Goal: Transaction & Acquisition: Purchase product/service

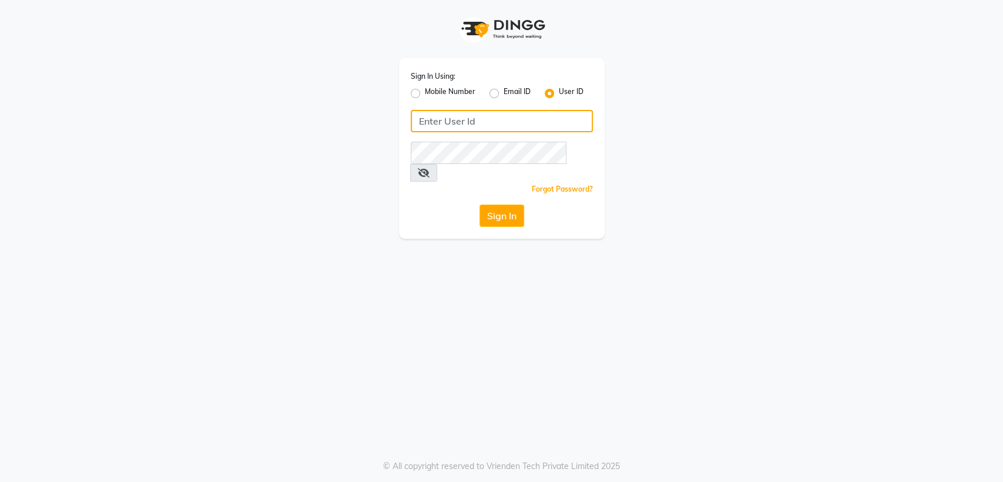
click at [428, 124] on input "Username" at bounding box center [502, 121] width 182 height 22
type input "volumezsalon"
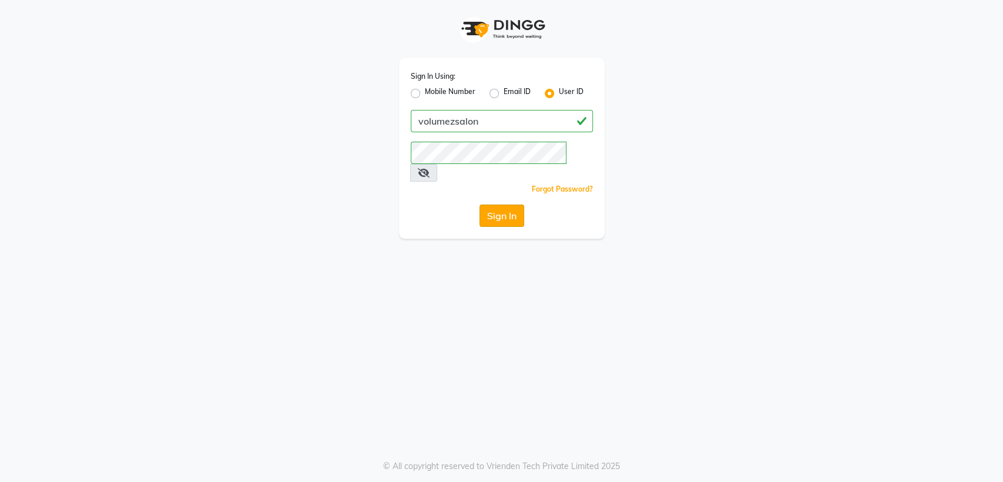
click at [503, 204] on button "Sign In" at bounding box center [501, 215] width 45 height 22
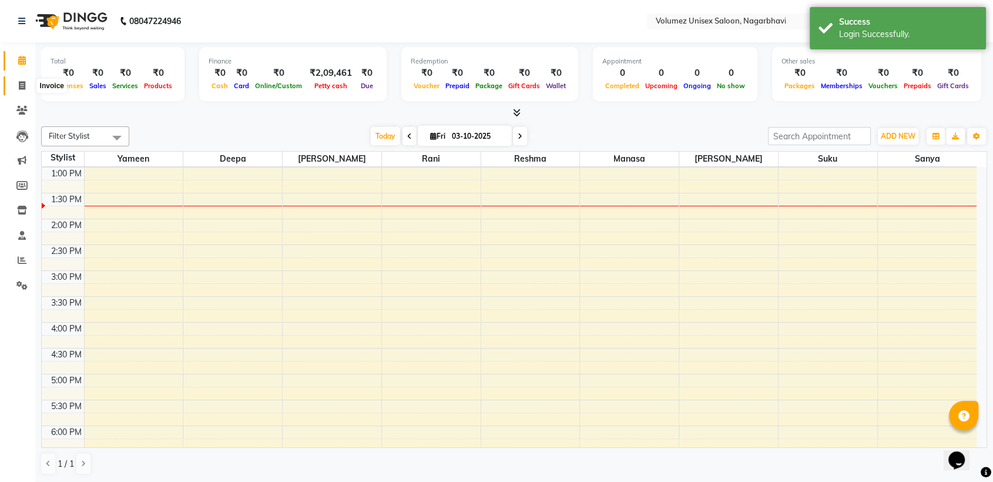
click at [19, 85] on icon at bounding box center [22, 85] width 6 height 9
select select "815"
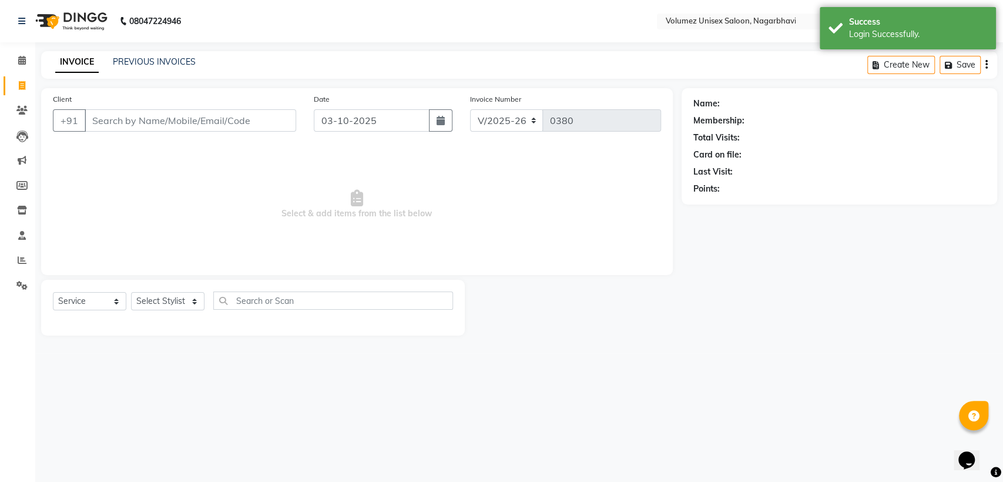
select select "product"
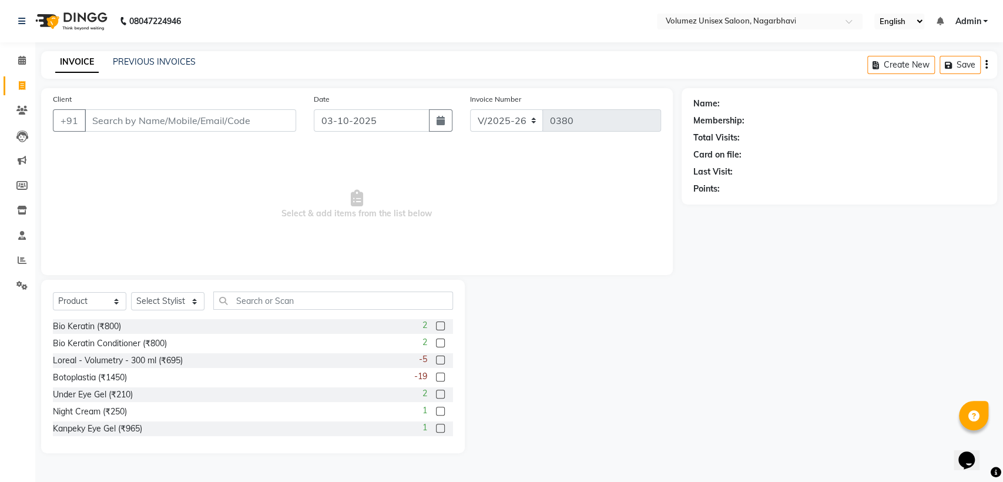
click at [116, 128] on input "Client" at bounding box center [191, 120] width 212 height 22
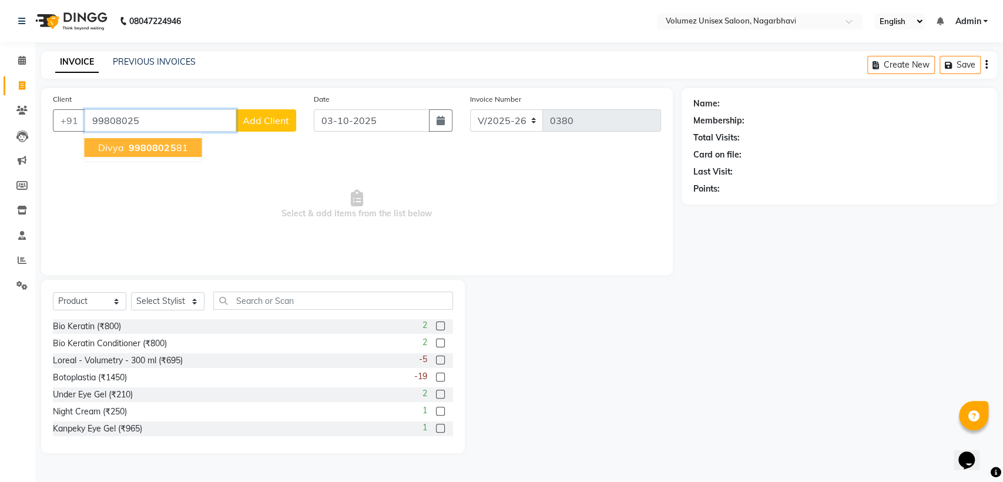
click at [156, 150] on span "99808025" at bounding box center [152, 148] width 47 height 12
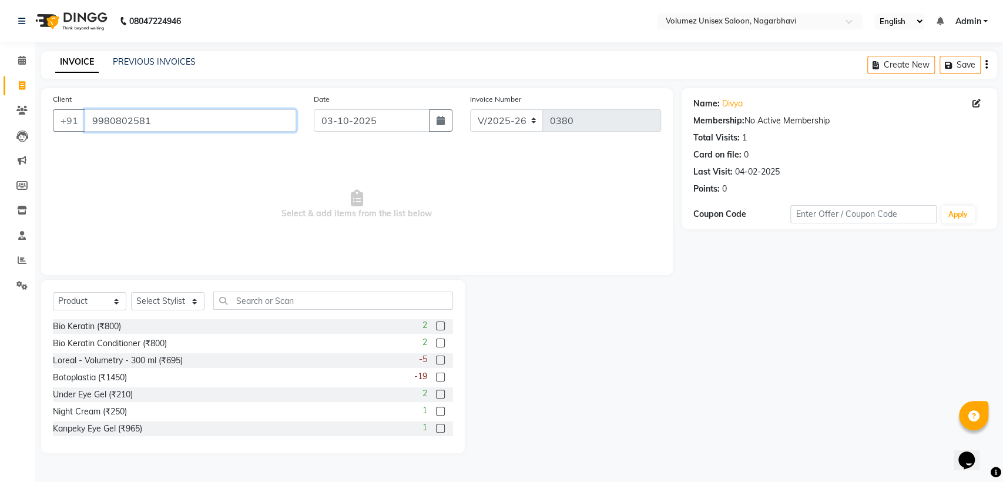
click at [175, 122] on input "9980802581" at bounding box center [191, 120] width 212 height 22
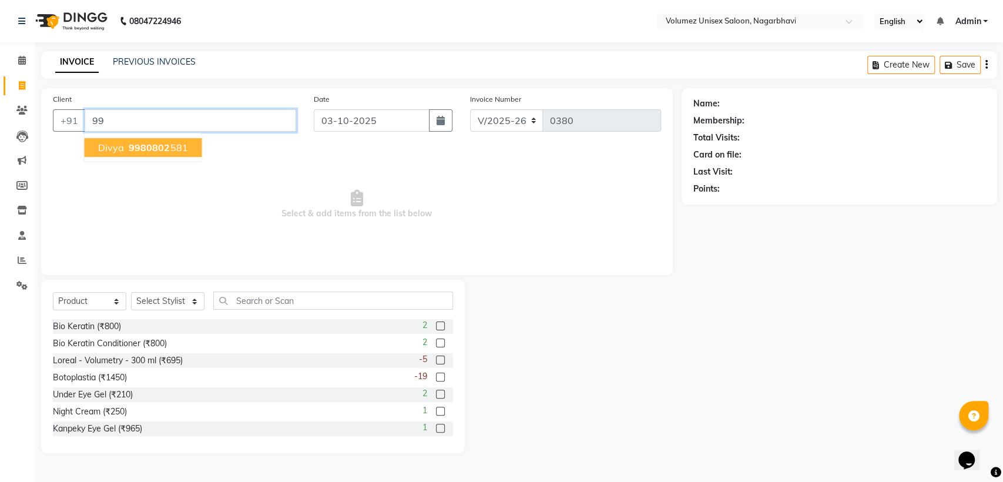
type input "9"
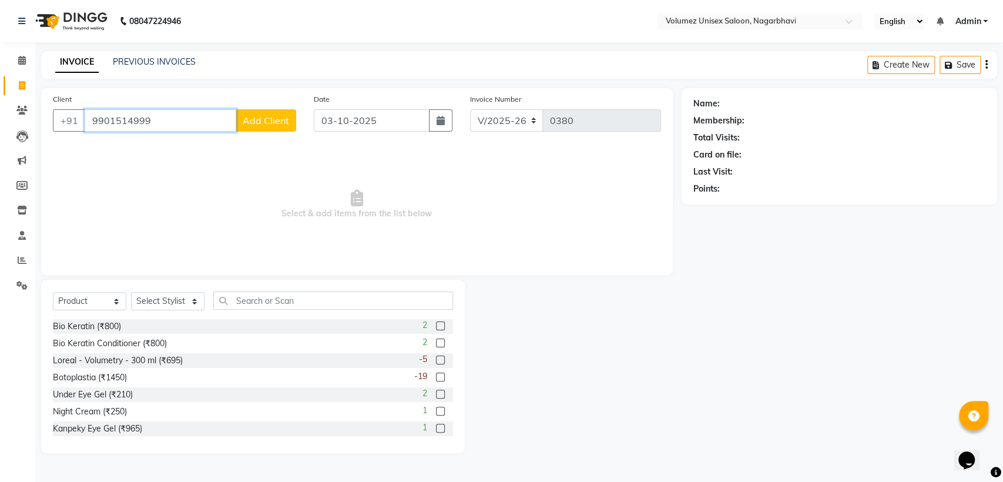
click at [193, 123] on input "9901514999" at bounding box center [161, 120] width 152 height 22
type input "9"
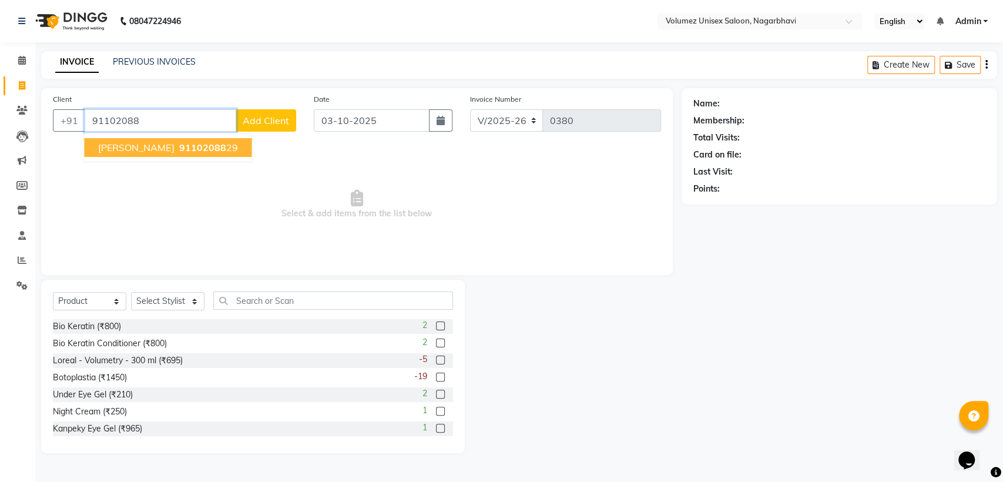
click at [101, 152] on span "[PERSON_NAME]" at bounding box center [136, 148] width 76 height 12
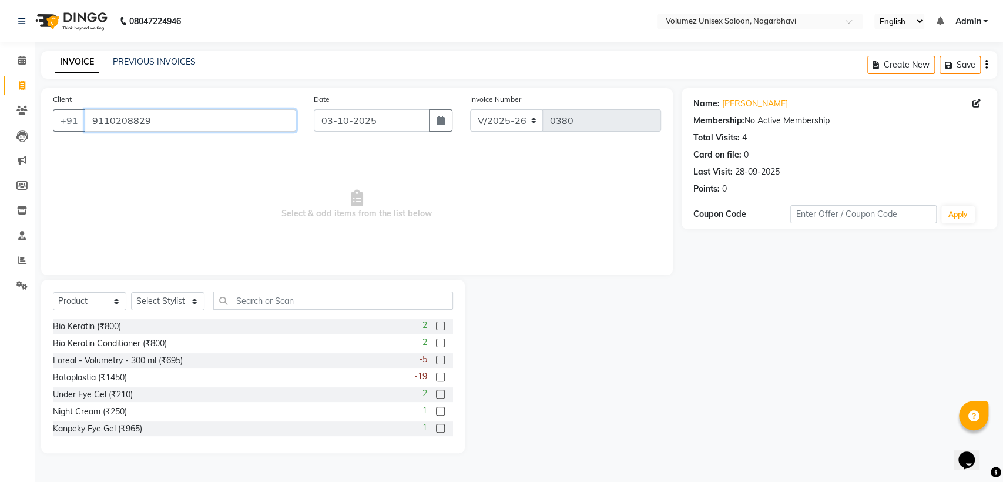
click at [151, 116] on input "9110208829" at bounding box center [191, 120] width 212 height 22
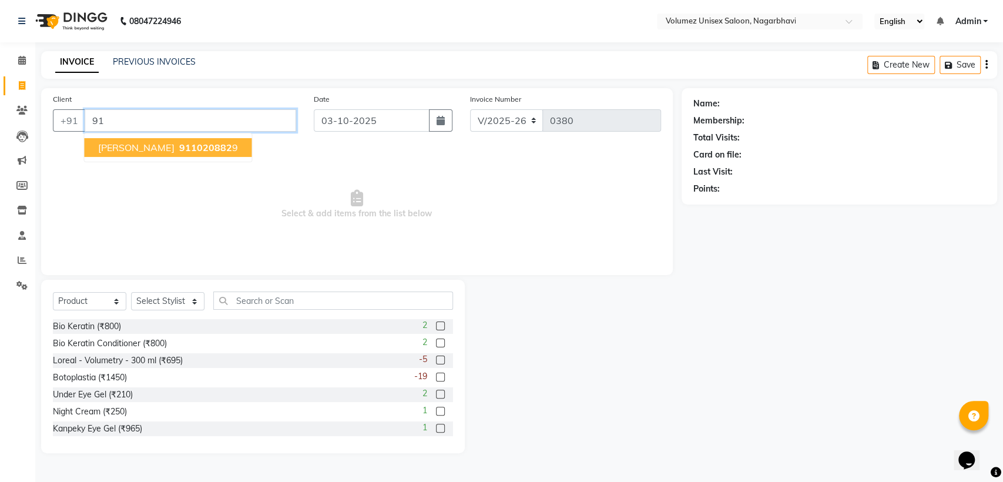
type input "9"
click at [179, 145] on span "9738337" at bounding box center [199, 148] width 41 height 12
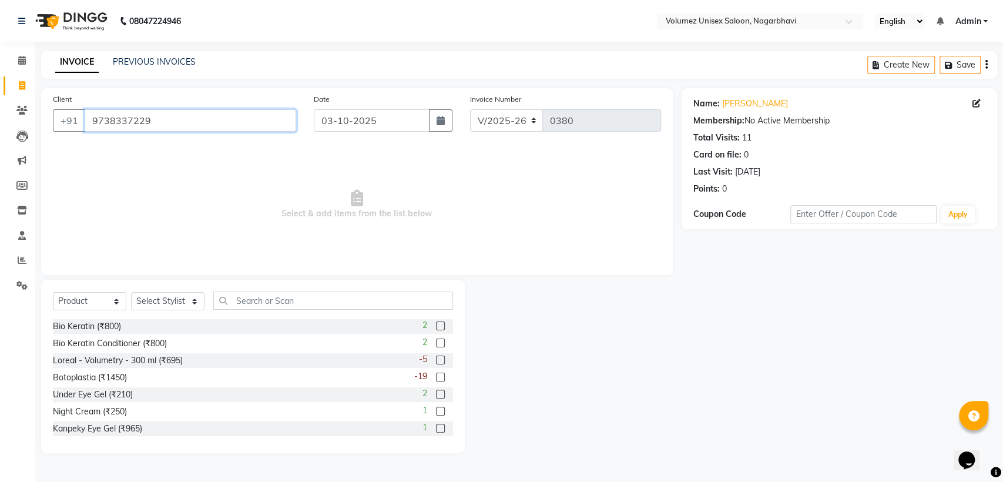
click at [257, 123] on input "9738337229" at bounding box center [191, 120] width 212 height 22
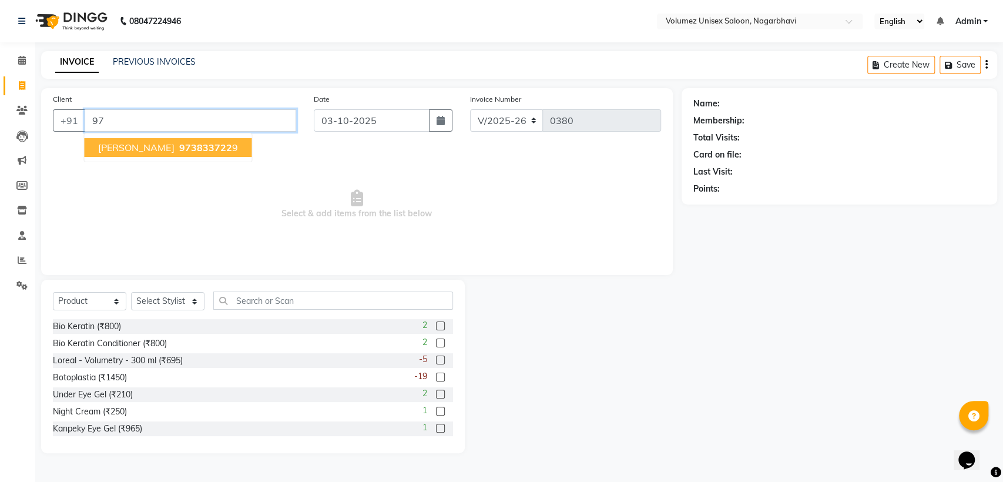
type input "9"
click at [179, 151] on ngb-highlight "974346 2311" at bounding box center [158, 148] width 61 height 12
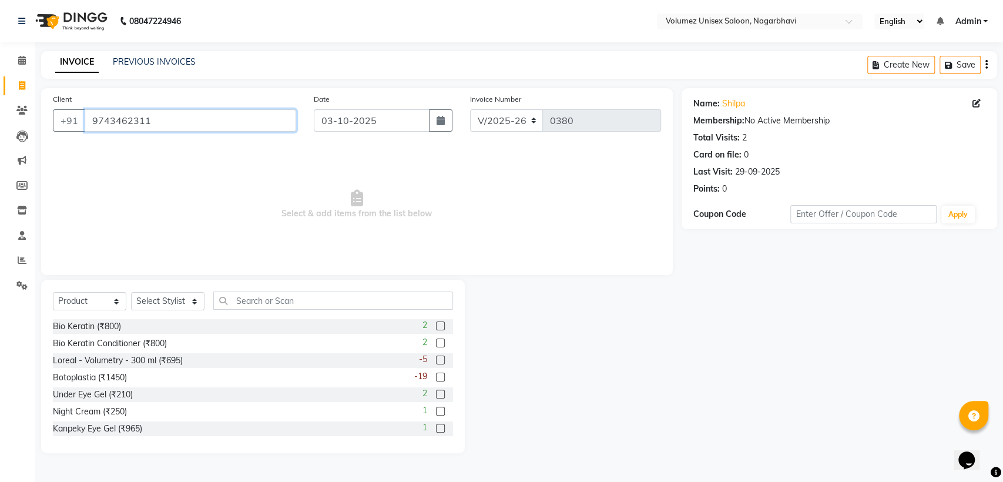
click at [179, 115] on input "9743462311" at bounding box center [191, 120] width 212 height 22
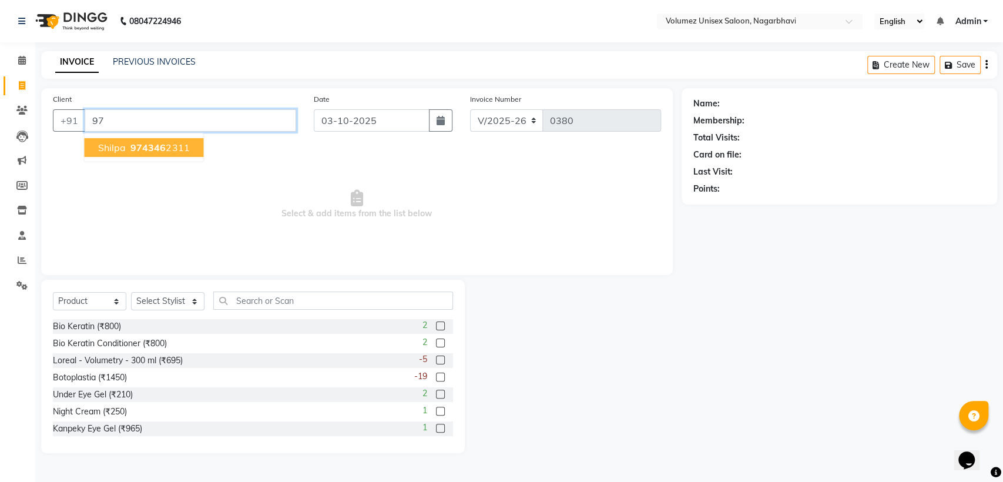
type input "9"
click at [154, 147] on span "9900092" at bounding box center [153, 148] width 41 height 12
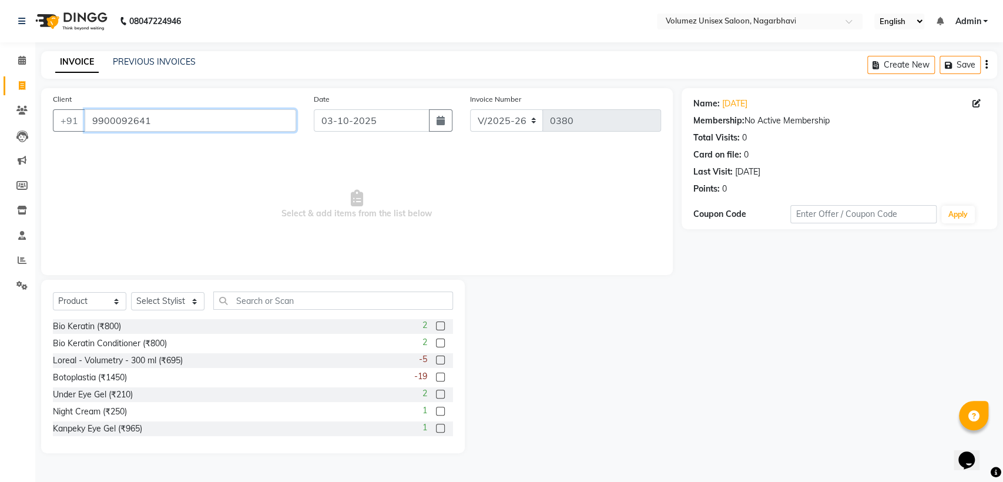
click at [169, 127] on input "9900092641" at bounding box center [191, 120] width 212 height 22
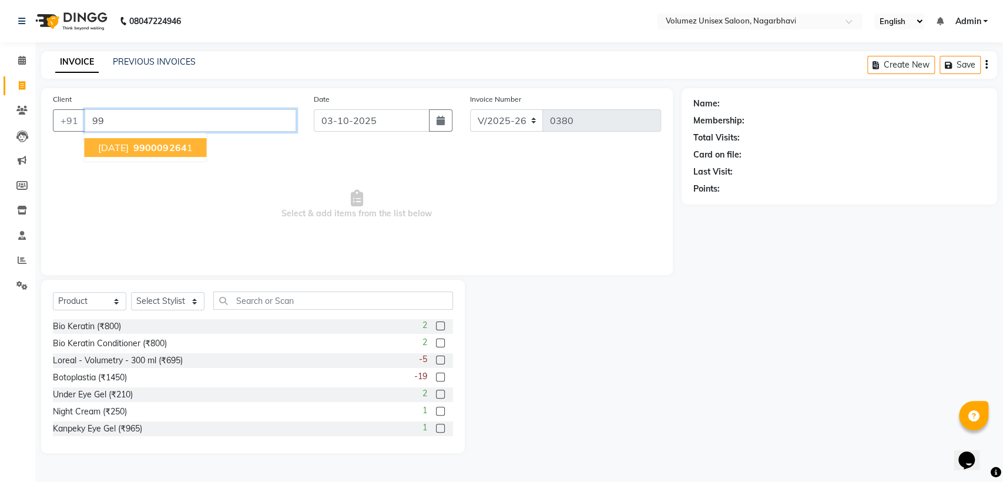
type input "9"
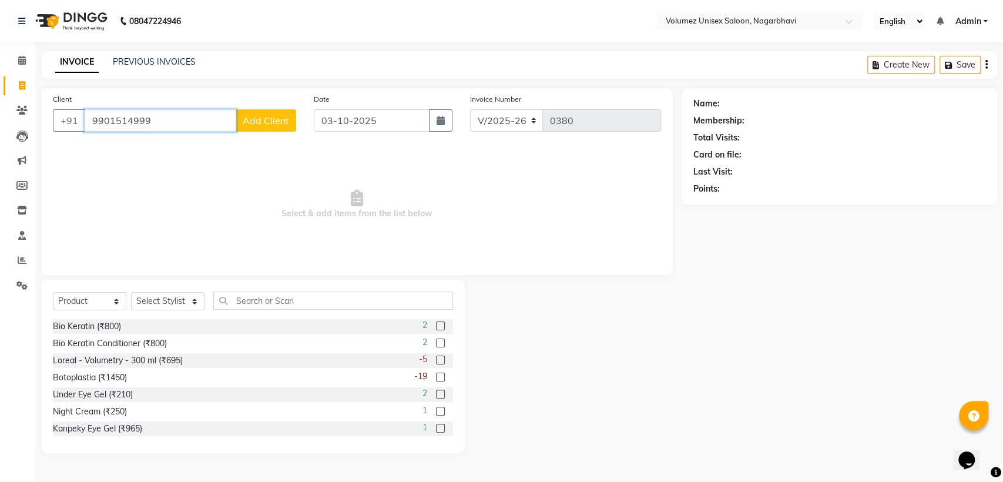
type input "9901514999"
click at [254, 122] on span "Add Client" at bounding box center [266, 121] width 46 height 12
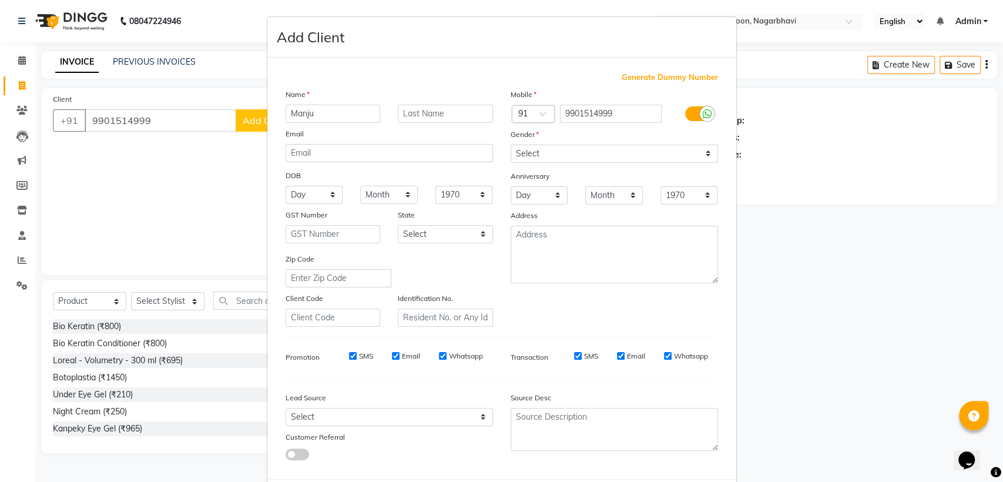
type input "Manju"
click at [541, 152] on select "Select [DEMOGRAPHIC_DATA] [DEMOGRAPHIC_DATA] Other Prefer Not To Say" at bounding box center [614, 154] width 207 height 18
select select "[DEMOGRAPHIC_DATA]"
click at [511, 145] on select "Select [DEMOGRAPHIC_DATA] [DEMOGRAPHIC_DATA] Other Prefer Not To Say" at bounding box center [614, 154] width 207 height 18
drag, startPoint x: 541, startPoint y: 161, endPoint x: 536, endPoint y: 187, distance: 26.8
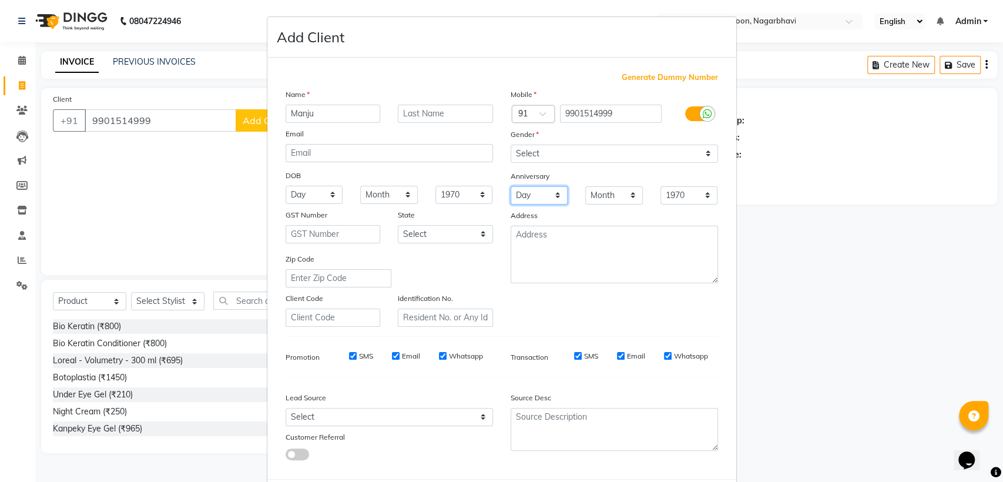
click at [536, 187] on select "Day 01 02 03 04 05 06 07 08 09 10 11 12 13 14 15 16 17 18 19 20 21 22 23 24 25 …" at bounding box center [540, 195] width 58 height 18
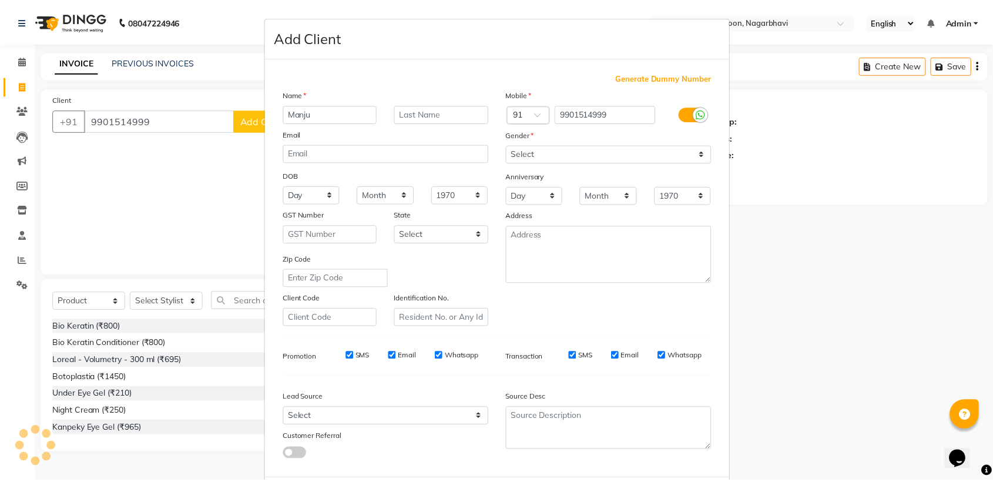
scroll to position [58, 0]
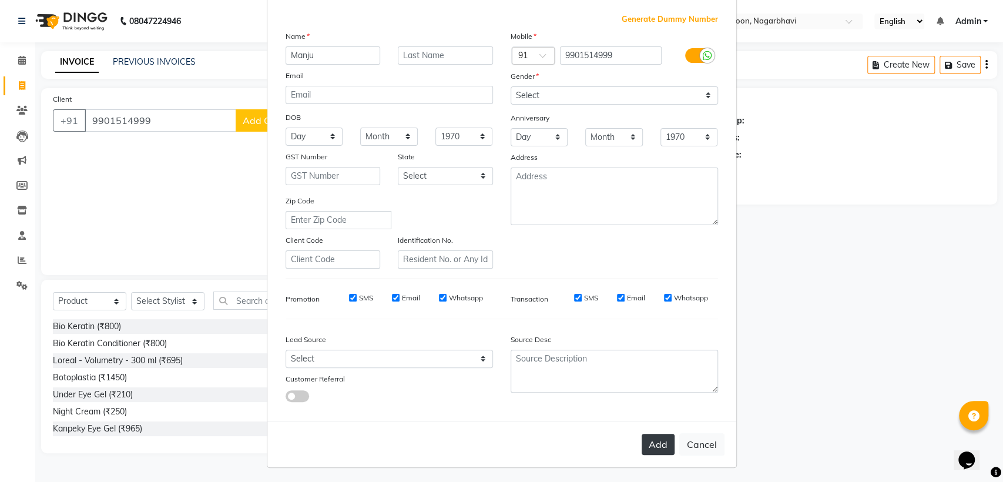
click at [650, 444] on button "Add" at bounding box center [658, 444] width 33 height 21
select select
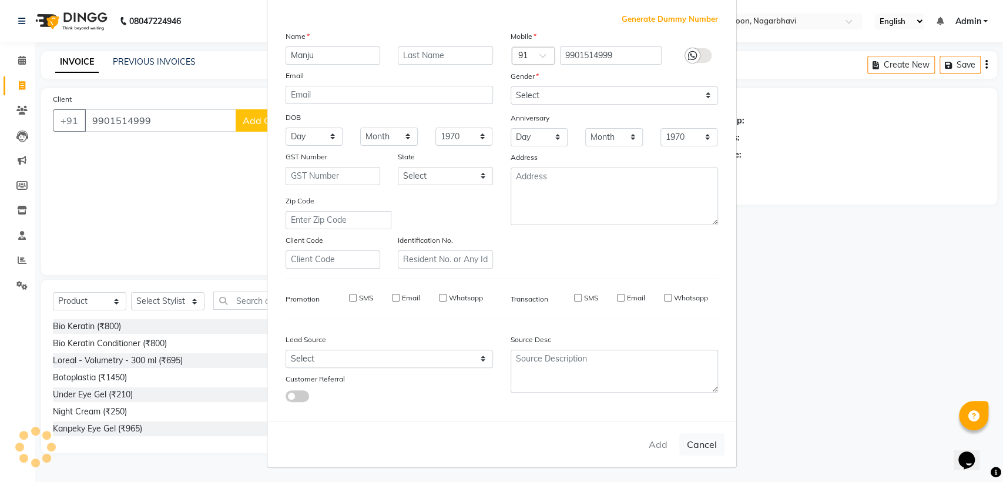
select select
checkbox input "false"
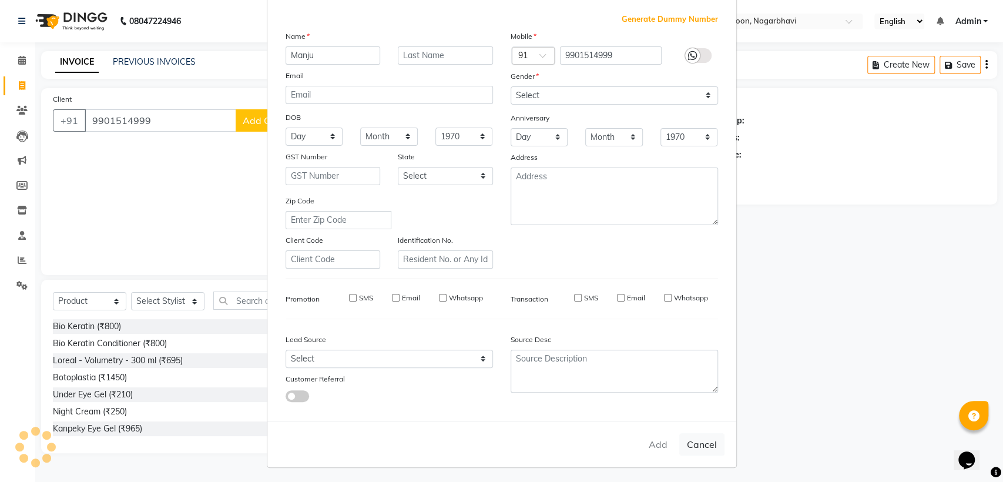
checkbox input "false"
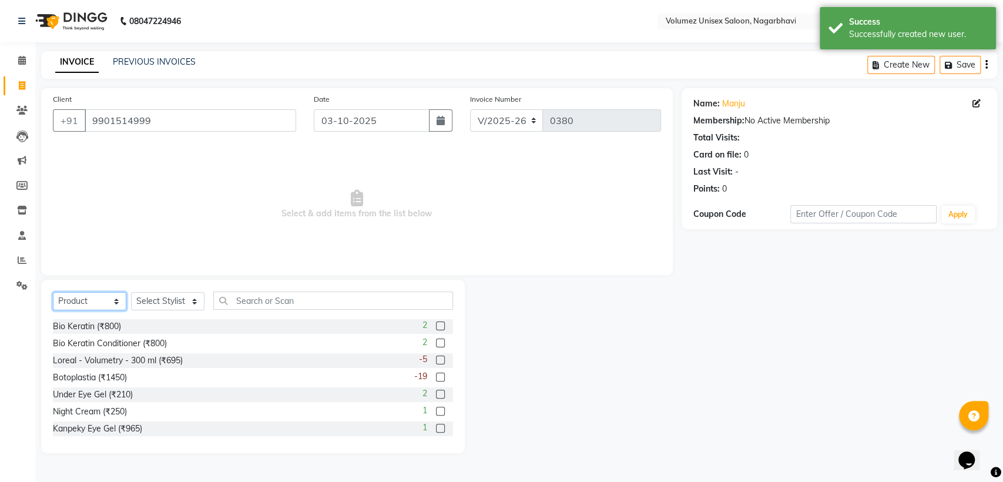
click at [98, 302] on select "Select Service Product Membership Package Voucher Prepaid Gift Card" at bounding box center [89, 301] width 73 height 18
select select "service"
click at [53, 292] on select "Select Service Product Membership Package Voucher Prepaid Gift Card" at bounding box center [89, 301] width 73 height 18
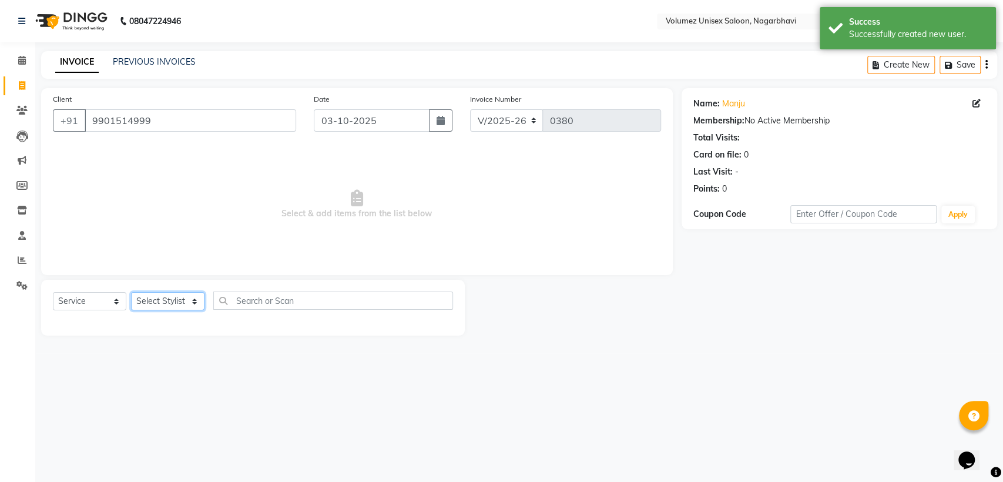
click at [175, 305] on select "Select Stylist [PERSON_NAME] [PERSON_NAME] Rani Reshma [PERSON_NAME] [PERSON_NA…" at bounding box center [167, 301] width 73 height 18
select select "82523"
click at [131, 292] on select "Select Stylist [PERSON_NAME] [PERSON_NAME] Rani Reshma [PERSON_NAME] [PERSON_NA…" at bounding box center [167, 301] width 73 height 18
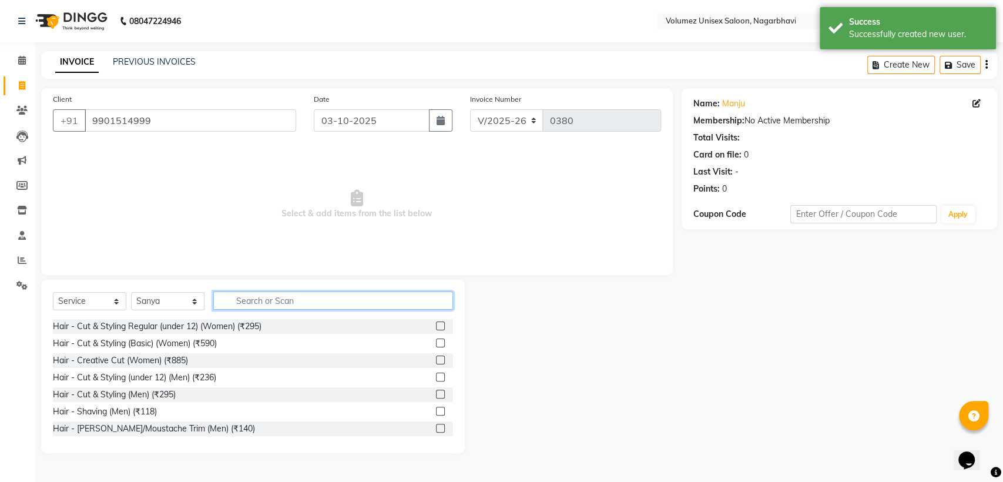
click at [259, 306] on input "text" at bounding box center [333, 300] width 240 height 18
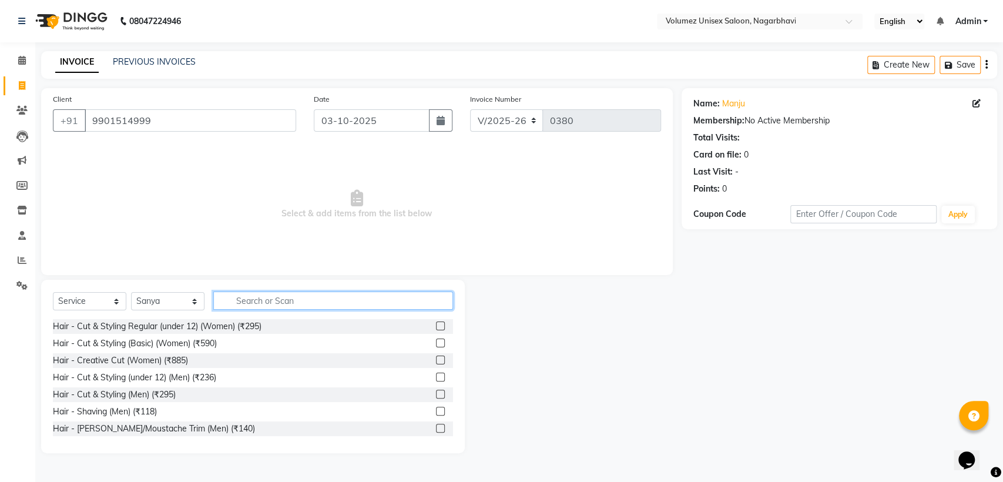
click at [234, 297] on input "text" at bounding box center [333, 300] width 240 height 18
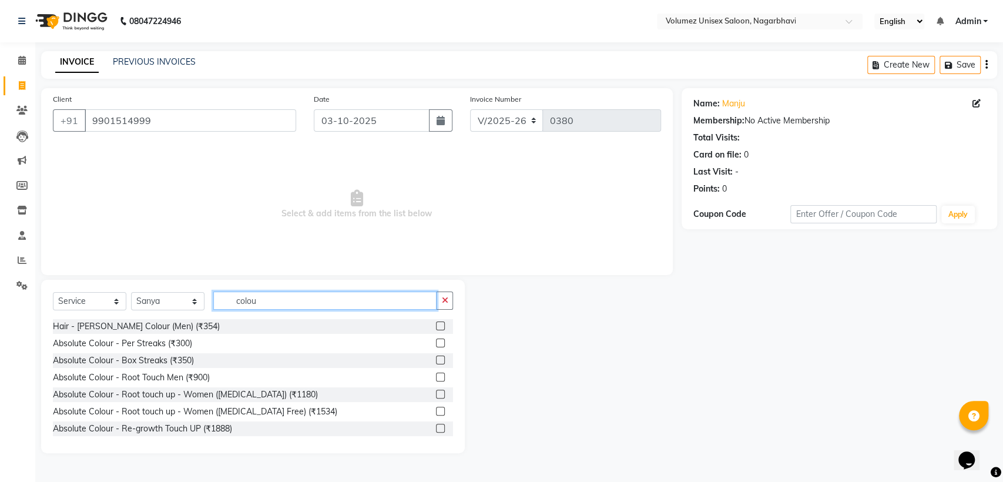
type input "colou"
click at [436, 377] on label at bounding box center [440, 376] width 9 height 9
click at [436, 377] on input "checkbox" at bounding box center [440, 378] width 8 height 8
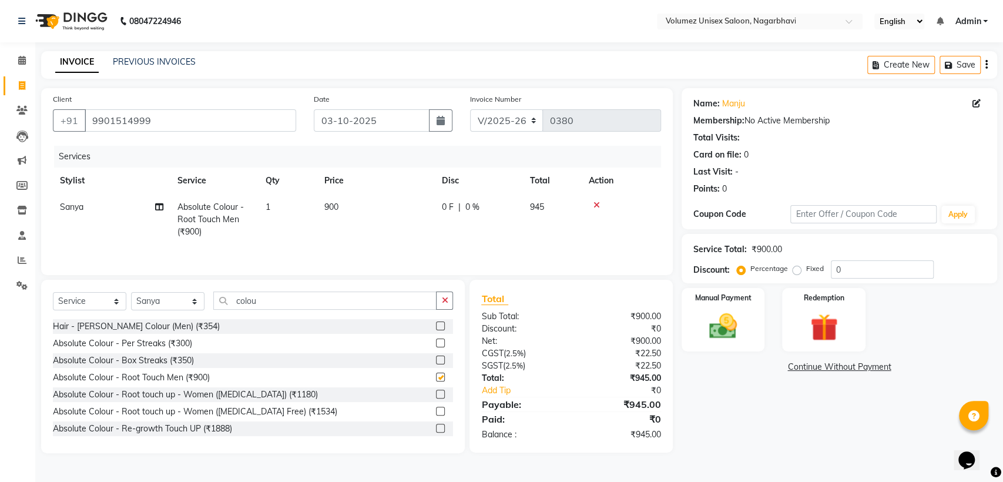
checkbox input "false"
click at [267, 306] on input "colou" at bounding box center [324, 300] width 223 height 18
type input "c"
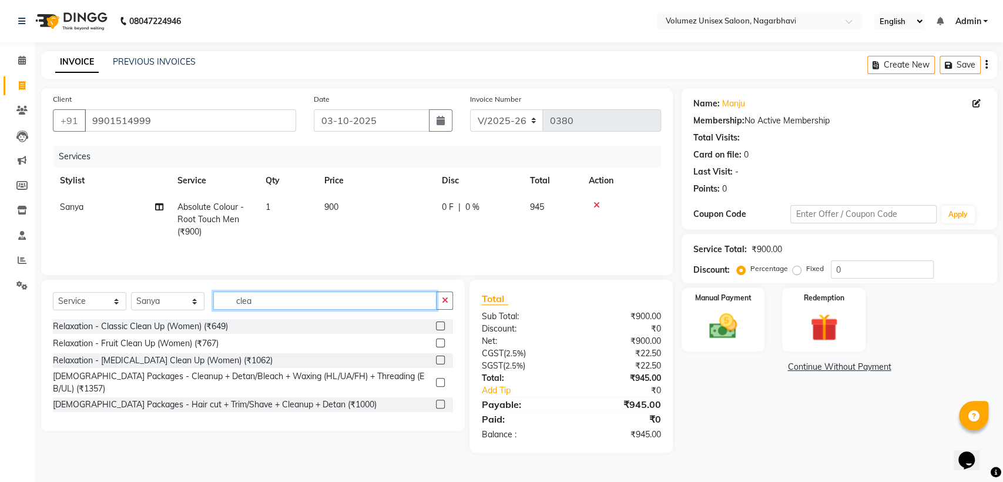
type input "clea"
click at [441, 330] on label at bounding box center [440, 325] width 9 height 9
click at [441, 330] on input "checkbox" at bounding box center [440, 327] width 8 height 8
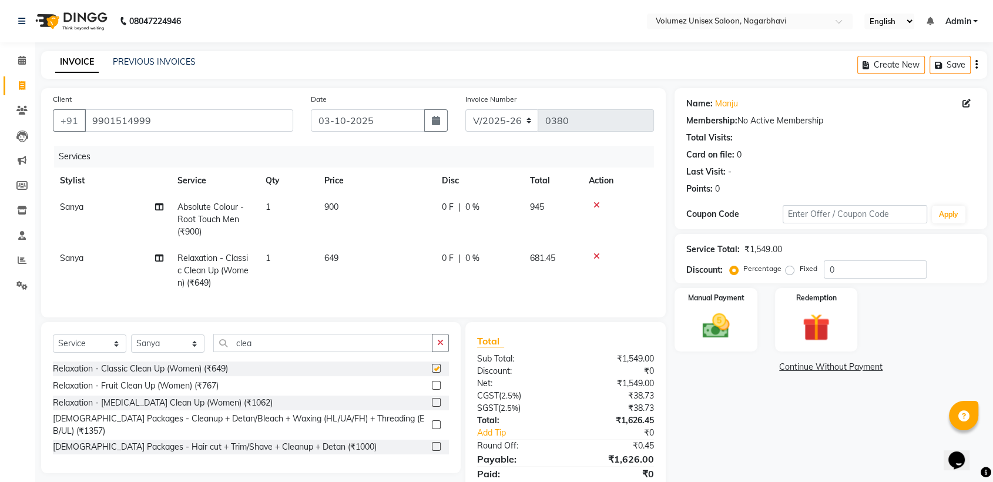
checkbox input "false"
click at [271, 352] on input "clea" at bounding box center [322, 343] width 219 height 18
type input "c"
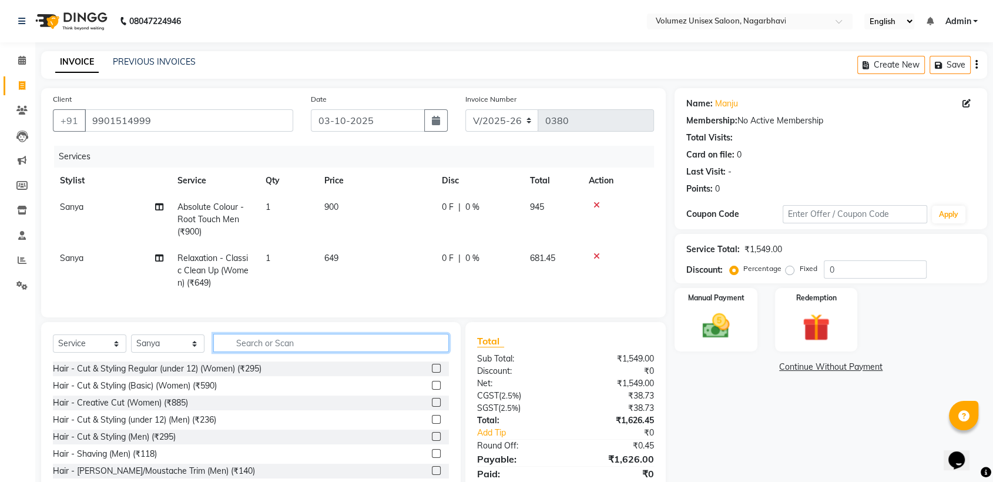
type input "d"
type input "D"
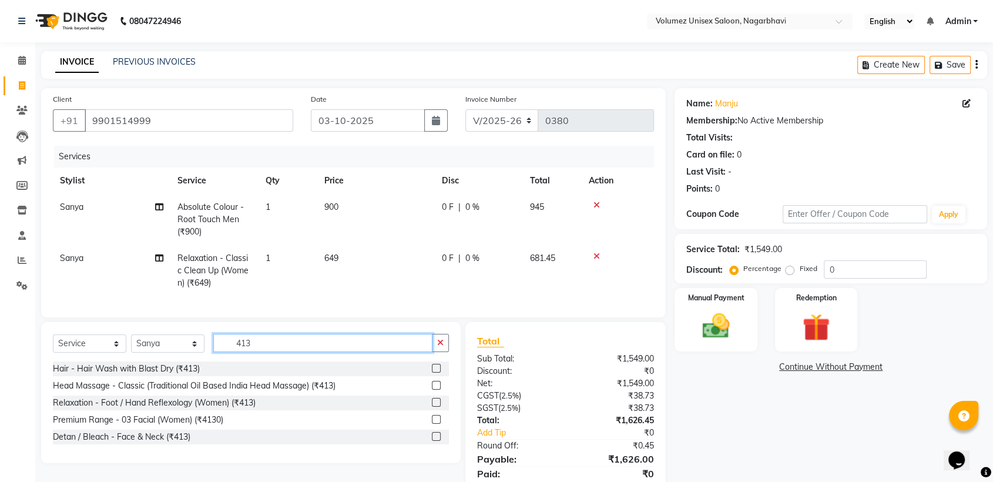
type input "413"
click at [434, 441] on label at bounding box center [436, 436] width 9 height 9
click at [434, 441] on input "checkbox" at bounding box center [436, 437] width 8 height 8
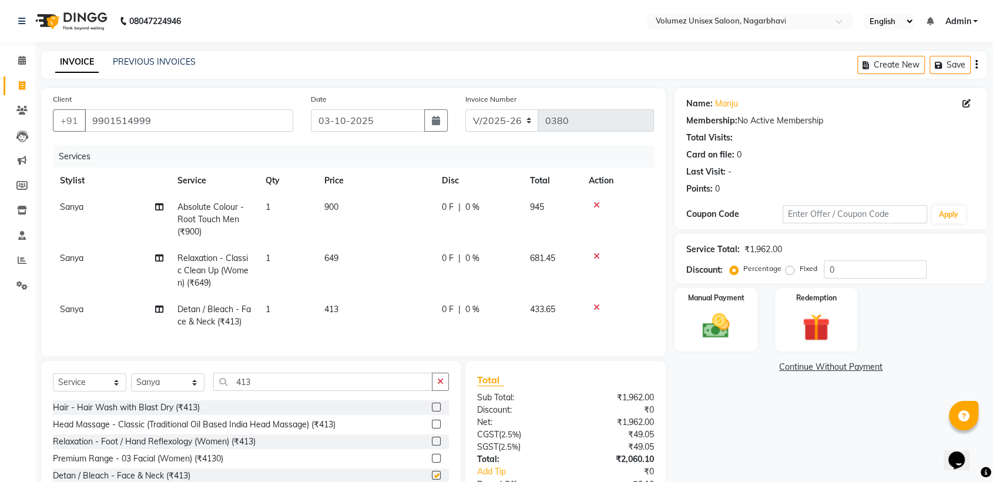
checkbox input "false"
click at [331, 205] on span "900" at bounding box center [331, 207] width 14 height 11
select select "82523"
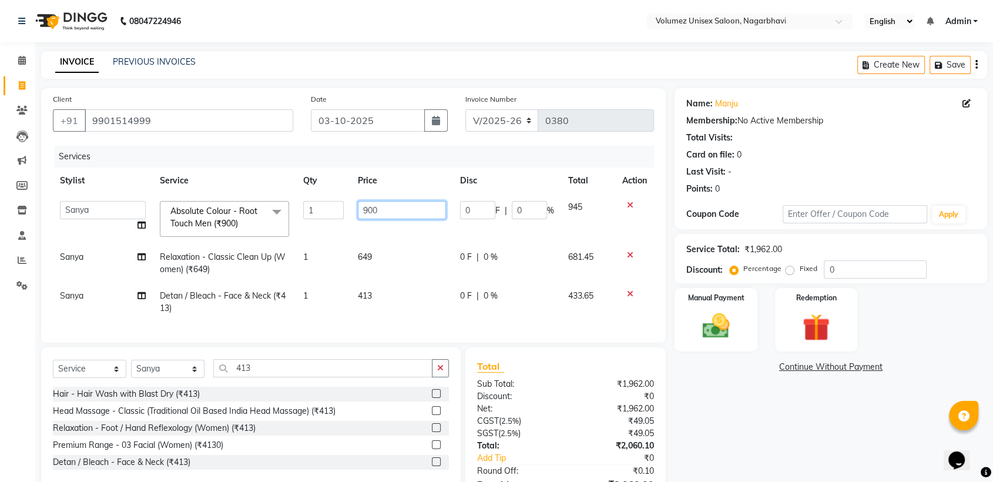
click at [367, 213] on input "900" at bounding box center [402, 210] width 88 height 18
click at [371, 213] on input "900" at bounding box center [402, 210] width 88 height 18
type input "1100"
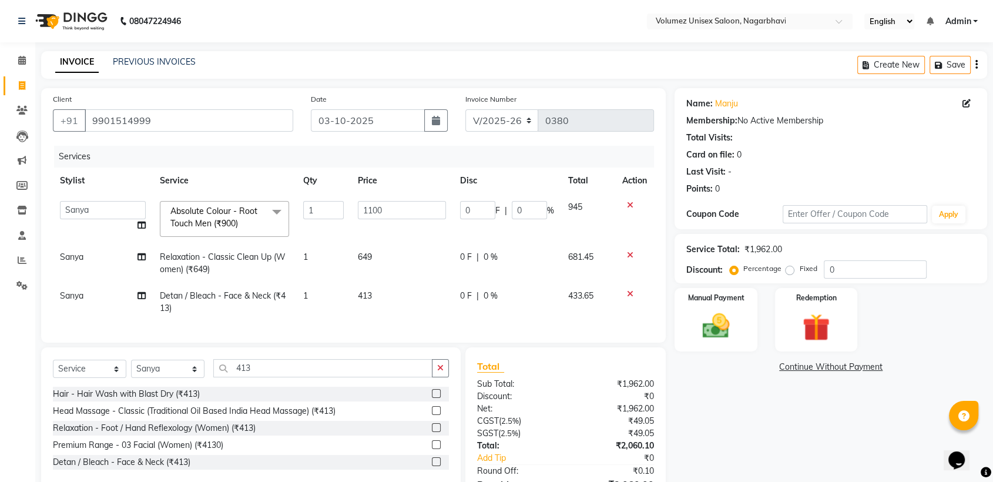
click at [704, 402] on div "Name: Manju Membership: No Active Membership Total Visits: Card on file: 0 Last…" at bounding box center [834, 310] width 321 height 444
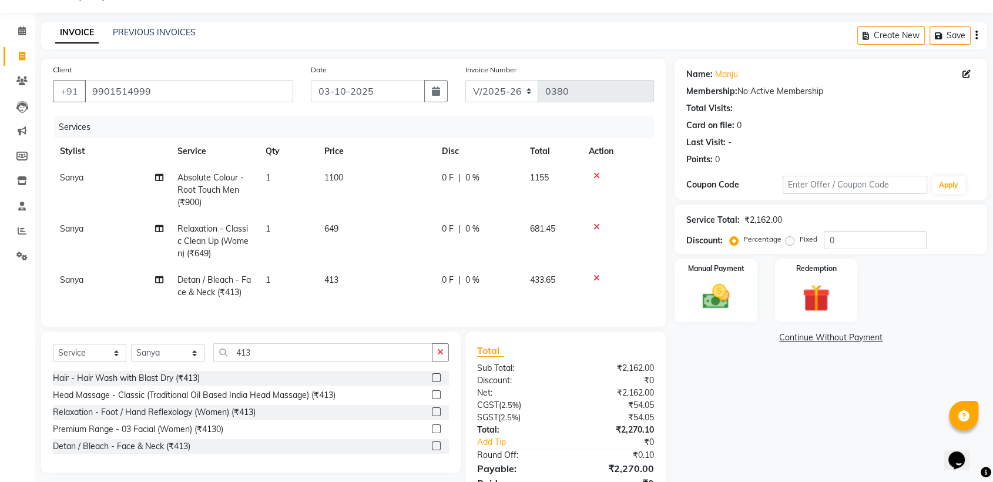
scroll to position [9, 0]
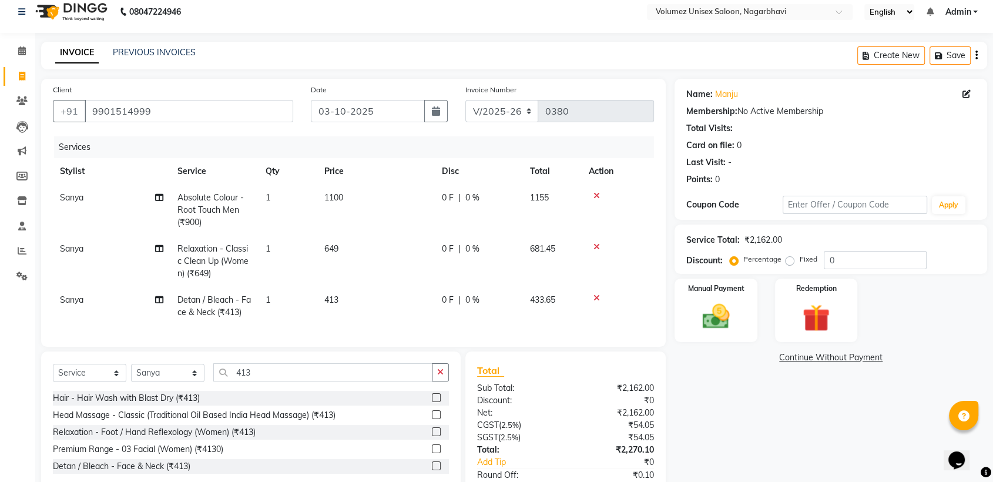
click at [335, 197] on span "1100" at bounding box center [333, 197] width 19 height 11
select select "82523"
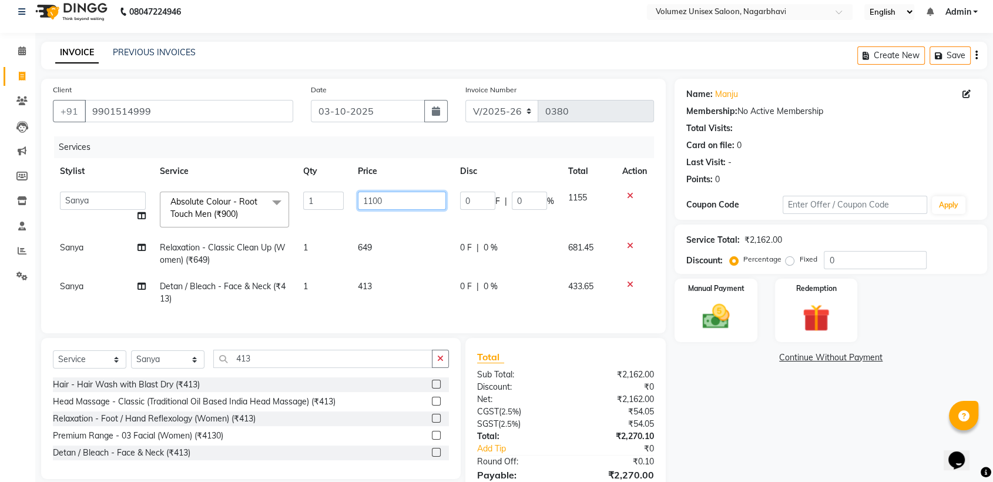
click at [374, 202] on input "1100" at bounding box center [402, 201] width 88 height 18
type input "1150"
click at [774, 458] on div "Name: Manju Membership: No Active Membership Total Visits: Card on file: 0 Last…" at bounding box center [834, 301] width 321 height 444
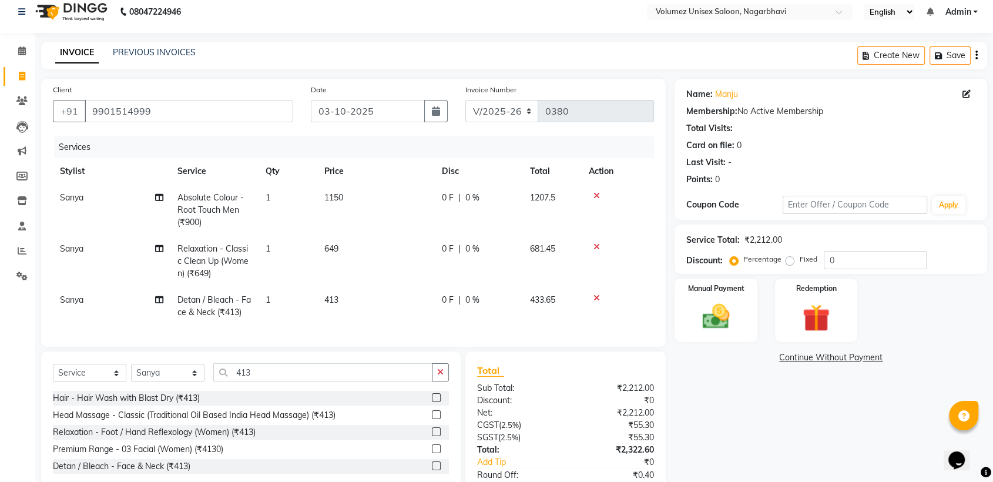
scroll to position [91, 0]
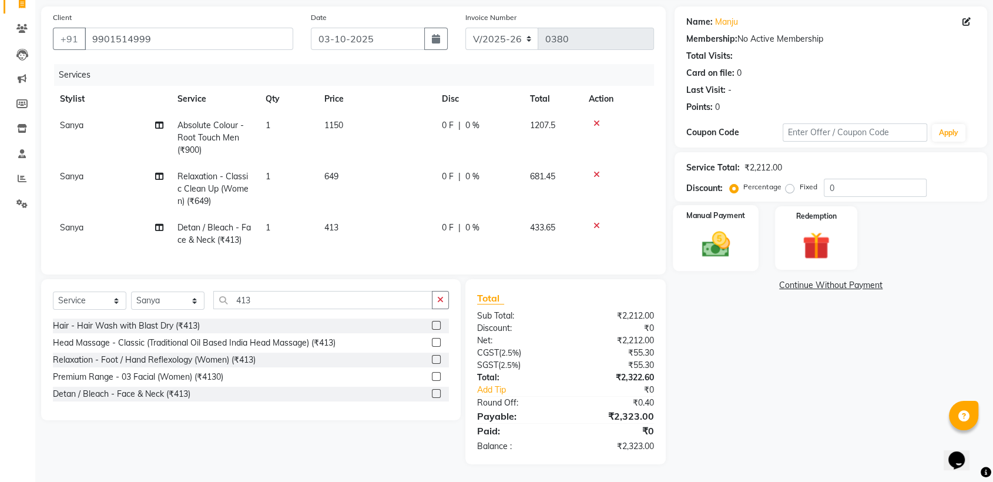
click at [713, 240] on img at bounding box center [716, 244] width 46 height 33
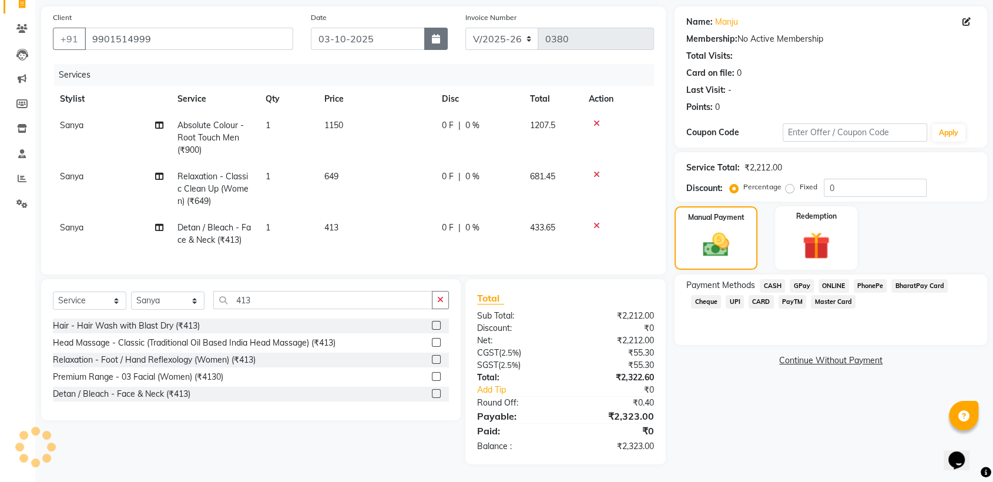
click at [436, 34] on icon "button" at bounding box center [436, 38] width 8 height 9
select select "10"
select select "2025"
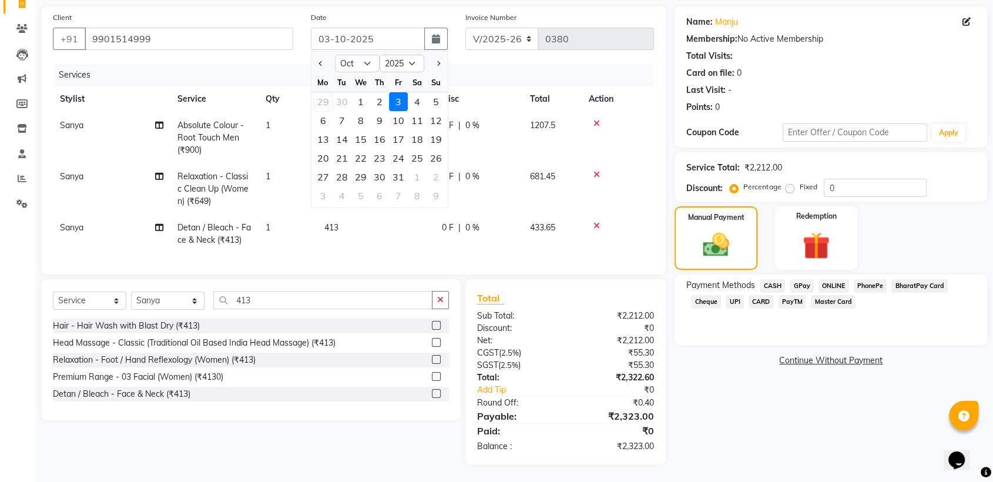
click at [326, 92] on div "29" at bounding box center [323, 101] width 19 height 19
type input "29-09-2025"
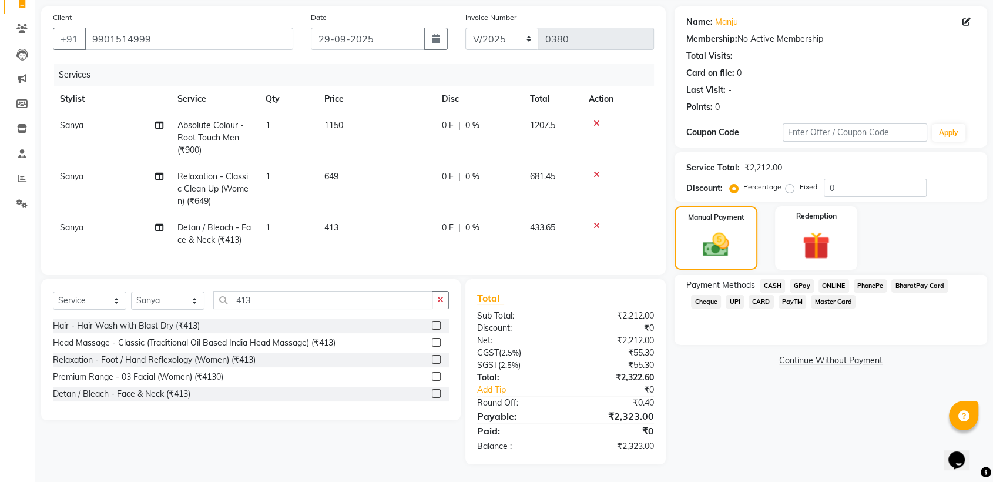
click at [862, 279] on span "PhonePe" at bounding box center [870, 286] width 33 height 14
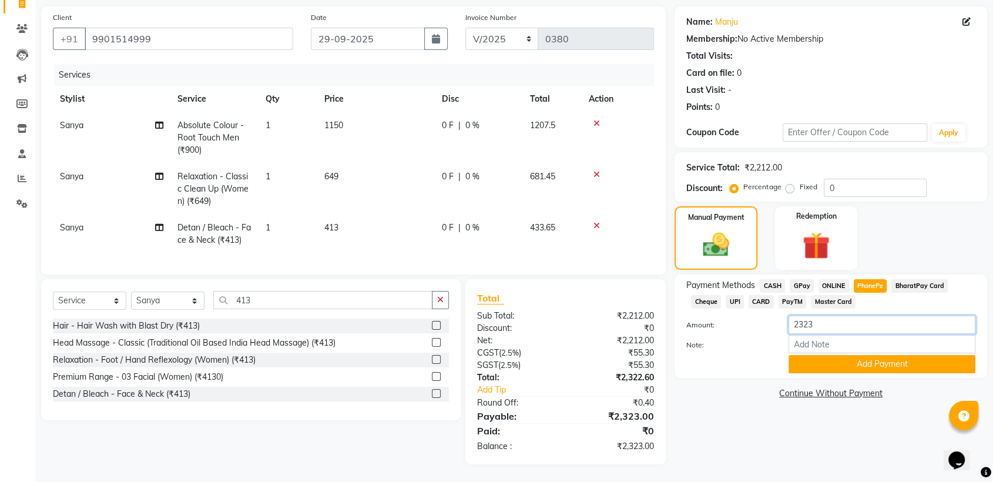
click at [825, 316] on input "2323" at bounding box center [881, 325] width 187 height 18
type input "2300"
click at [873, 355] on button "Add Payment" at bounding box center [881, 364] width 187 height 18
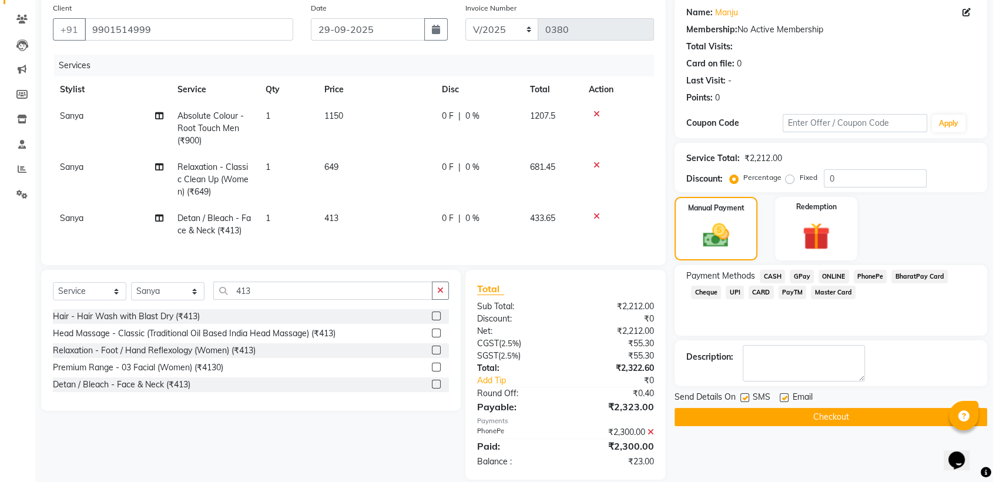
click at [791, 419] on button "Checkout" at bounding box center [830, 417] width 313 height 18
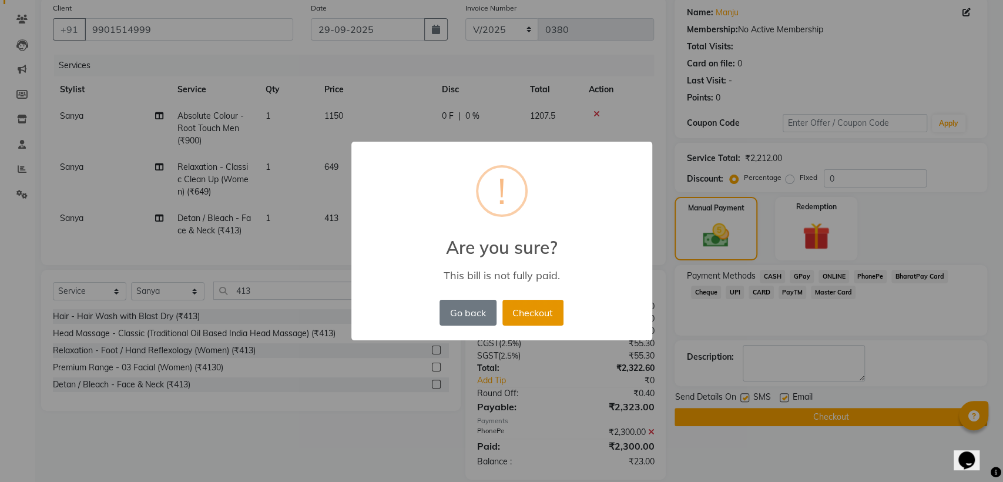
click at [524, 309] on button "Checkout" at bounding box center [532, 313] width 61 height 26
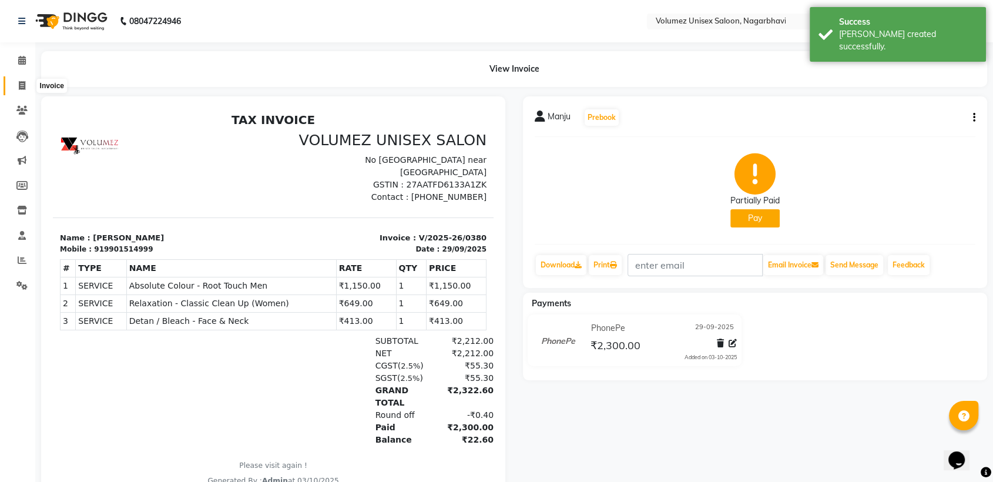
click at [24, 88] on icon at bounding box center [22, 85] width 6 height 9
select select "service"
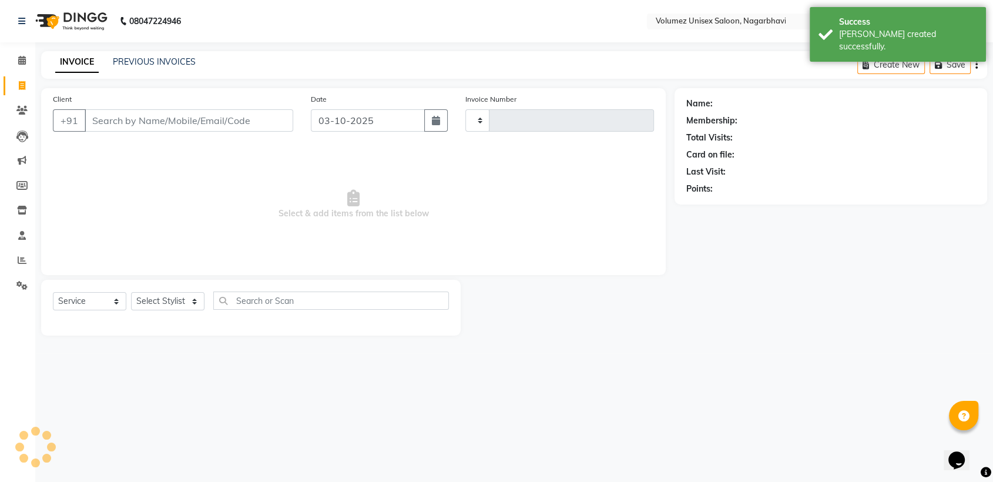
type input "0381"
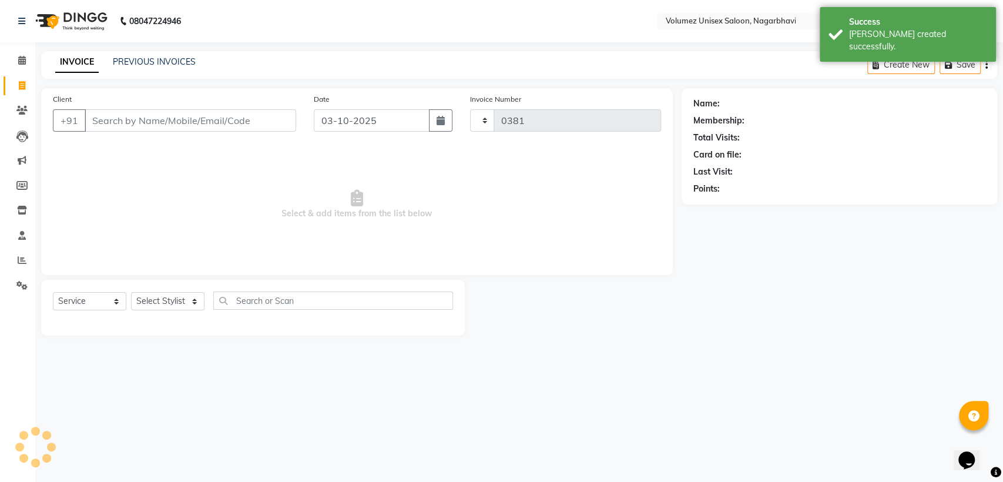
select select "815"
select select "product"
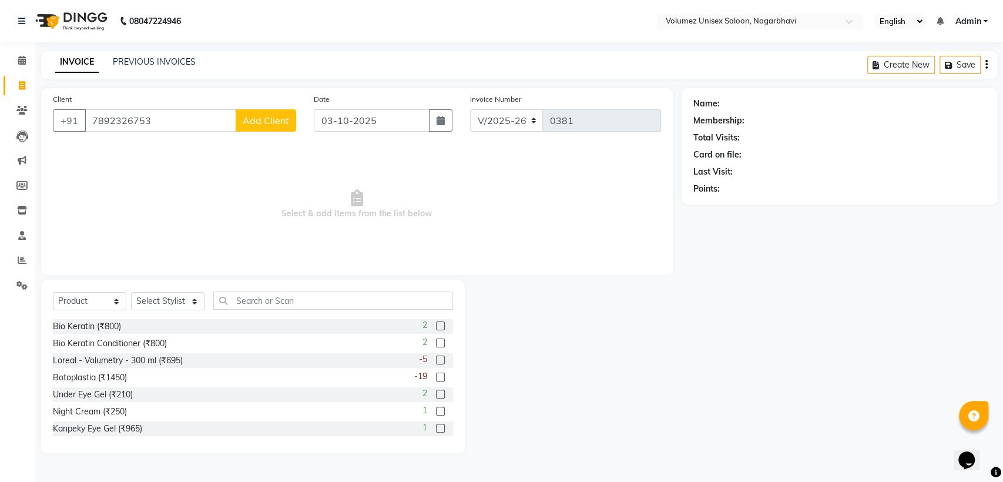
type input "7892326753"
click at [269, 122] on span "Add Client" at bounding box center [266, 121] width 46 height 12
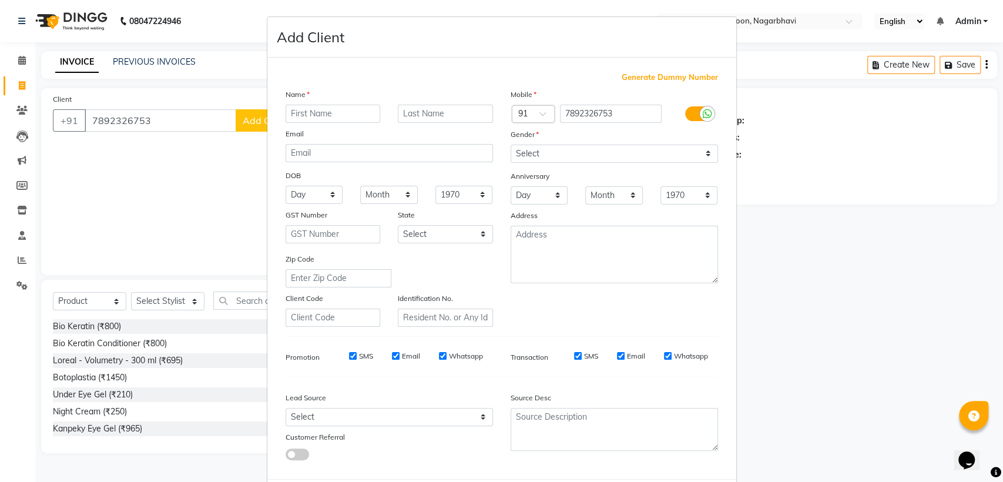
click at [297, 108] on input "text" at bounding box center [333, 114] width 95 height 18
type input "[PERSON_NAME]"
click at [526, 155] on select "Select [DEMOGRAPHIC_DATA] [DEMOGRAPHIC_DATA] Other Prefer Not To Say" at bounding box center [614, 154] width 207 height 18
select select "[DEMOGRAPHIC_DATA]"
click at [511, 145] on select "Select [DEMOGRAPHIC_DATA] [DEMOGRAPHIC_DATA] Other Prefer Not To Say" at bounding box center [614, 154] width 207 height 18
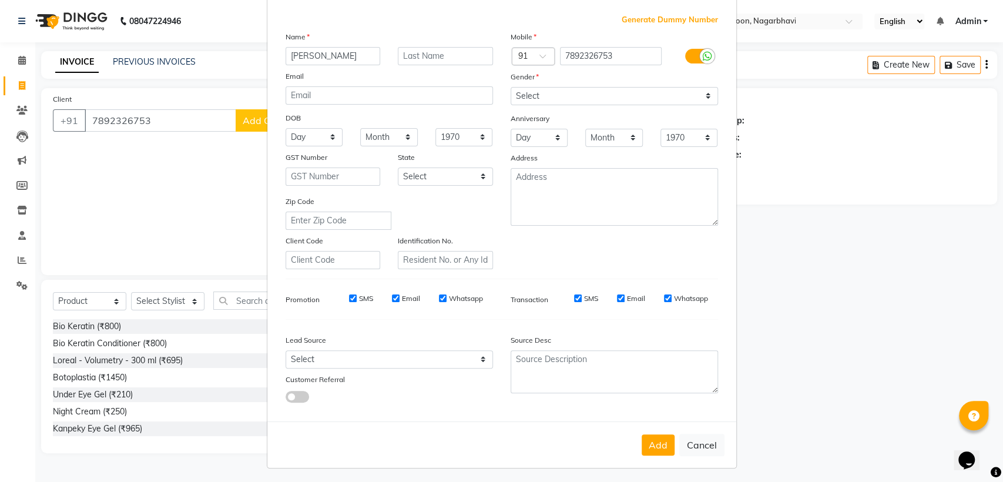
scroll to position [58, 0]
click at [657, 435] on button "Add" at bounding box center [658, 444] width 33 height 21
click at [90, 306] on ngb-modal-window "Add Client Generate Dummy Number Name Vijay Email DOB Day 01 02 03 04 05 06 07 …" at bounding box center [501, 241] width 1003 height 482
select select
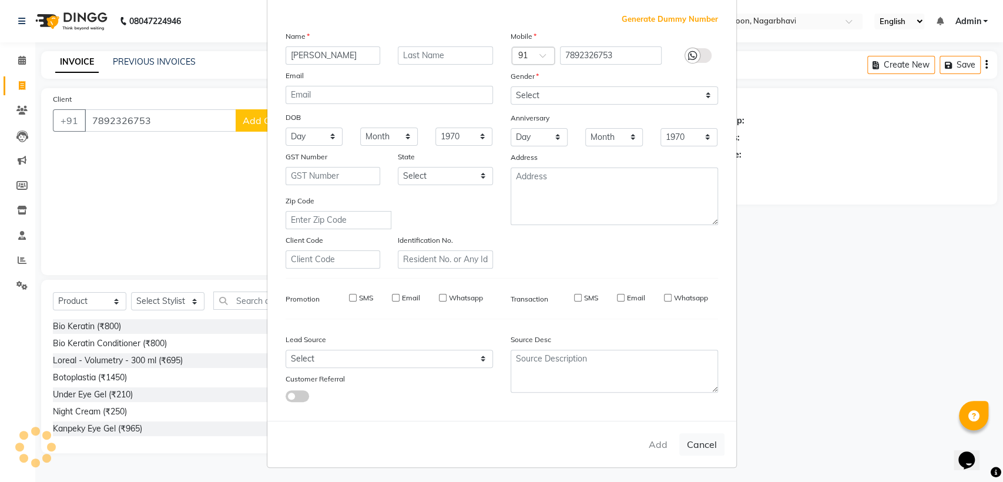
select select
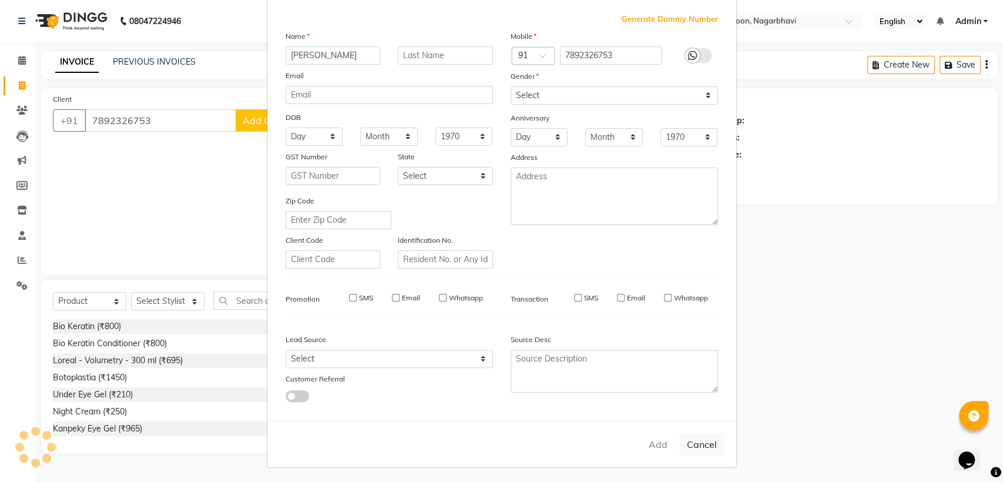
checkbox input "false"
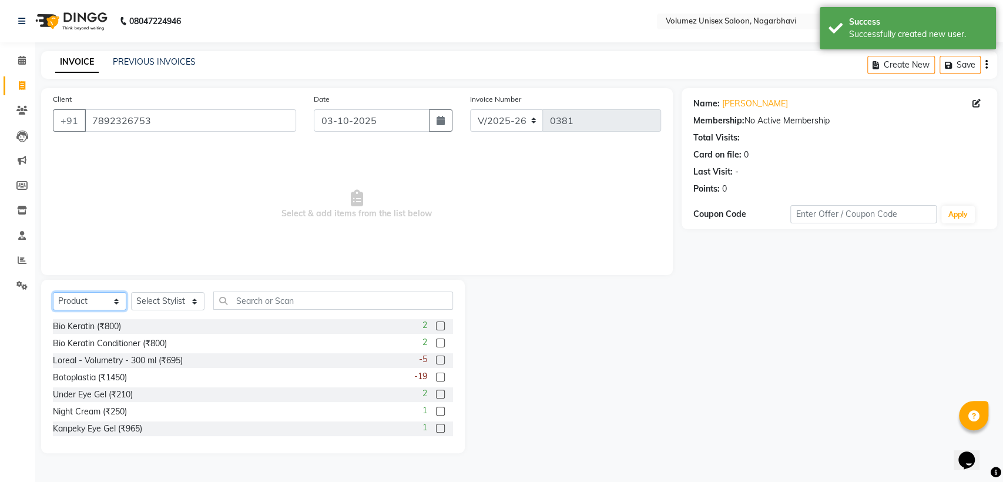
click at [110, 305] on select "Select Service Product Membership Package Voucher Prepaid Gift Card" at bounding box center [89, 301] width 73 height 18
select select "service"
click at [53, 292] on select "Select Service Product Membership Package Voucher Prepaid Gift Card" at bounding box center [89, 301] width 73 height 18
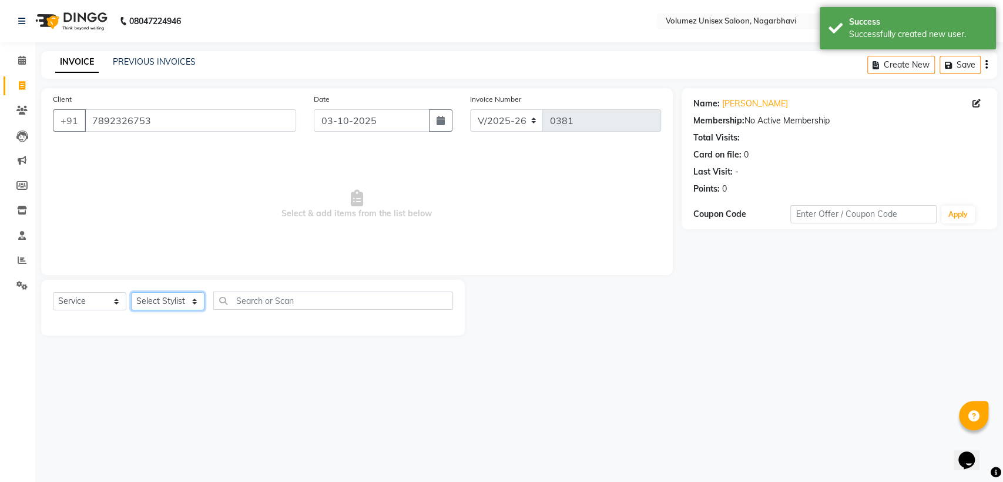
click at [193, 301] on select "Select Stylist [PERSON_NAME] [PERSON_NAME] Rani Reshma [PERSON_NAME] [PERSON_NA…" at bounding box center [167, 301] width 73 height 18
select select "13592"
click at [131, 292] on select "Select Stylist [PERSON_NAME] [PERSON_NAME] Rani Reshma [PERSON_NAME] [PERSON_NA…" at bounding box center [167, 301] width 73 height 18
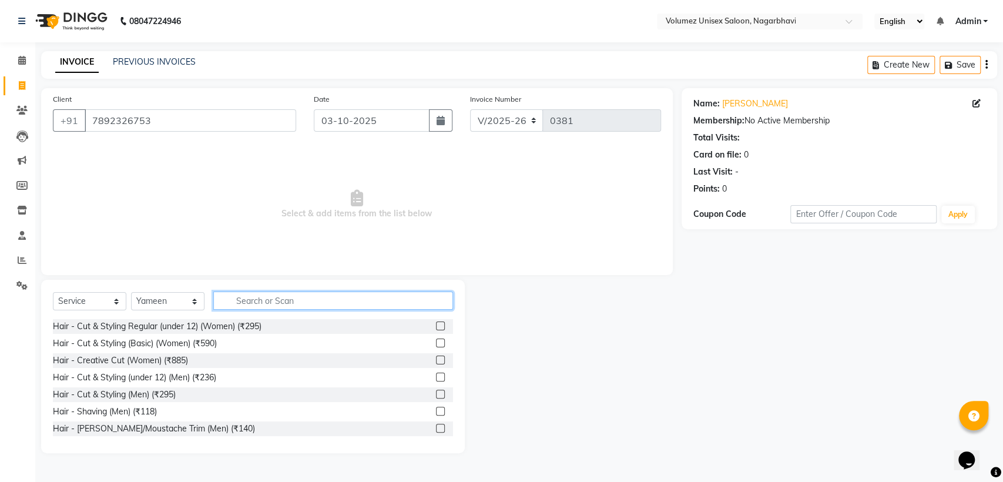
click at [273, 302] on input "text" at bounding box center [333, 300] width 240 height 18
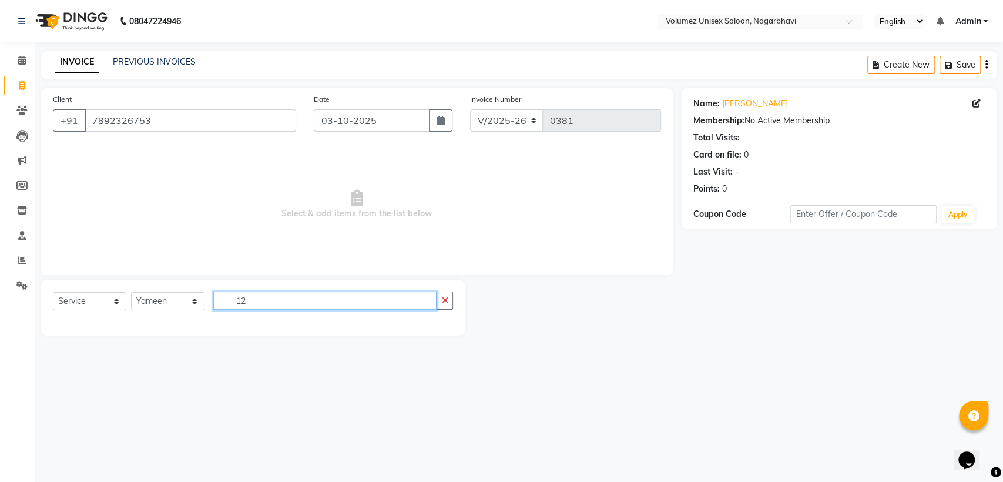
type input "1"
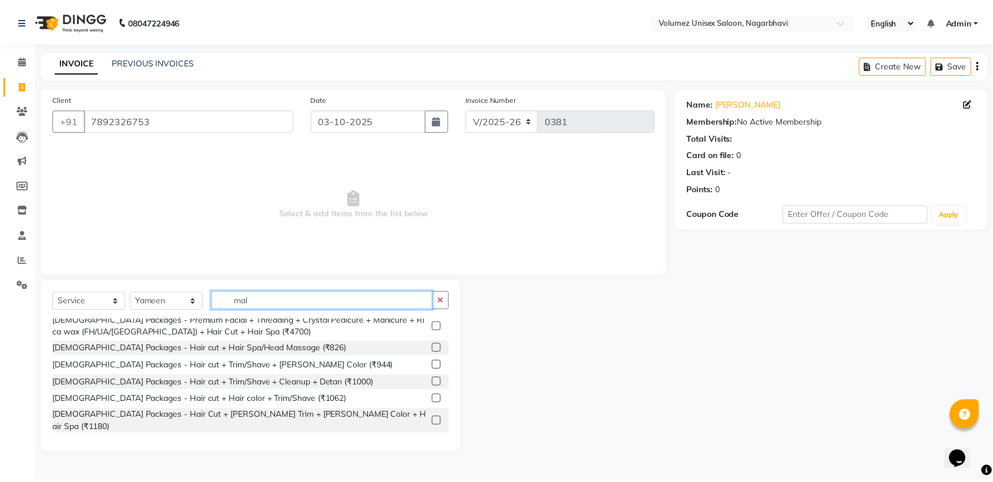
scroll to position [205, 0]
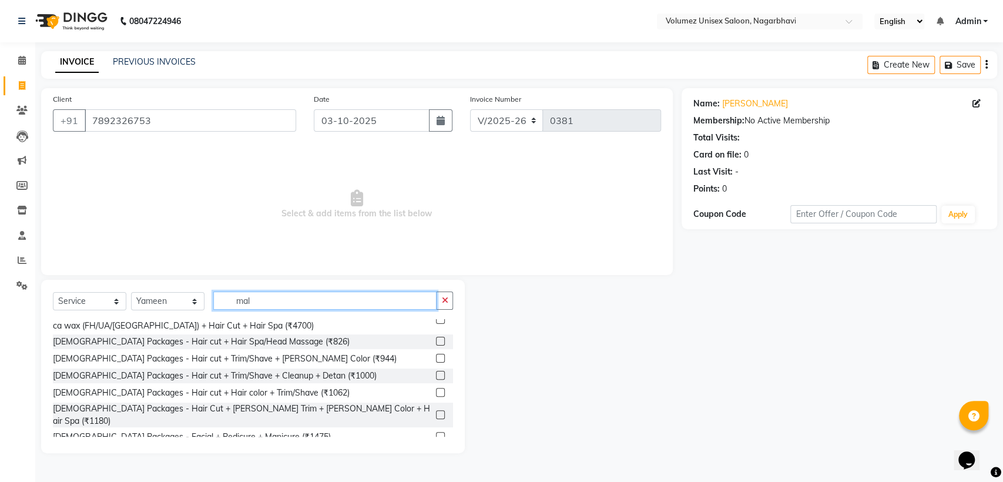
type input "mal"
click at [436, 410] on label at bounding box center [440, 414] width 9 height 9
click at [436, 411] on input "checkbox" at bounding box center [440, 415] width 8 height 8
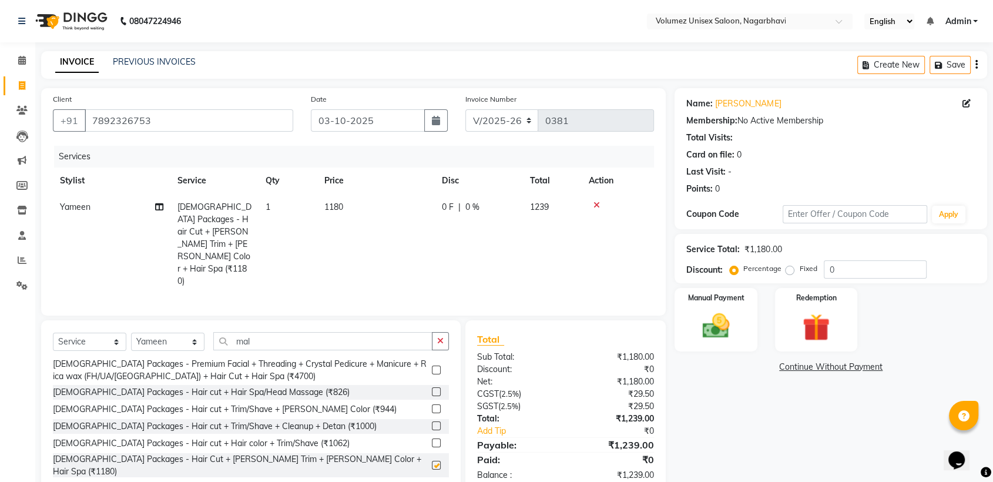
checkbox input "false"
click at [334, 205] on span "1180" at bounding box center [333, 207] width 19 height 11
select select "13592"
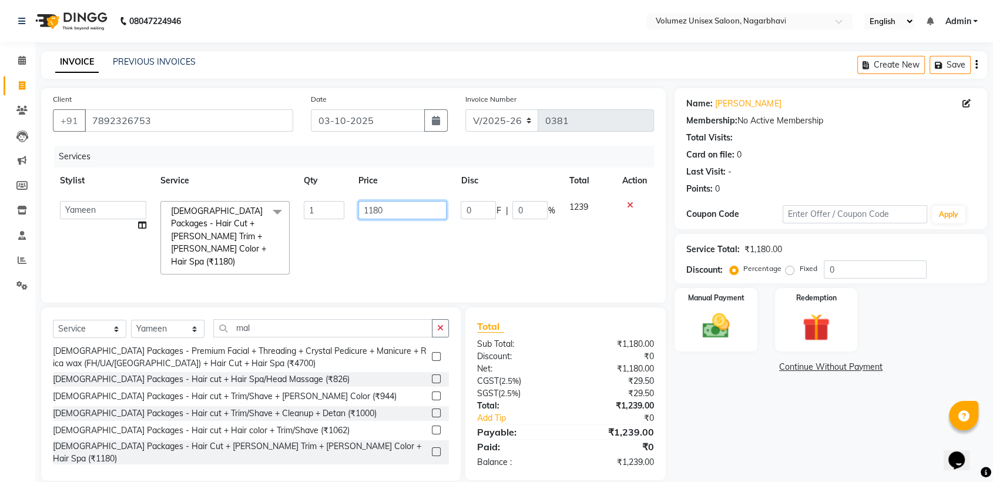
click at [377, 209] on input "1180" at bounding box center [402, 210] width 89 height 18
type input "1250"
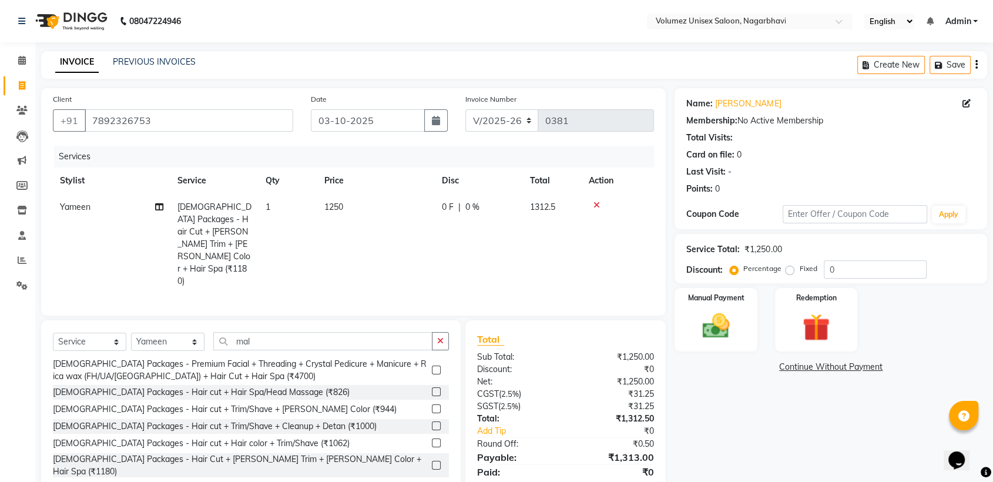
click at [372, 243] on td "1250" at bounding box center [376, 244] width 118 height 100
select select "13592"
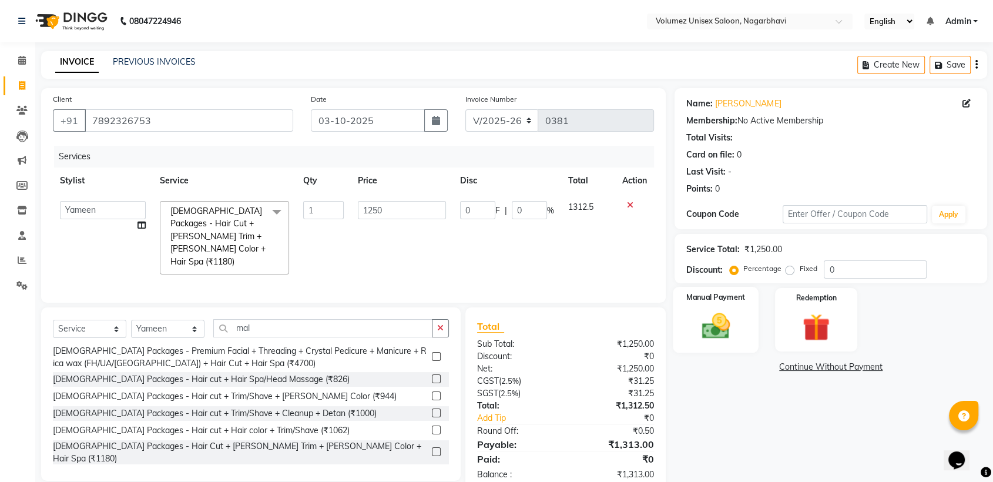
click at [719, 333] on img at bounding box center [716, 326] width 46 height 33
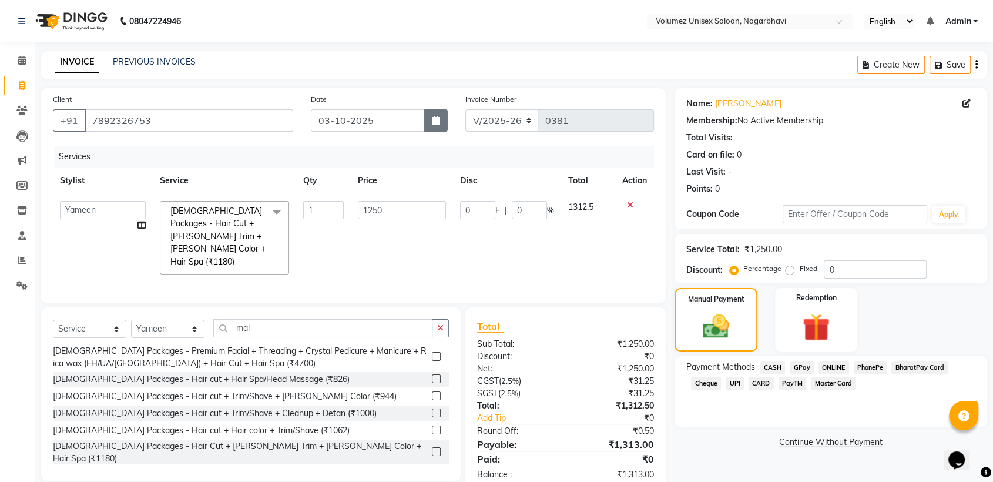
click at [437, 119] on icon "button" at bounding box center [436, 120] width 8 height 9
select select "10"
select select "2025"
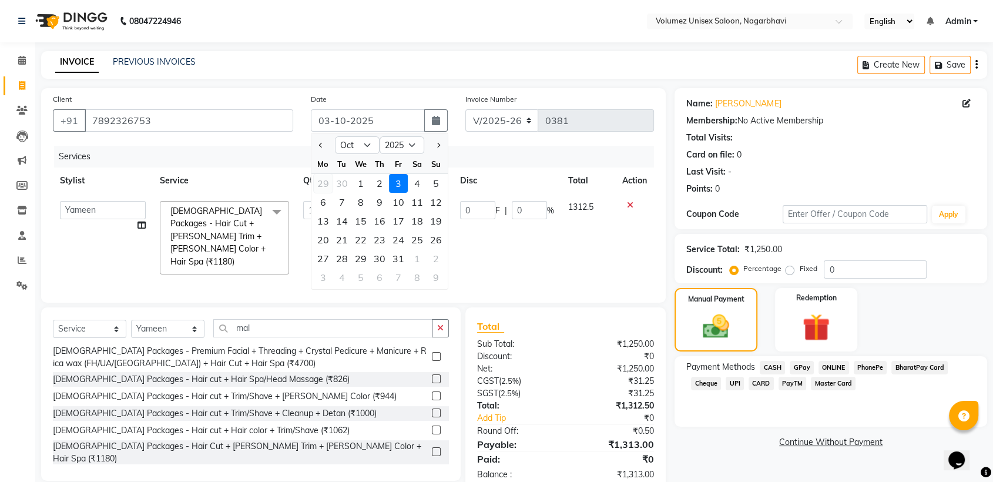
click at [328, 184] on div "29" at bounding box center [323, 183] width 19 height 19
type input "29-09-2025"
click at [328, 184] on th "Qty" at bounding box center [323, 180] width 55 height 26
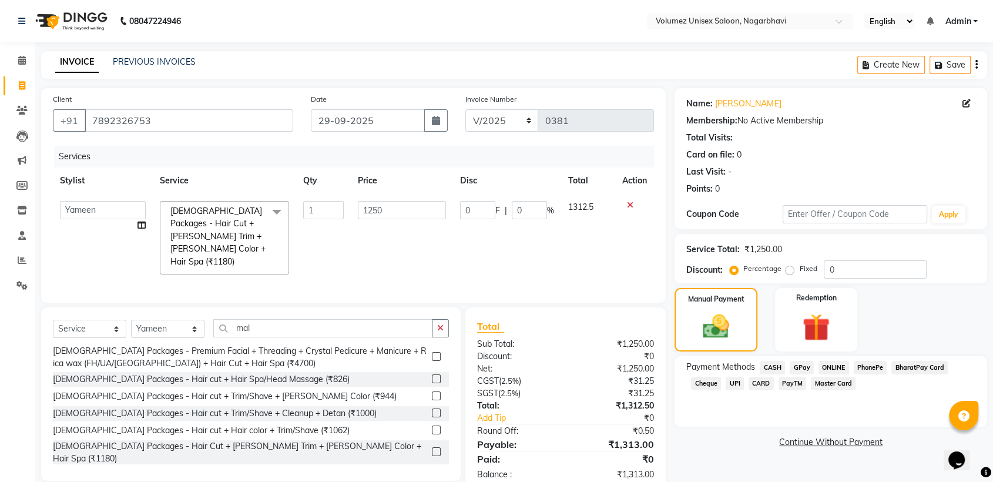
click at [803, 365] on span "GPay" at bounding box center [802, 368] width 24 height 14
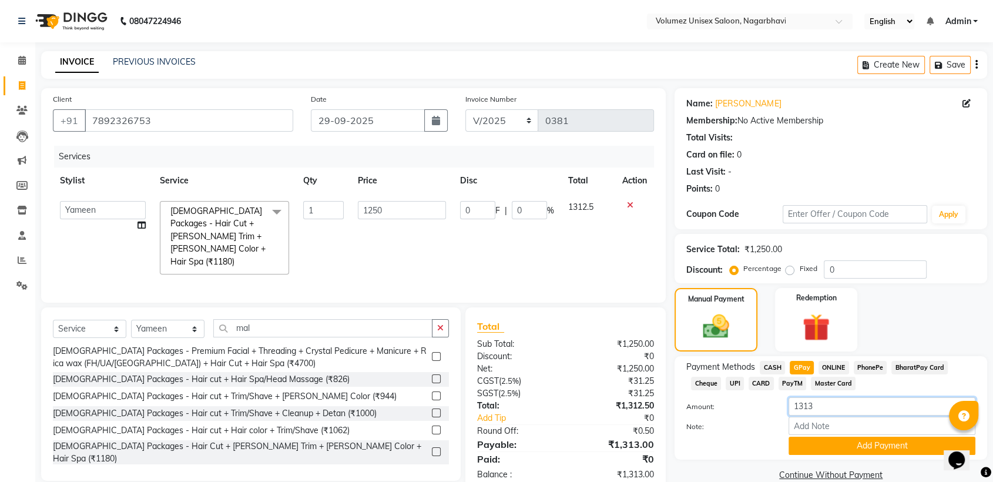
click at [825, 407] on input "1313" at bounding box center [881, 406] width 187 height 18
type input "1300"
click at [861, 445] on button "Add Payment" at bounding box center [881, 446] width 187 height 18
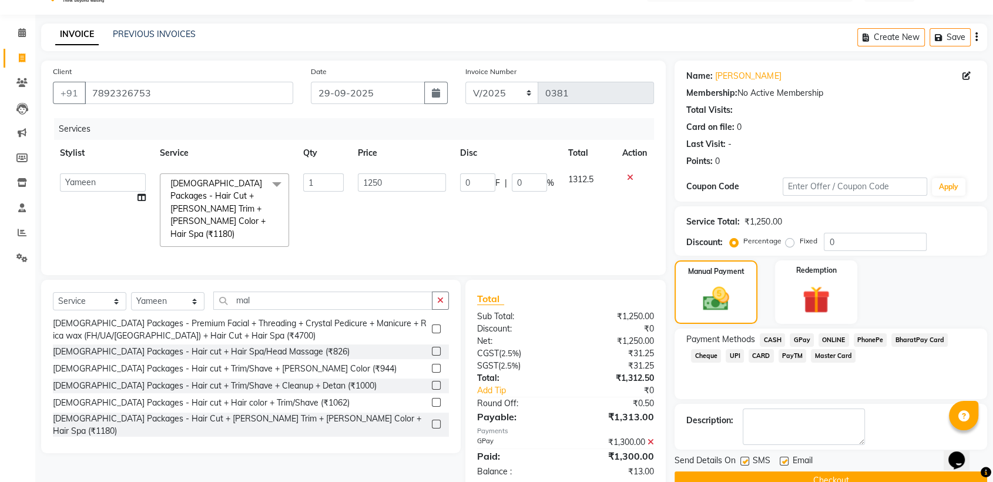
scroll to position [52, 0]
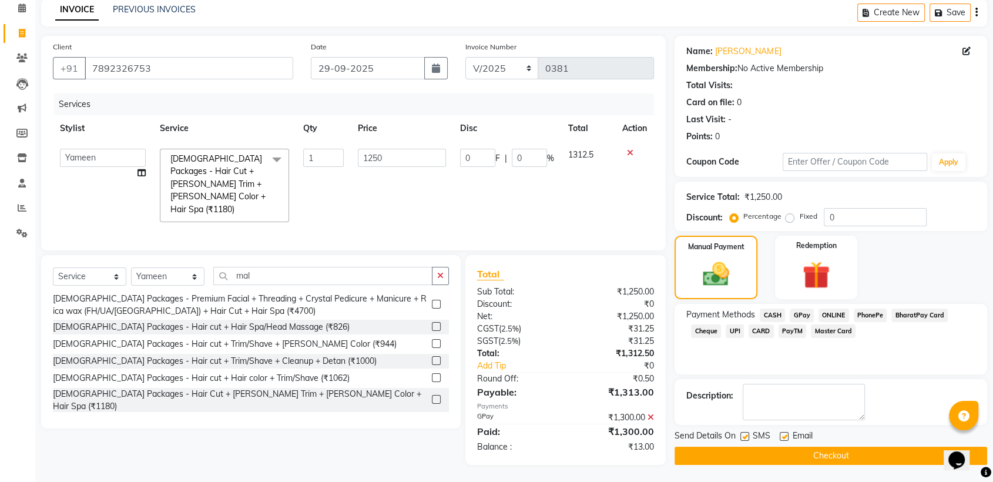
click at [832, 457] on button "Checkout" at bounding box center [830, 456] width 313 height 18
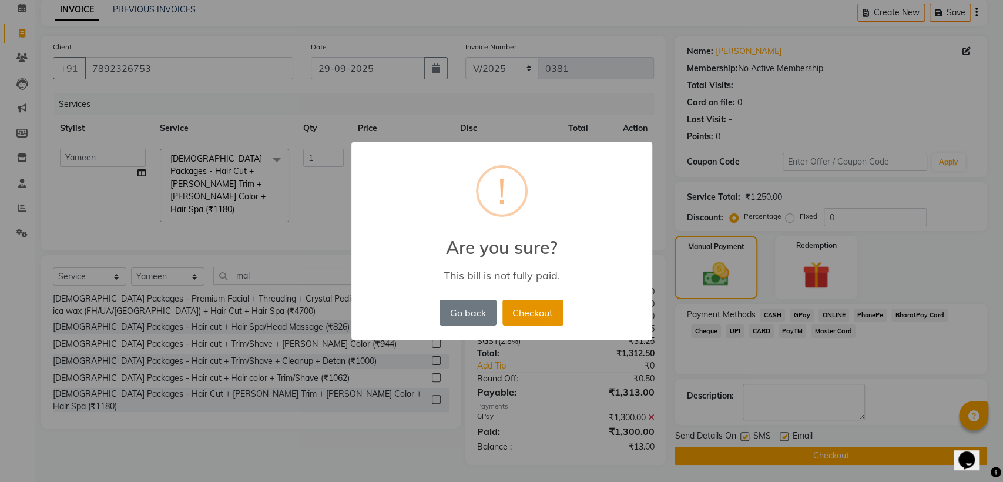
click at [544, 318] on button "Checkout" at bounding box center [532, 313] width 61 height 26
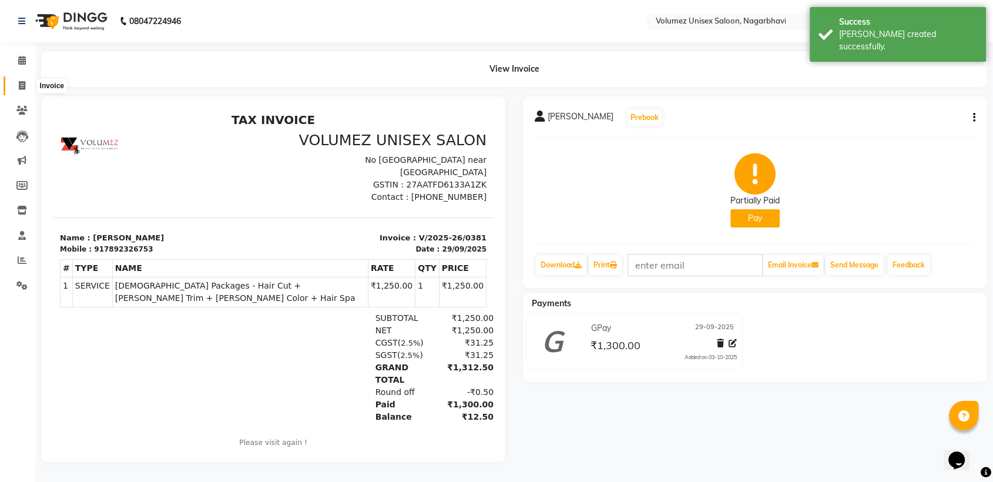
click at [22, 86] on icon at bounding box center [22, 85] width 6 height 9
select select "service"
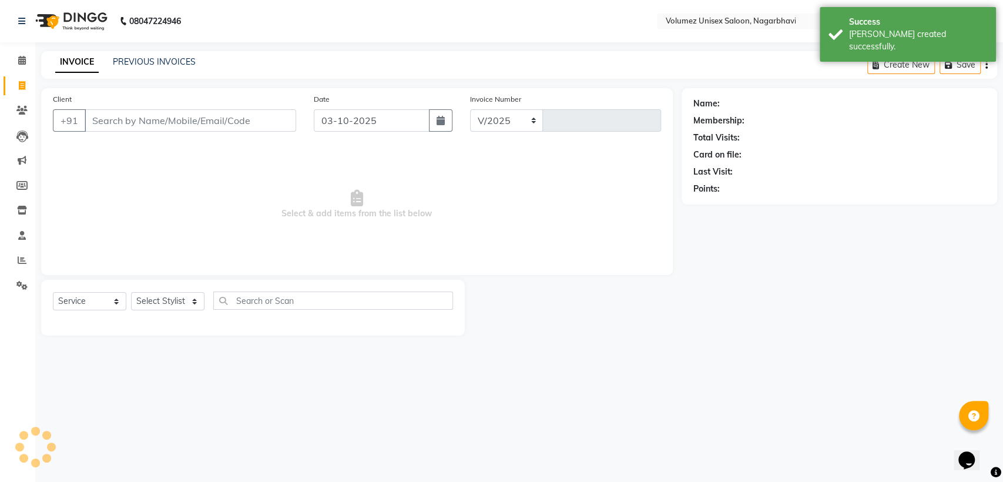
select select "815"
type input "0382"
select select "product"
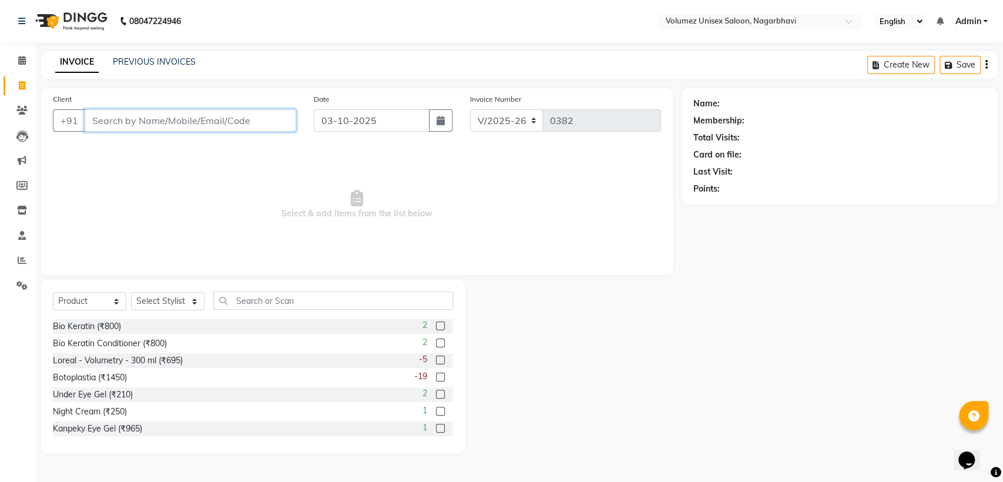
click at [220, 125] on input "Client" at bounding box center [191, 120] width 212 height 22
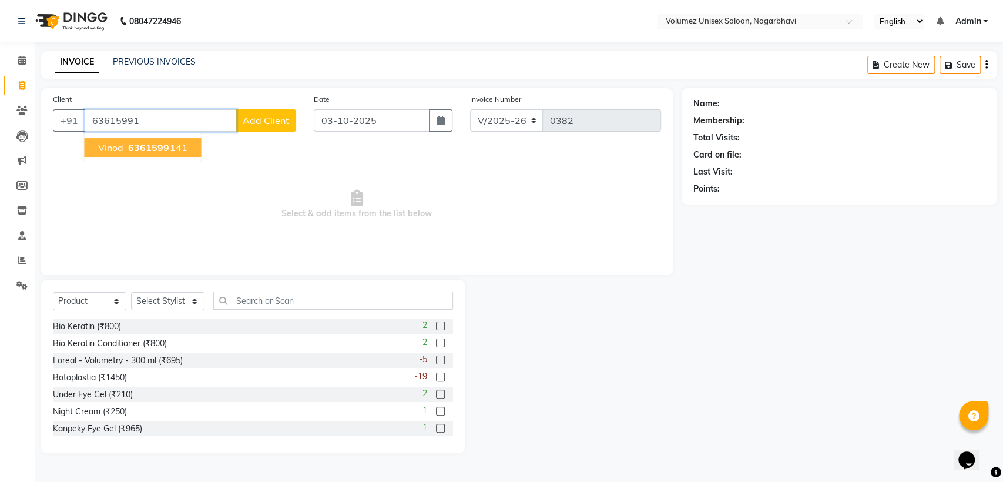
click at [157, 147] on span "63615991" at bounding box center [151, 148] width 47 height 12
type input "6361599141"
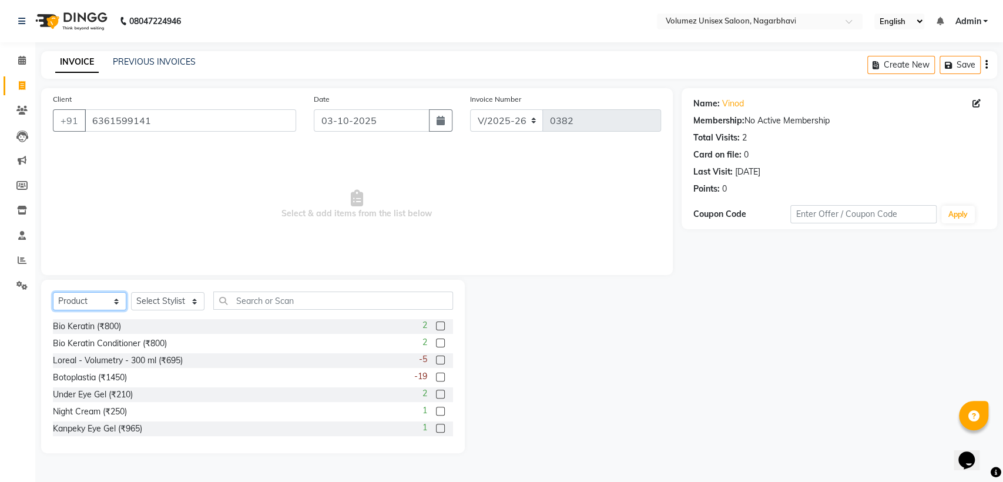
click at [102, 301] on select "Select Service Product Membership Package Voucher Prepaid Gift Card" at bounding box center [89, 301] width 73 height 18
select select "service"
click at [53, 292] on select "Select Service Product Membership Package Voucher Prepaid Gift Card" at bounding box center [89, 301] width 73 height 18
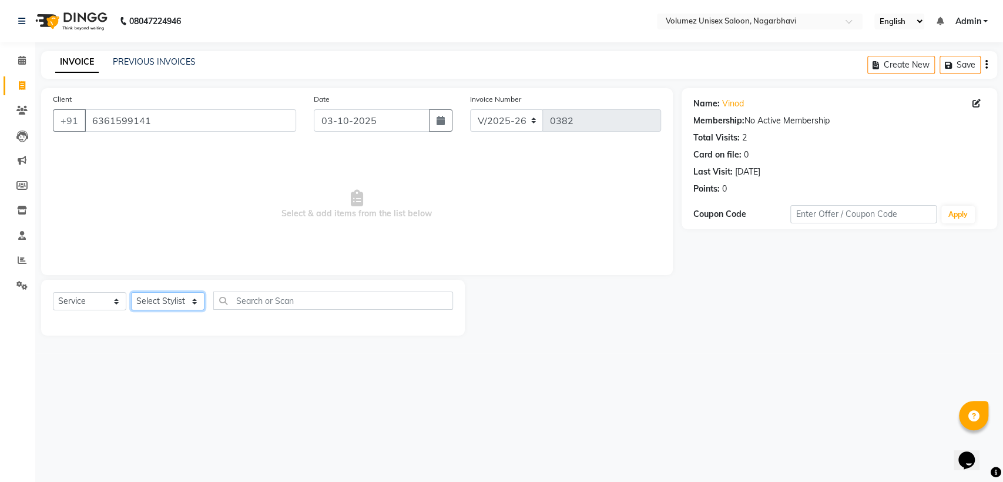
click at [172, 301] on select "Select Stylist [PERSON_NAME] [PERSON_NAME] Rani Reshma [PERSON_NAME] [PERSON_NA…" at bounding box center [167, 301] width 73 height 18
select select "36397"
click at [131, 292] on select "Select Stylist [PERSON_NAME] [PERSON_NAME] Rani Reshma [PERSON_NAME] [PERSON_NA…" at bounding box center [167, 301] width 73 height 18
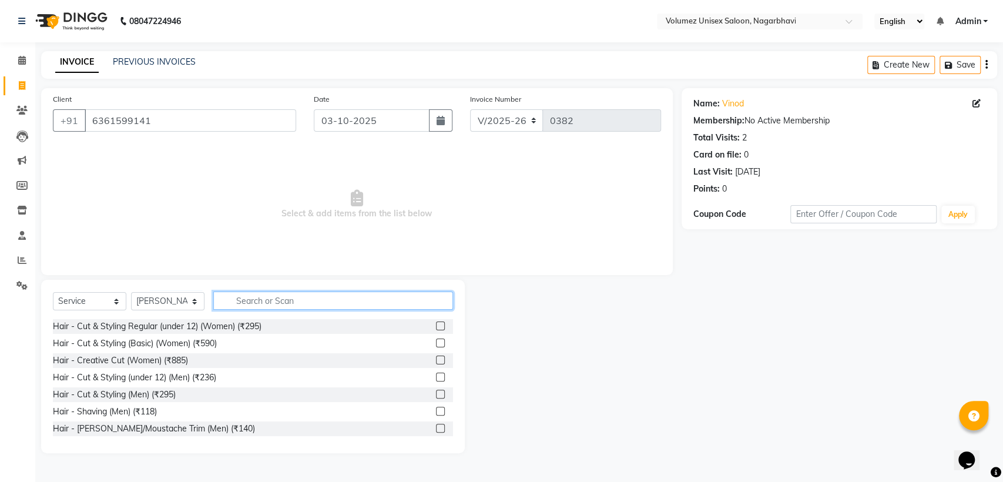
click at [253, 298] on input "text" at bounding box center [333, 300] width 240 height 18
click at [436, 392] on label at bounding box center [440, 394] width 9 height 9
click at [436, 392] on input "checkbox" at bounding box center [440, 395] width 8 height 8
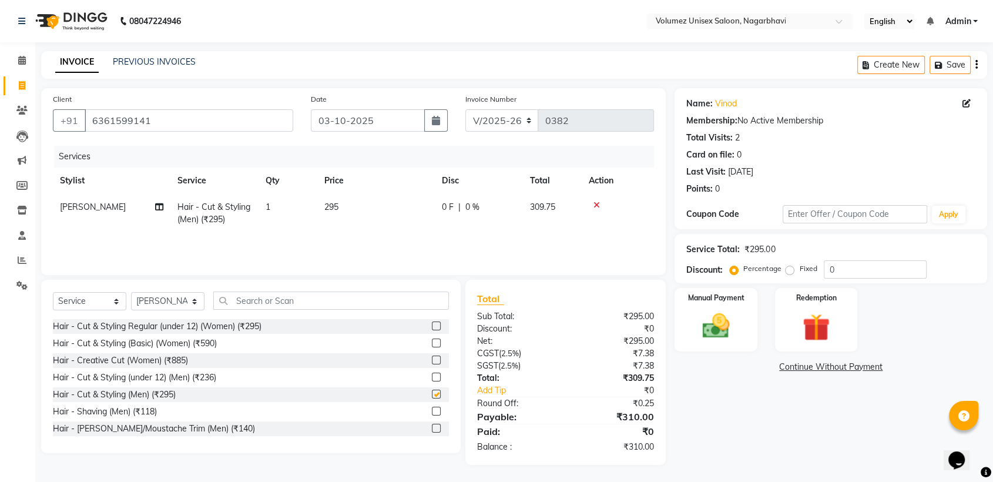
checkbox input "false"
click at [432, 411] on label at bounding box center [436, 411] width 9 height 9
click at [432, 411] on input "checkbox" at bounding box center [436, 412] width 8 height 8
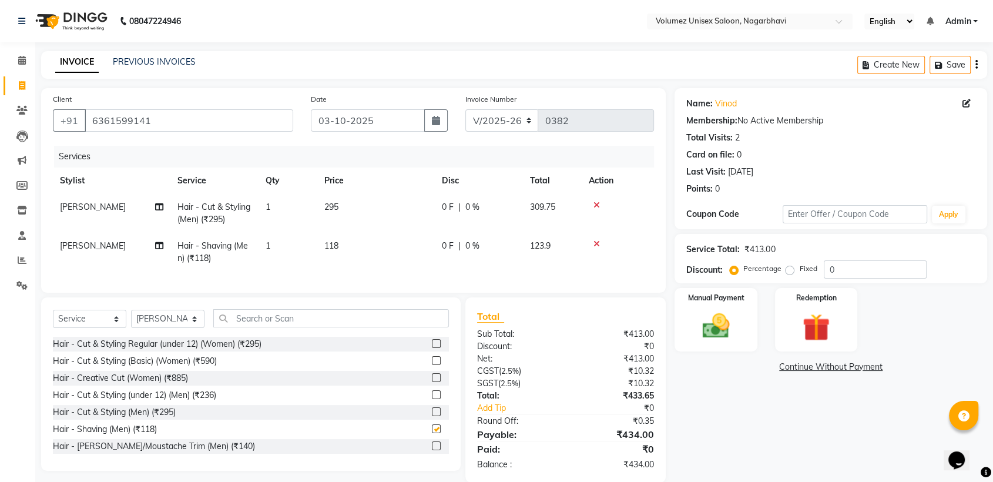
checkbox input "false"
click at [333, 246] on span "118" at bounding box center [331, 245] width 14 height 11
select select "36397"
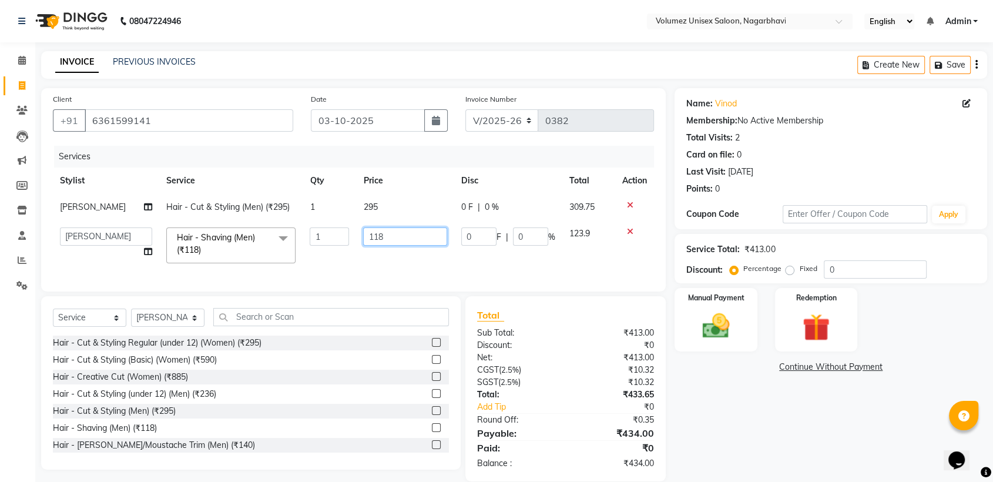
click at [371, 236] on input "118" at bounding box center [404, 236] width 83 height 18
type input "100"
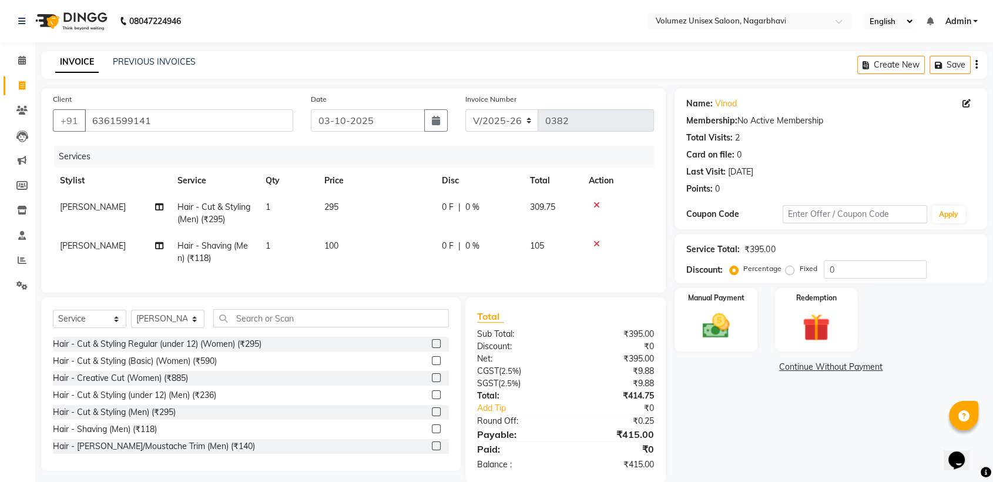
click at [357, 264] on td "100" at bounding box center [376, 252] width 118 height 39
select select "36397"
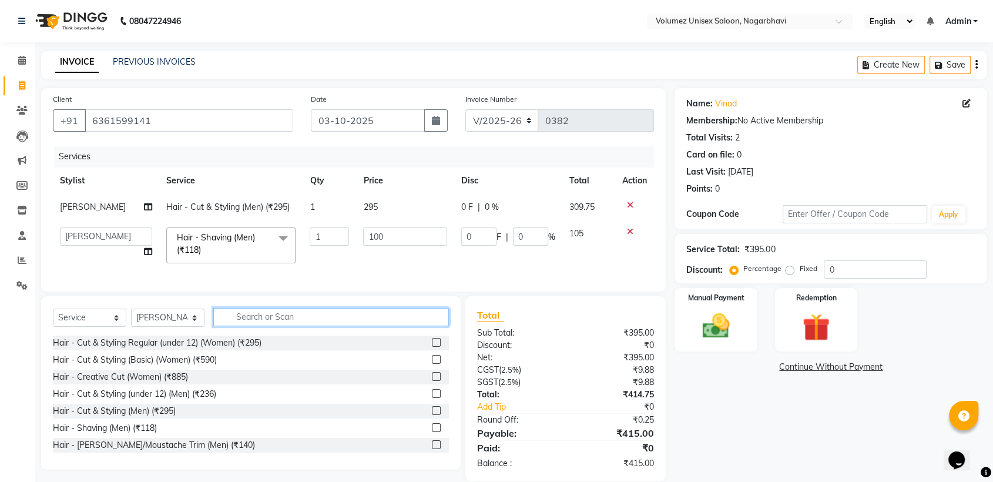
click at [251, 323] on input "text" at bounding box center [331, 317] width 236 height 18
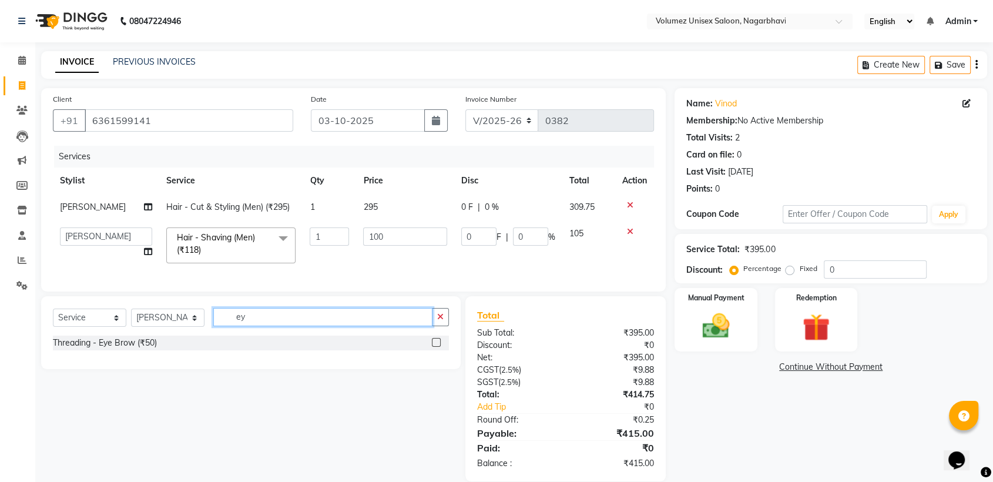
type input "e"
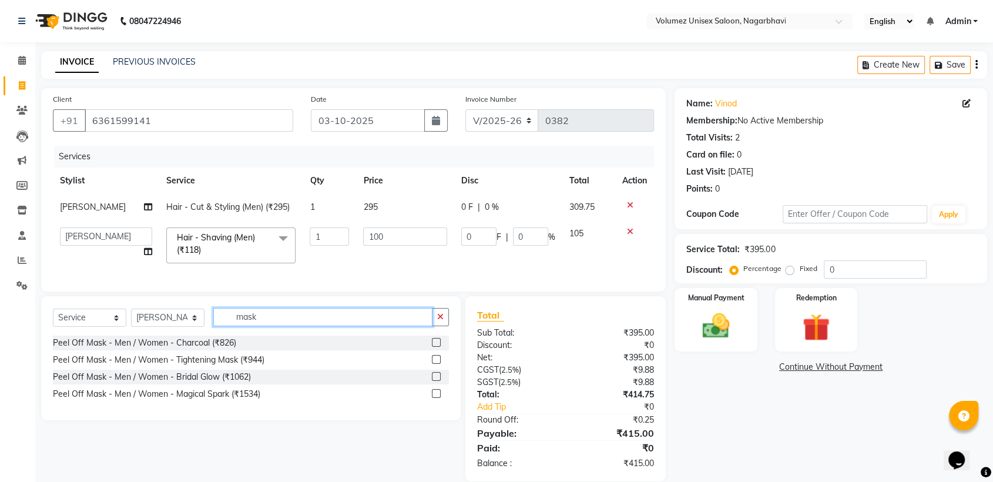
type input "mask"
click at [435, 347] on label at bounding box center [436, 342] width 9 height 9
click at [435, 347] on input "checkbox" at bounding box center [436, 343] width 8 height 8
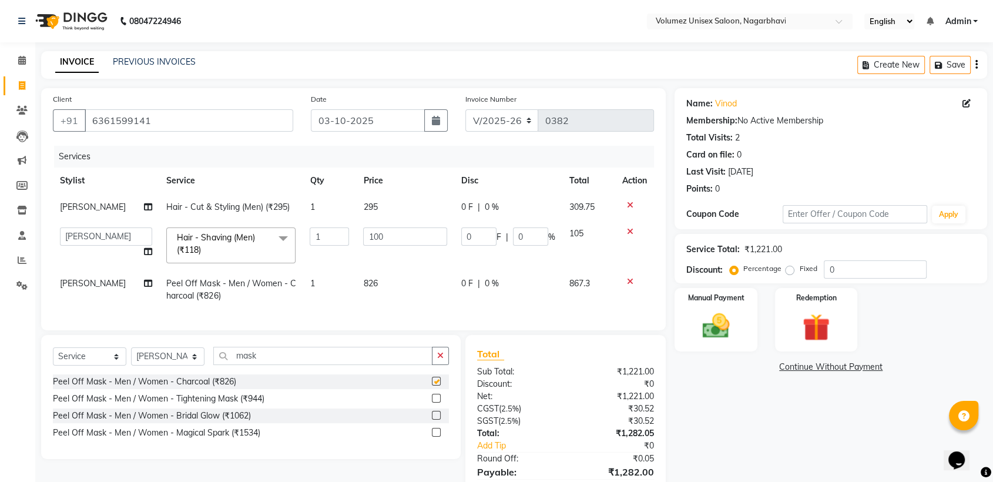
click at [435, 349] on div "Select Service Product Membership Package Voucher Prepaid Gift Card Select Styl…" at bounding box center [250, 397] width 419 height 124
checkbox input "false"
click at [363, 281] on span "826" at bounding box center [370, 283] width 14 height 11
select select "36397"
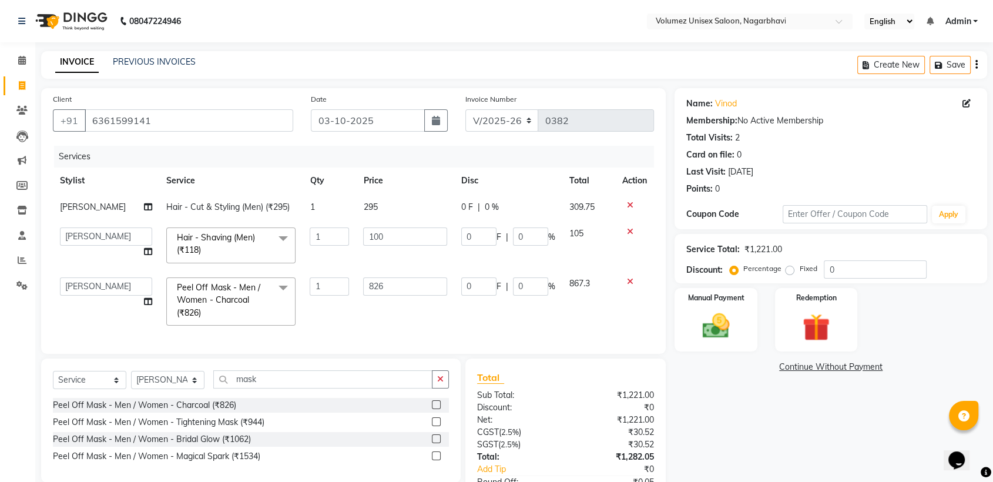
click at [363, 281] on input "826" at bounding box center [404, 286] width 83 height 18
type input "600"
click at [317, 330] on div "Client [PHONE_NUMBER] Date [DATE] Invoice Number V/2025 V/[PHONE_NUMBER] Servic…" at bounding box center [353, 221] width 625 height 266
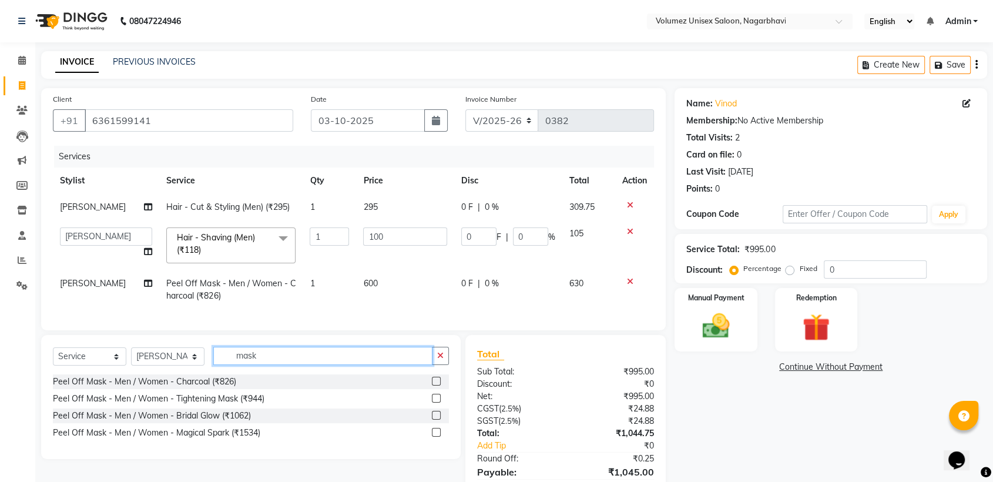
click at [276, 365] on input "mask" at bounding box center [322, 356] width 219 height 18
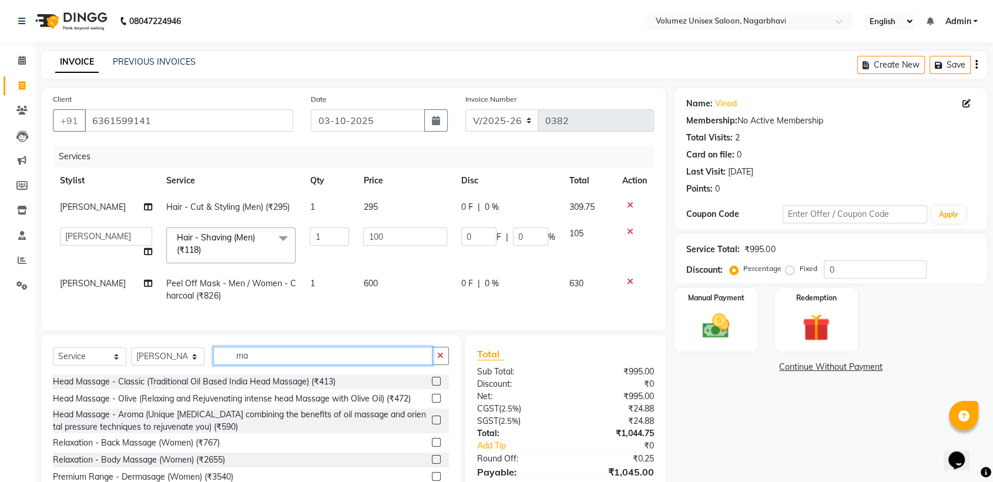
type input "m"
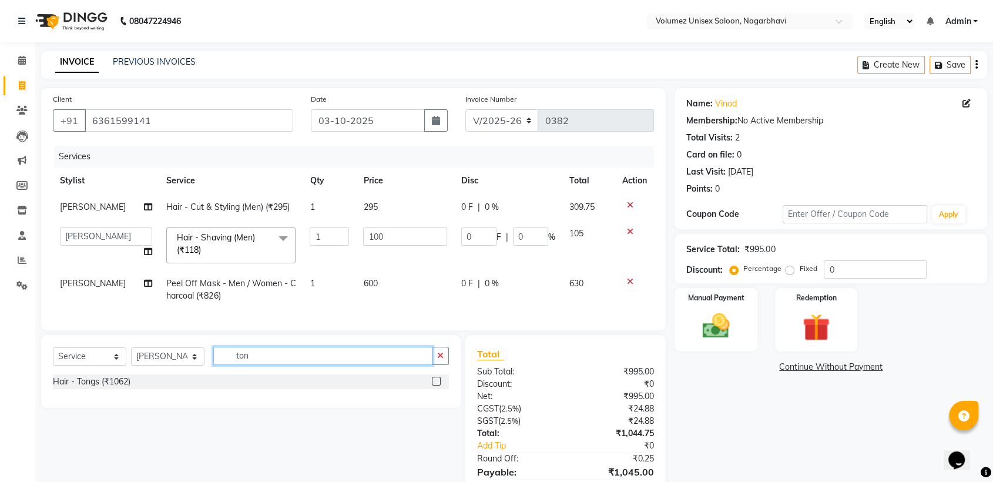
type input "ton"
click at [437, 385] on label at bounding box center [436, 381] width 9 height 9
click at [437, 385] on input "checkbox" at bounding box center [436, 382] width 8 height 8
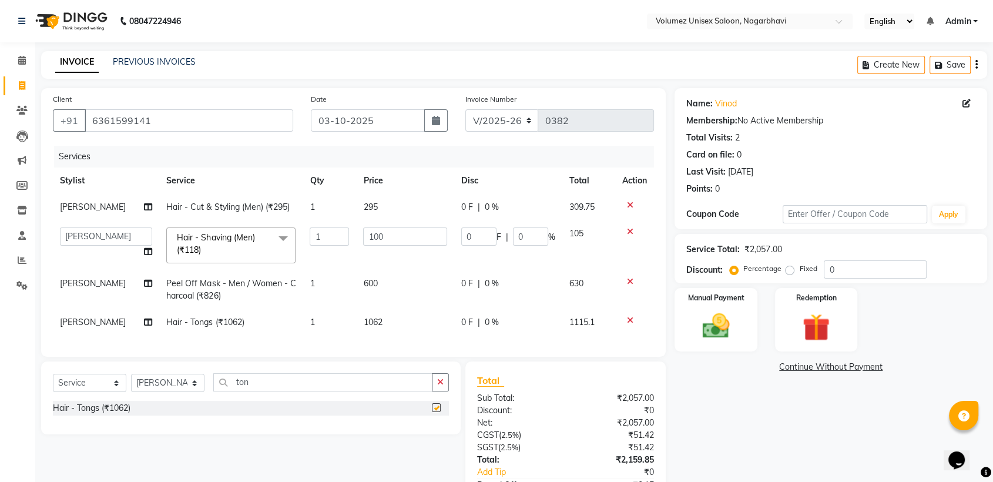
checkbox input "false"
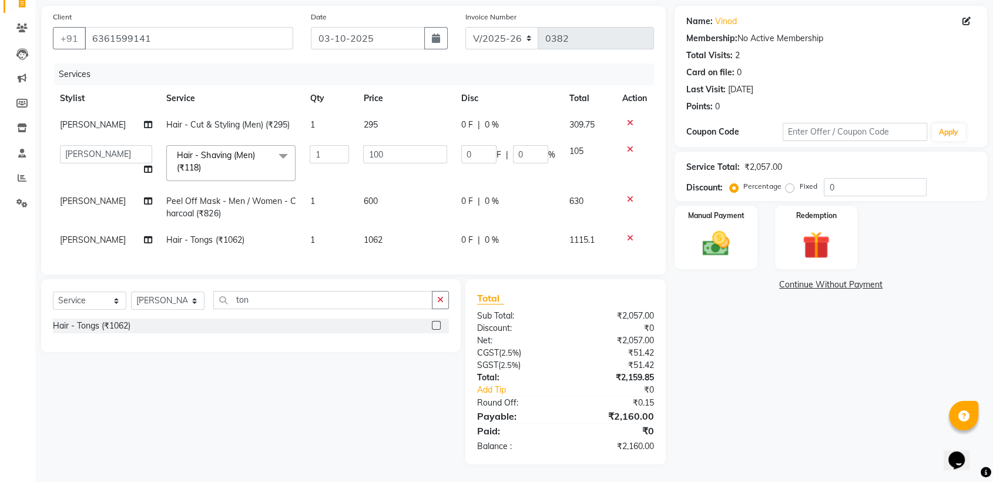
click at [369, 119] on span "295" at bounding box center [370, 124] width 14 height 11
select select "36397"
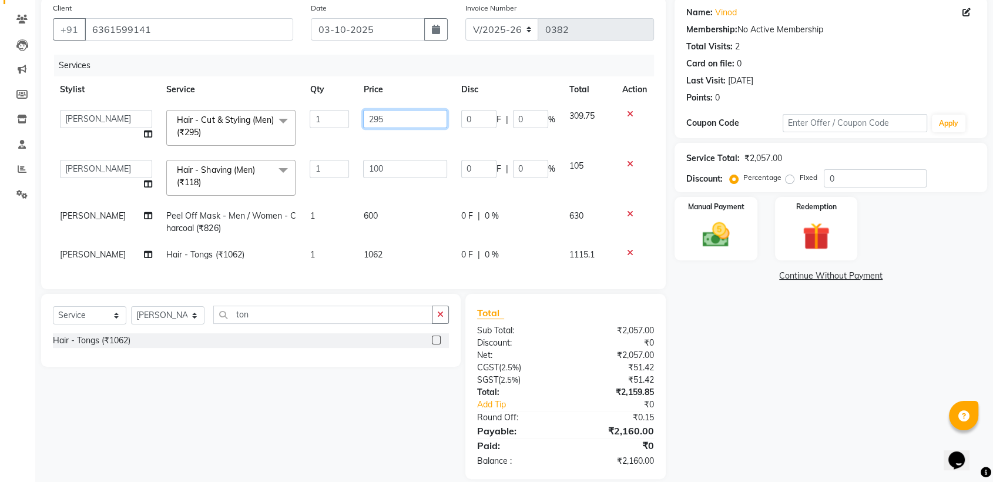
click at [369, 115] on input "295" at bounding box center [404, 119] width 83 height 18
type input "300"
click at [798, 357] on div "Name: Vinod Membership: No Active Membership Total Visits: 2 Card on file: 0 La…" at bounding box center [834, 238] width 321 height 482
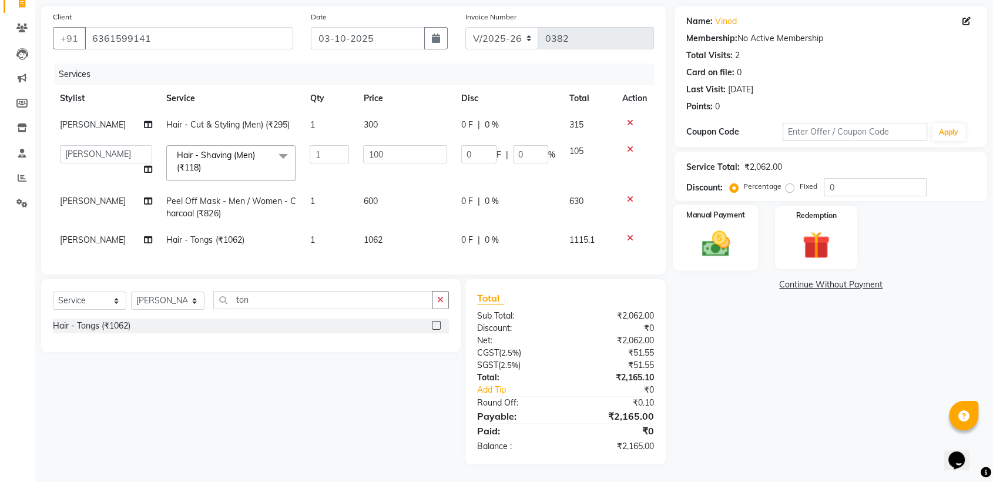
click at [710, 240] on img at bounding box center [716, 243] width 46 height 33
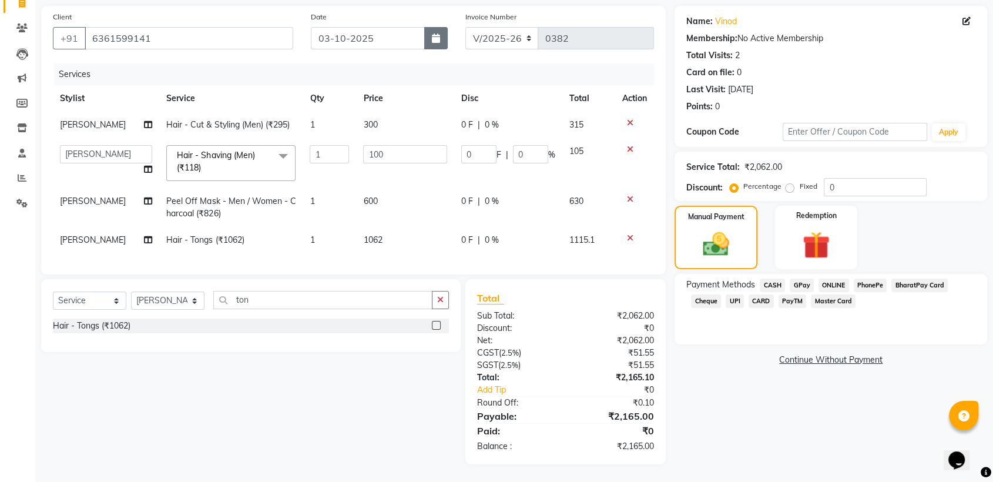
click at [434, 33] on icon "button" at bounding box center [436, 37] width 8 height 9
select select "10"
select select "2025"
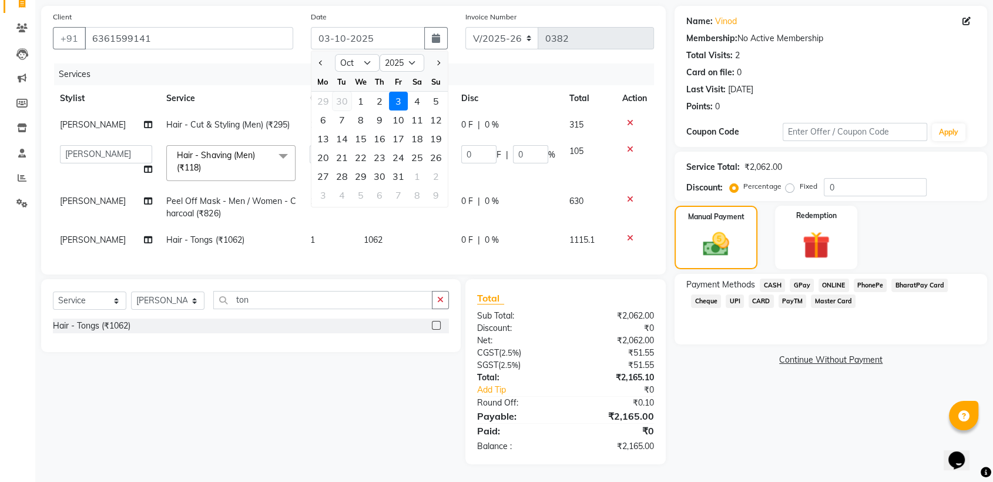
click at [343, 92] on div "30" at bounding box center [342, 101] width 19 height 19
type input "30-09-2025"
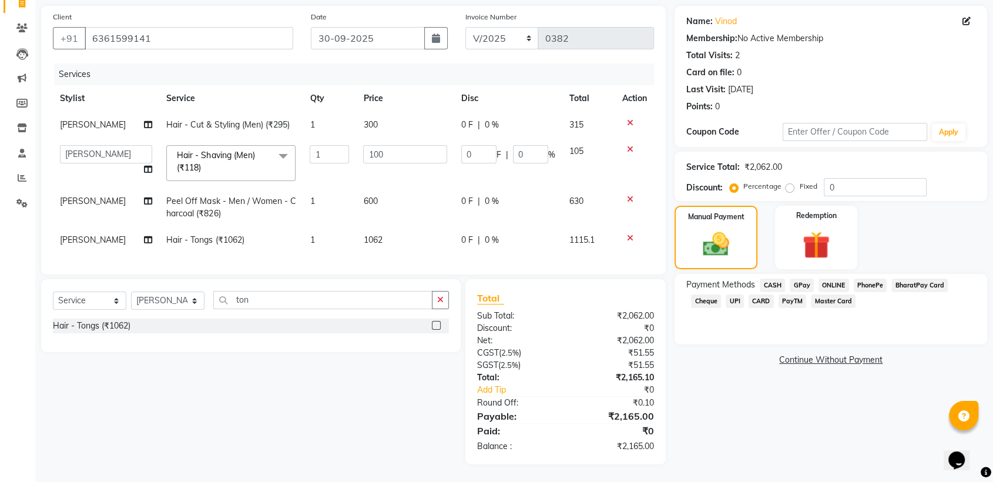
click at [802, 278] on span "GPay" at bounding box center [802, 285] width 24 height 14
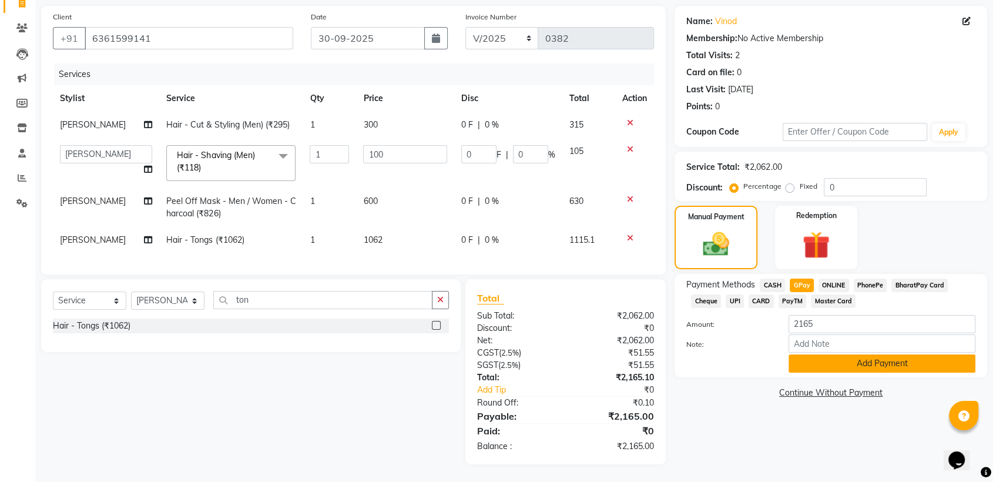
click at [840, 355] on button "Add Payment" at bounding box center [881, 363] width 187 height 18
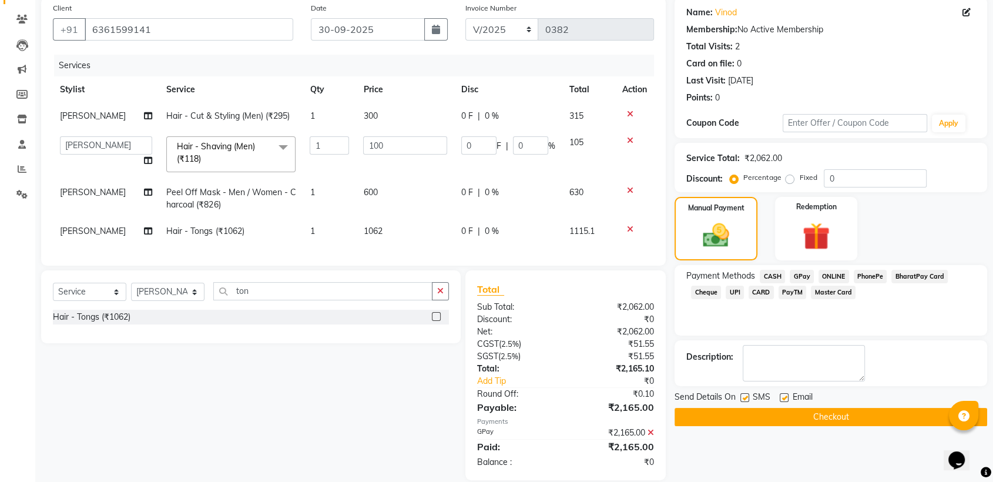
click at [829, 415] on button "Checkout" at bounding box center [830, 417] width 313 height 18
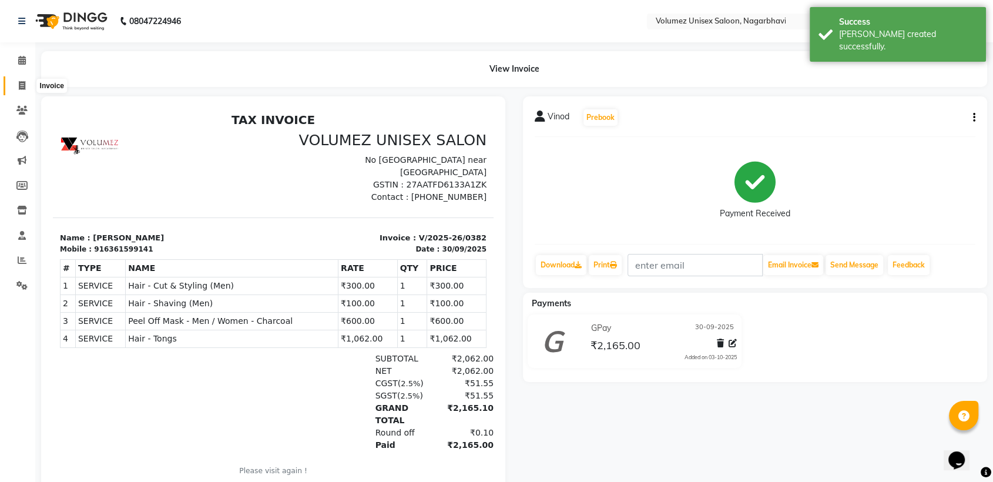
click at [19, 84] on icon at bounding box center [22, 85] width 6 height 9
select select "service"
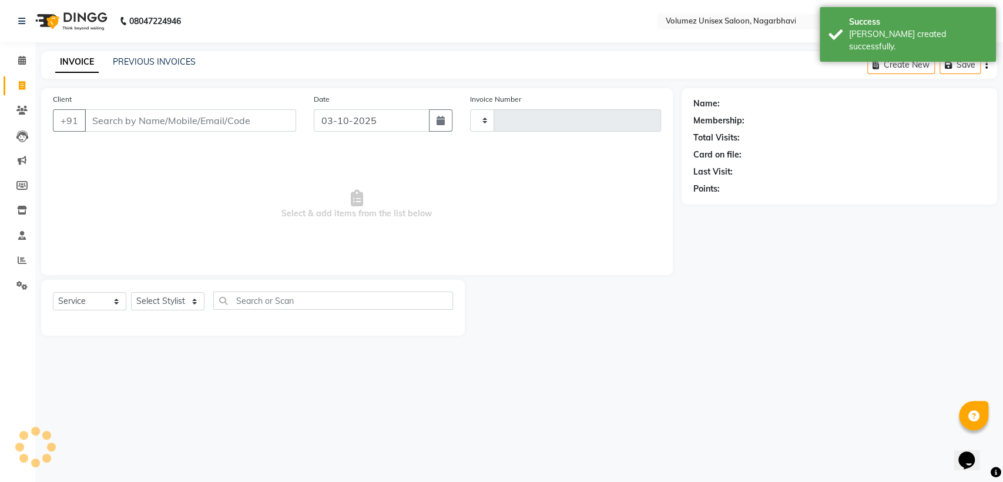
type input "0383"
select select "815"
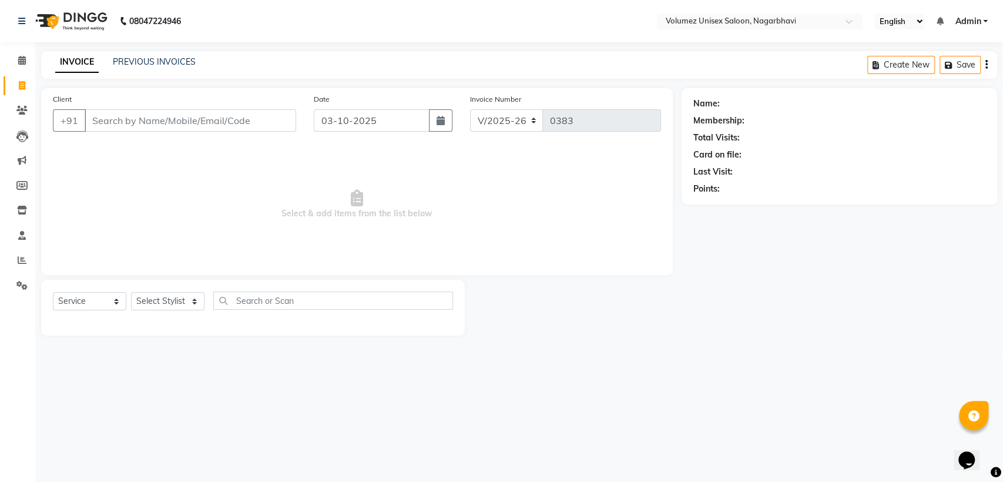
click at [118, 123] on input "Client" at bounding box center [191, 120] width 212 height 22
select select "product"
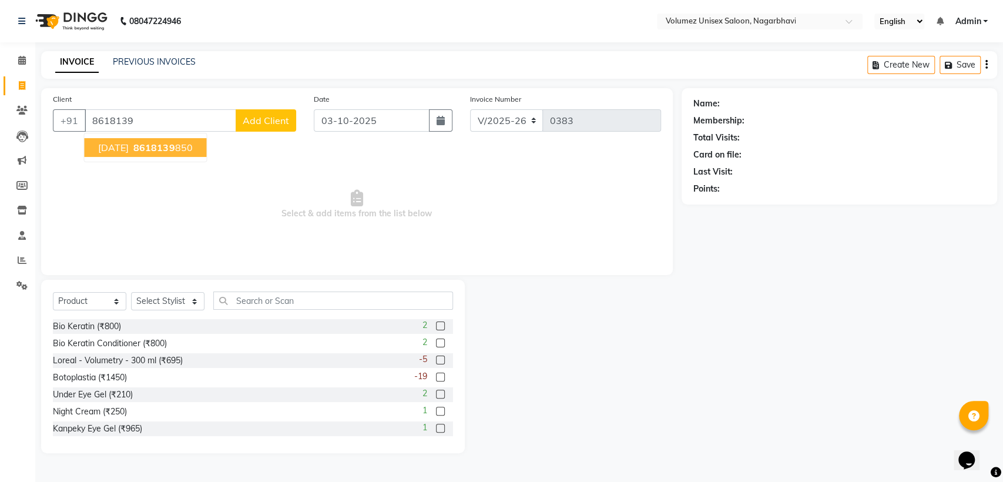
click at [118, 148] on span "[DATE]" at bounding box center [113, 148] width 31 height 12
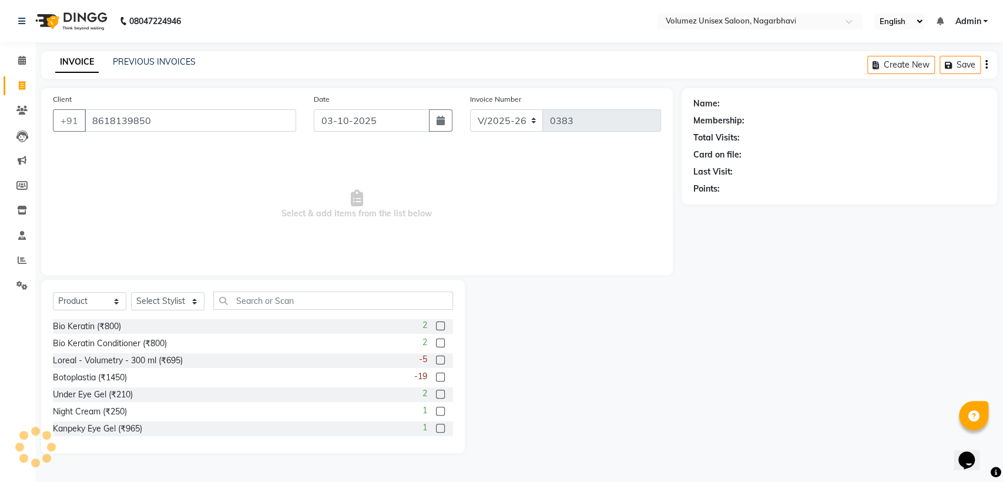
type input "8618139850"
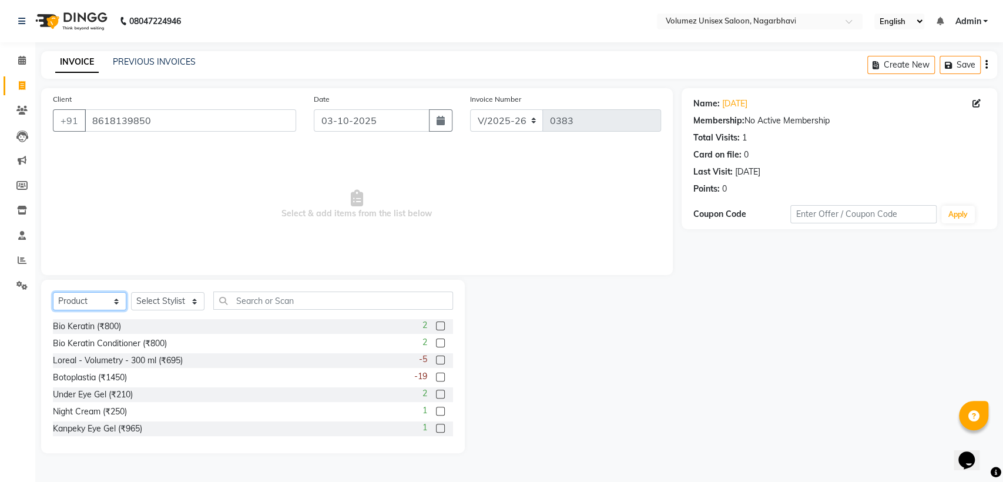
click at [108, 304] on select "Select Service Product Membership Package Voucher Prepaid Gift Card" at bounding box center [89, 301] width 73 height 18
select select "service"
click at [53, 292] on select "Select Service Product Membership Package Voucher Prepaid Gift Card" at bounding box center [89, 301] width 73 height 18
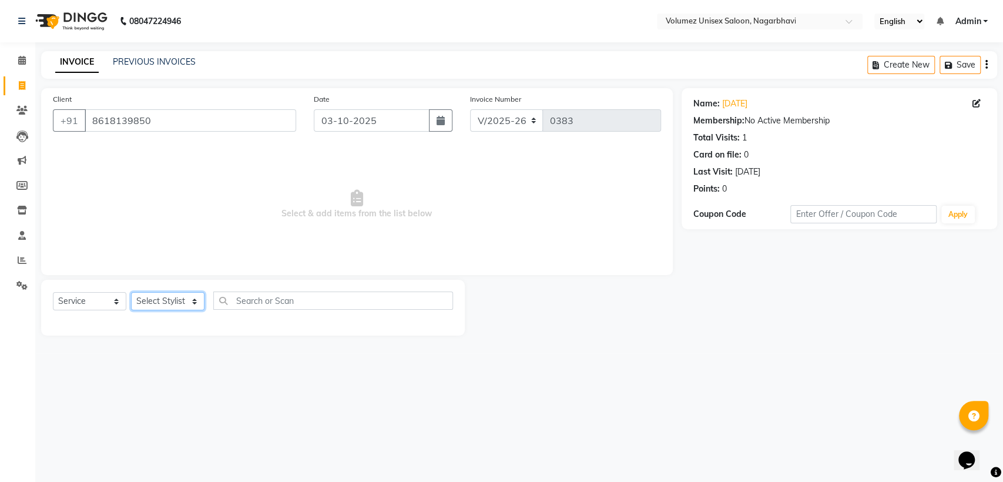
click at [177, 306] on select "Select Stylist [PERSON_NAME] [PERSON_NAME] Rani Reshma [PERSON_NAME] [PERSON_NA…" at bounding box center [167, 301] width 73 height 18
select select "58183"
click at [131, 292] on select "Select Stylist [PERSON_NAME] [PERSON_NAME] Rani Reshma [PERSON_NAME] [PERSON_NA…" at bounding box center [167, 301] width 73 height 18
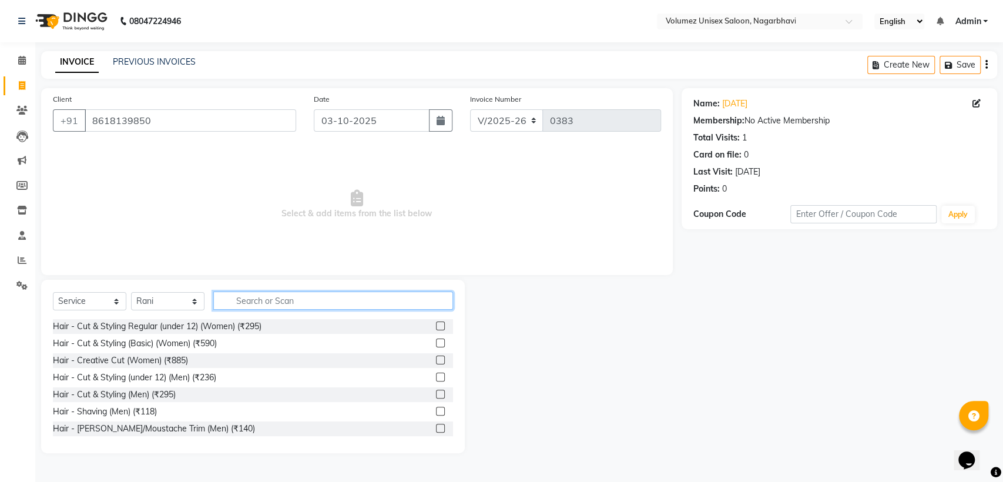
click at [263, 303] on input "text" at bounding box center [333, 300] width 240 height 18
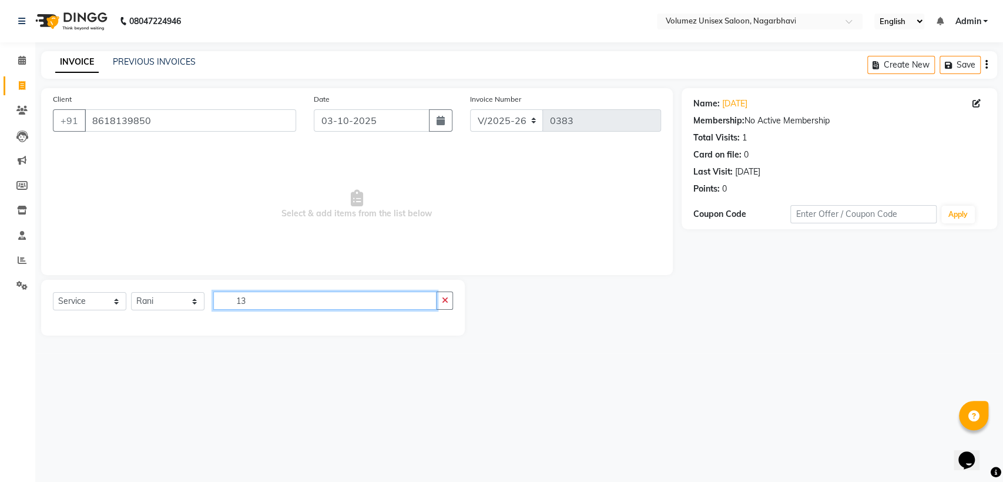
type input "1"
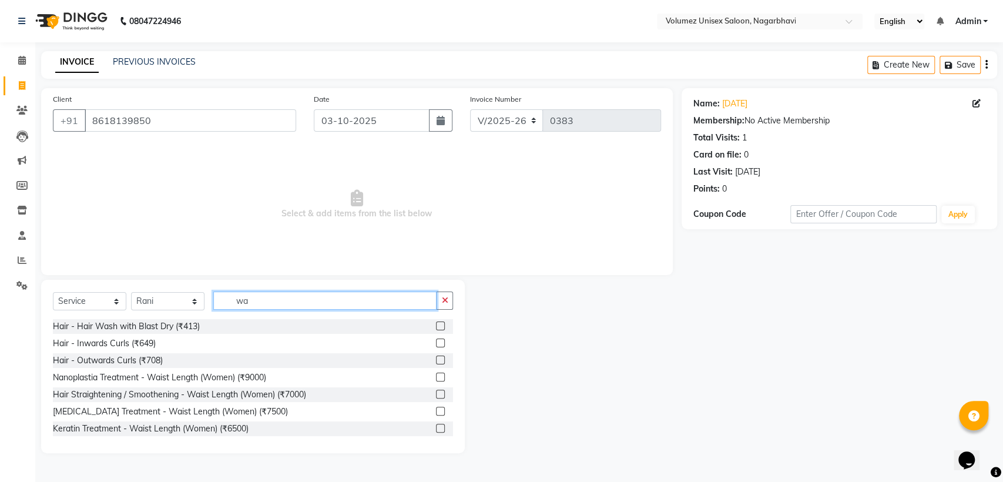
type input "w"
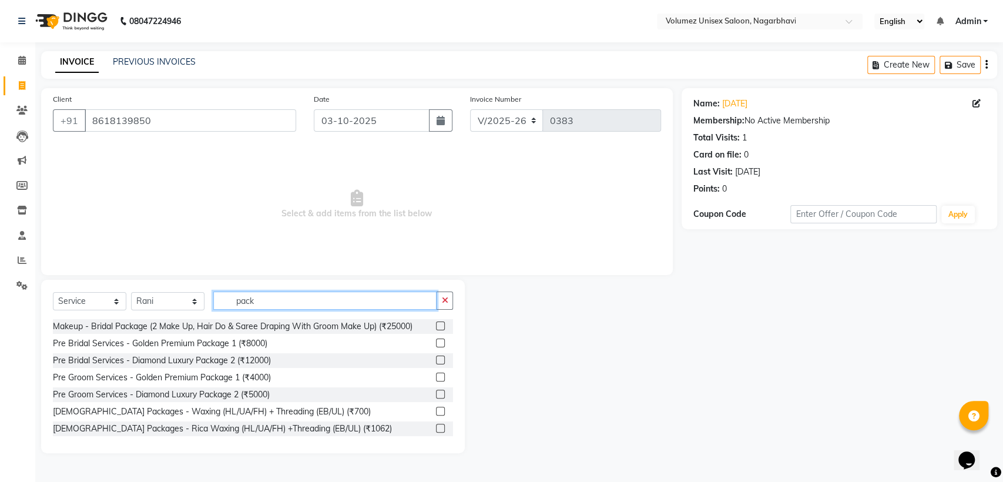
type input "pack"
click at [436, 428] on label at bounding box center [440, 428] width 9 height 9
click at [436, 428] on input "checkbox" at bounding box center [440, 429] width 8 height 8
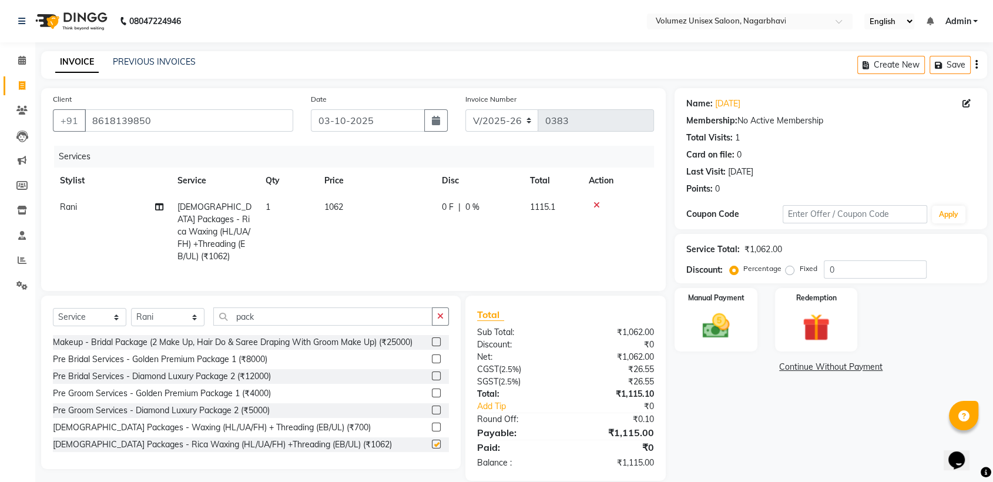
checkbox input "false"
click at [334, 209] on span "1062" at bounding box center [333, 207] width 19 height 11
select select "58183"
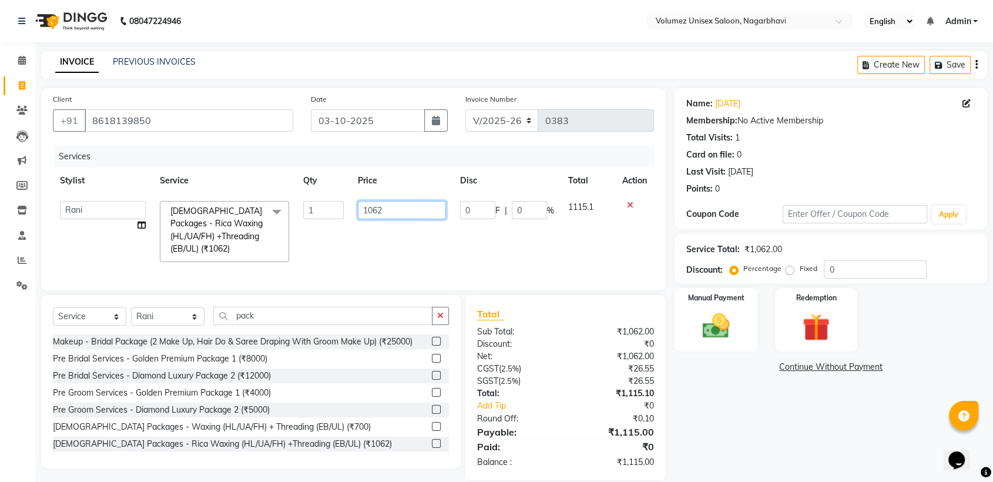
click at [370, 213] on input "1062" at bounding box center [402, 210] width 88 height 18
click at [385, 212] on input "1362" at bounding box center [402, 210] width 88 height 18
type input "1360"
click at [360, 256] on td "1360" at bounding box center [402, 231] width 102 height 75
select select "58183"
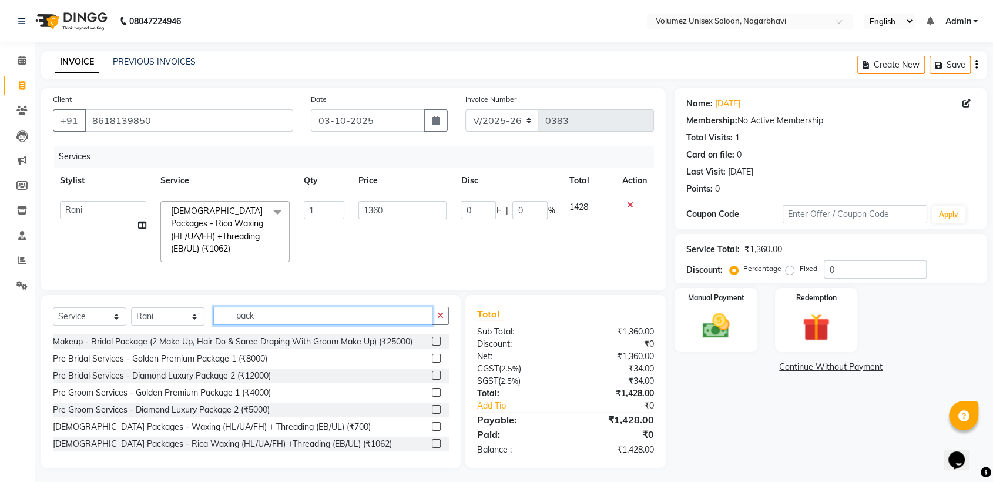
click at [273, 320] on input "pack" at bounding box center [322, 316] width 219 height 18
type input "p"
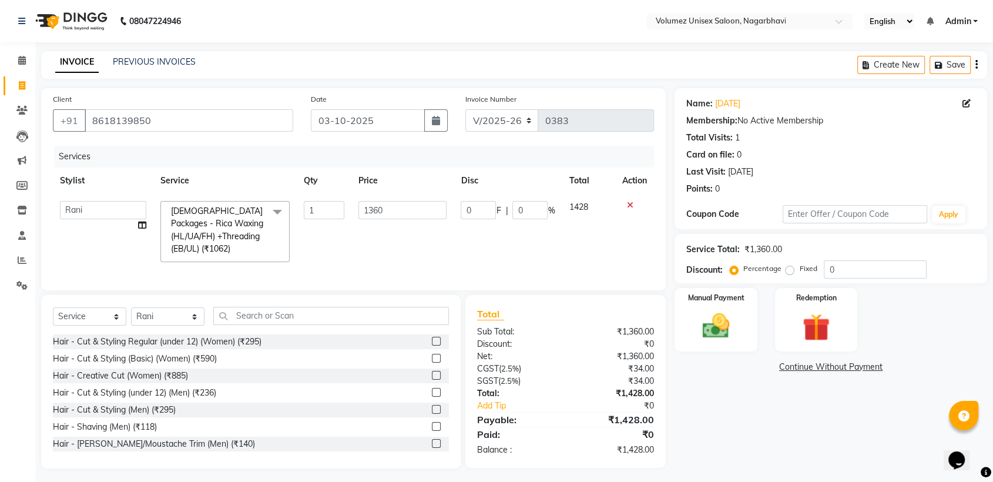
click at [432, 380] on label at bounding box center [436, 375] width 9 height 9
click at [432, 380] on input "checkbox" at bounding box center [436, 376] width 8 height 8
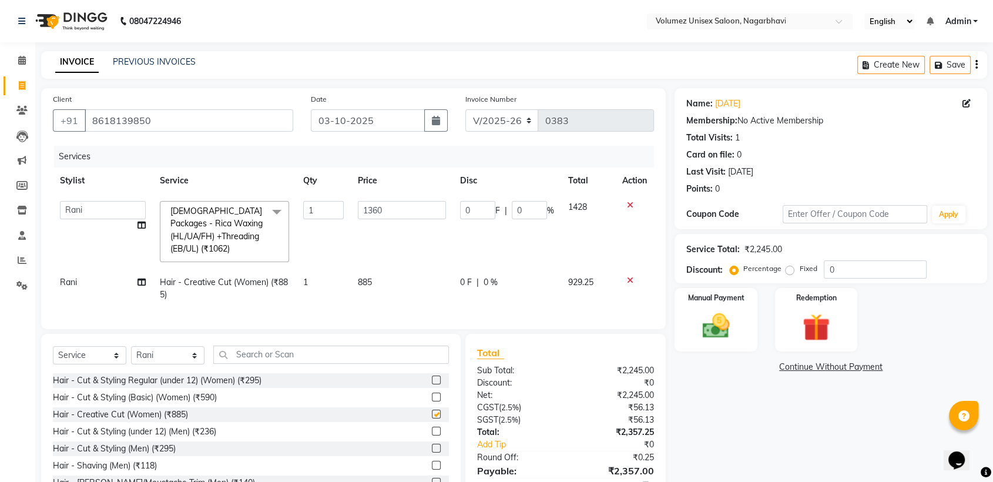
checkbox input "false"
click at [363, 280] on span "885" at bounding box center [365, 282] width 14 height 11
select select "58183"
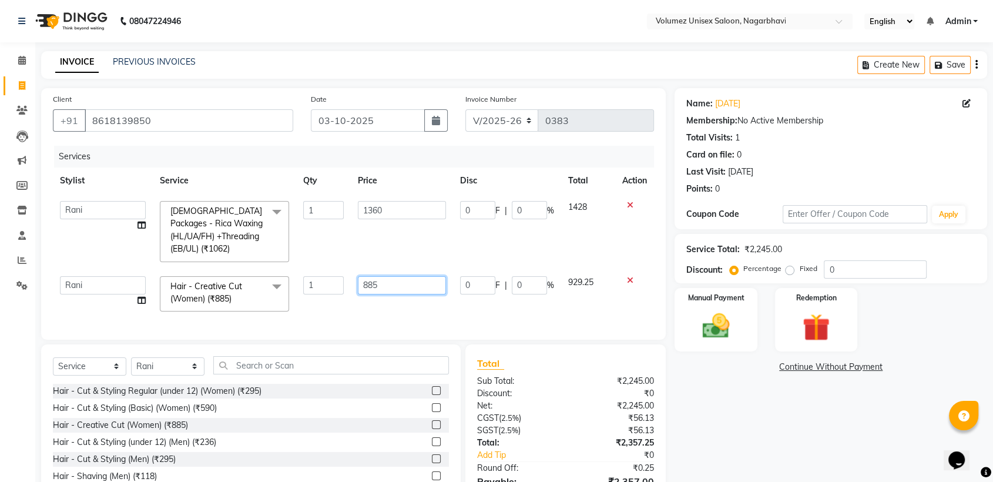
click at [371, 283] on input "885" at bounding box center [402, 285] width 88 height 18
type input "800"
click at [339, 320] on div "Services Stylist Service Qty Price Disc Total Action [PERSON_NAME] [PERSON_NAME…" at bounding box center [353, 237] width 601 height 182
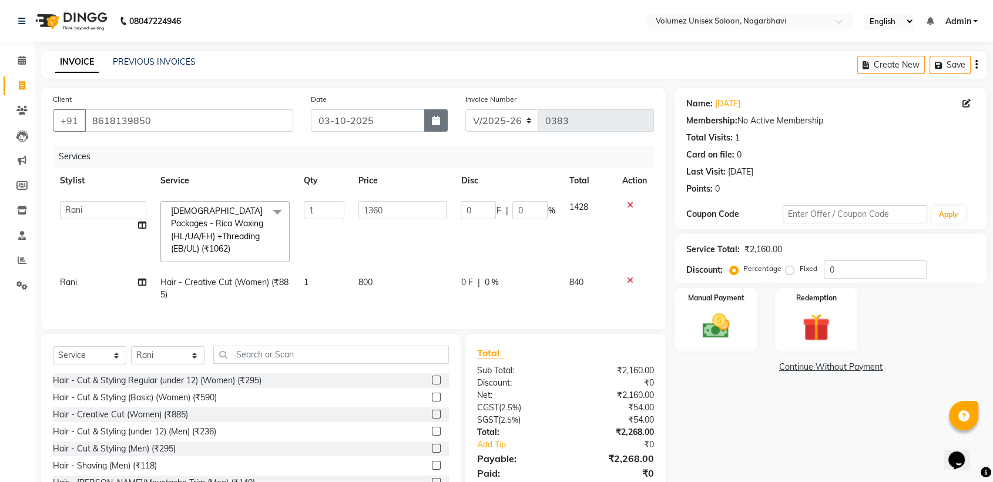
click at [438, 120] on icon "button" at bounding box center [436, 120] width 8 height 9
select select "10"
select select "2025"
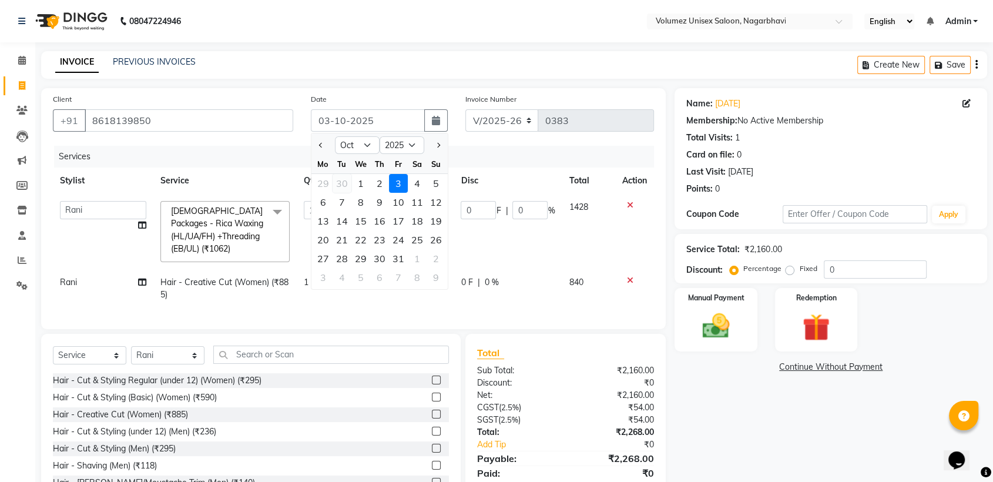
click at [343, 184] on div "30" at bounding box center [342, 183] width 19 height 19
type input "30-09-2025"
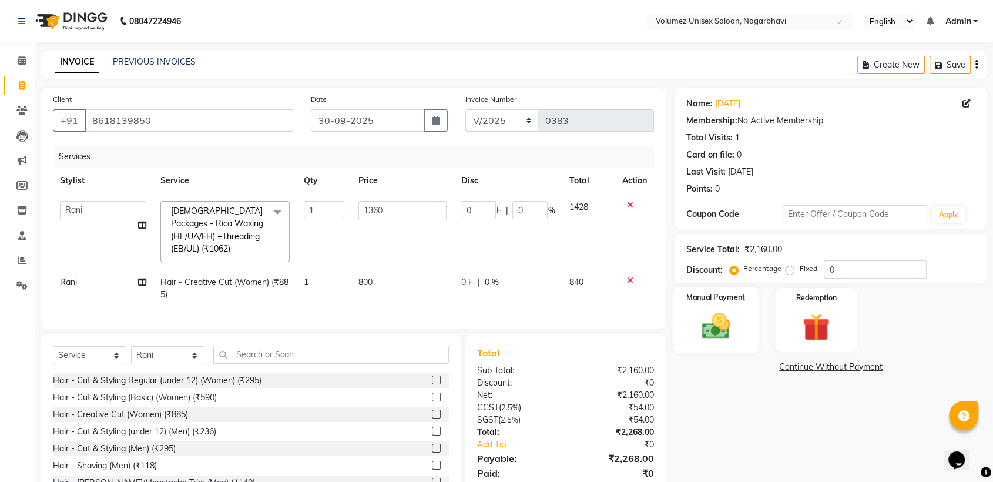
click at [714, 331] on img at bounding box center [716, 326] width 46 height 33
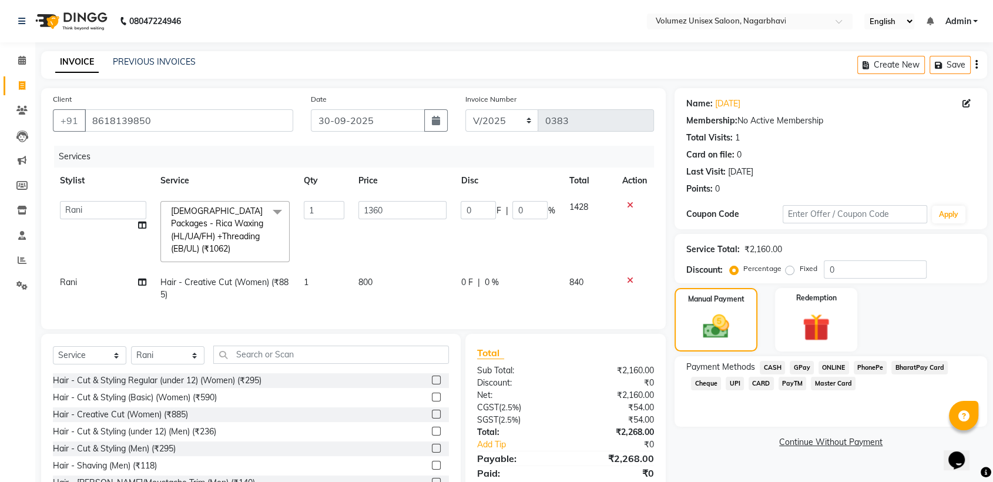
click at [863, 367] on span "PhonePe" at bounding box center [870, 368] width 33 height 14
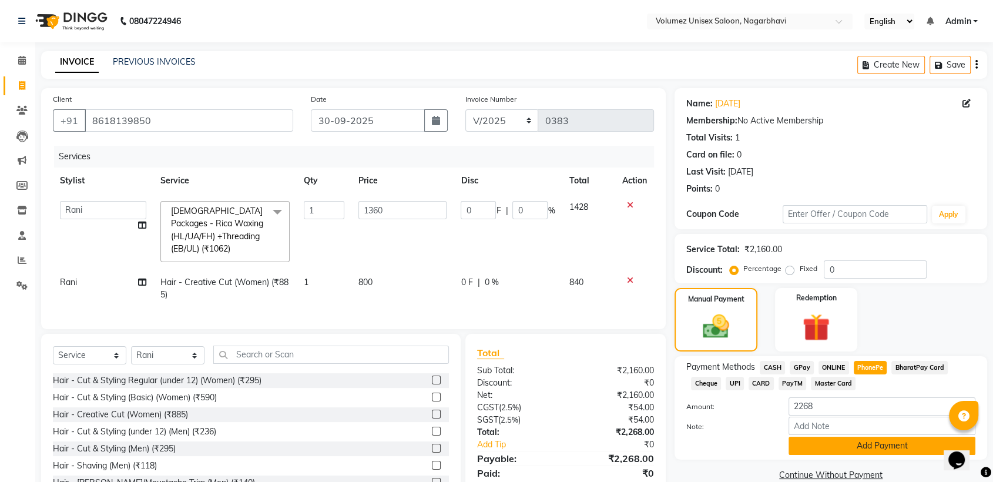
click at [853, 443] on button "Add Payment" at bounding box center [881, 446] width 187 height 18
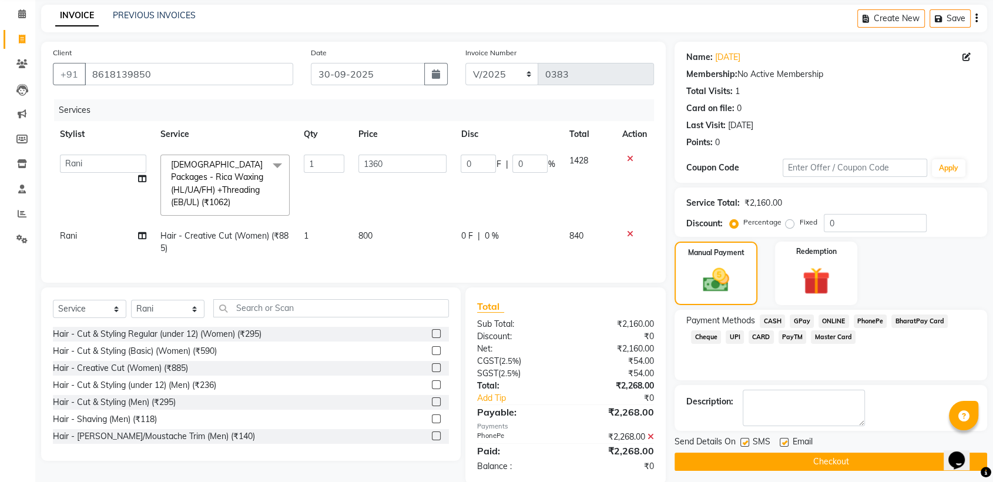
scroll to position [76, 0]
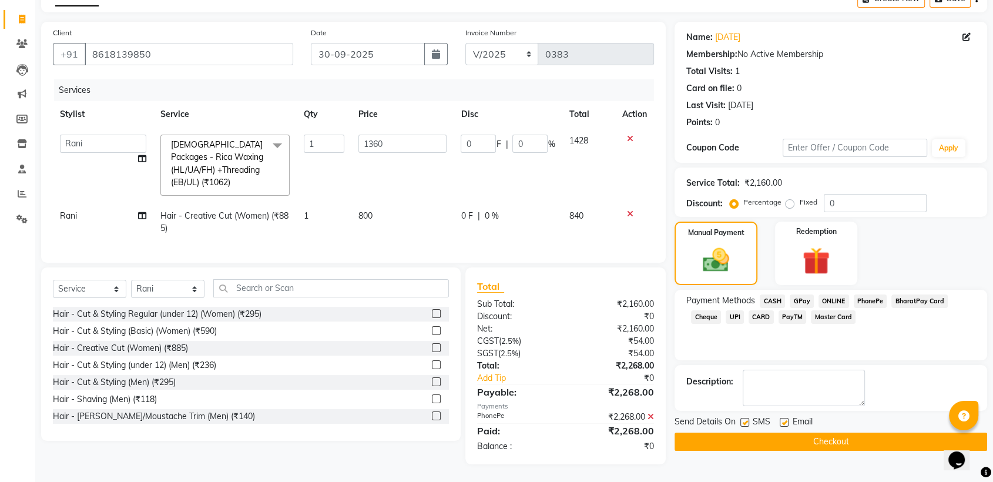
click at [847, 432] on button "Checkout" at bounding box center [830, 441] width 313 height 18
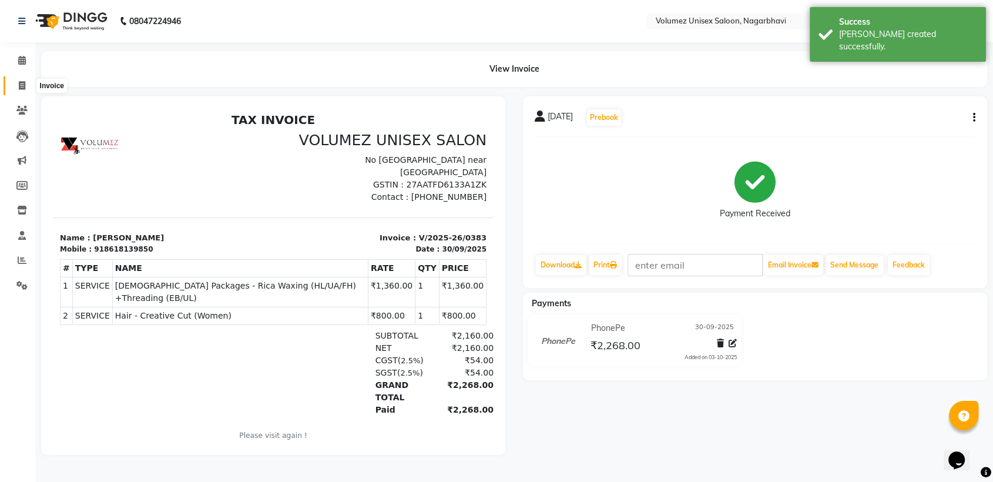
click at [21, 83] on icon at bounding box center [22, 85] width 6 height 9
select select "service"
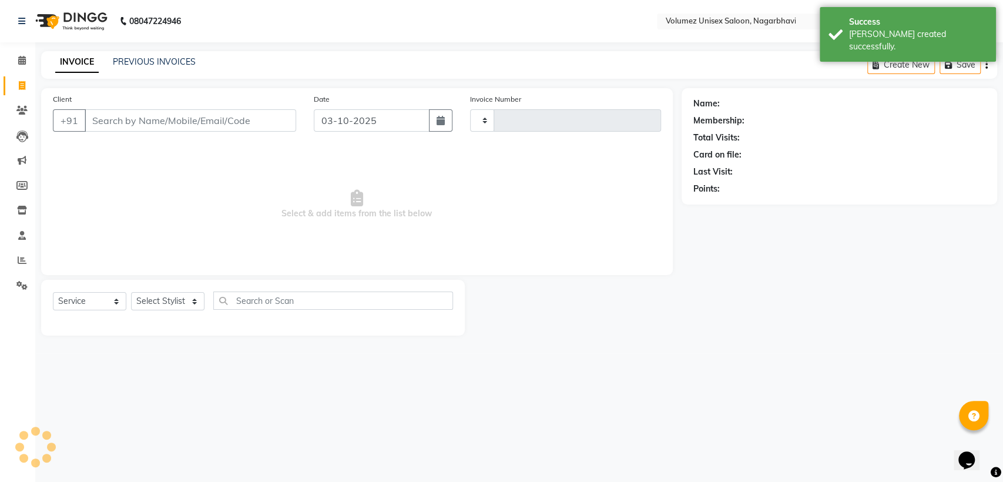
type input "0384"
select select "815"
select select "product"
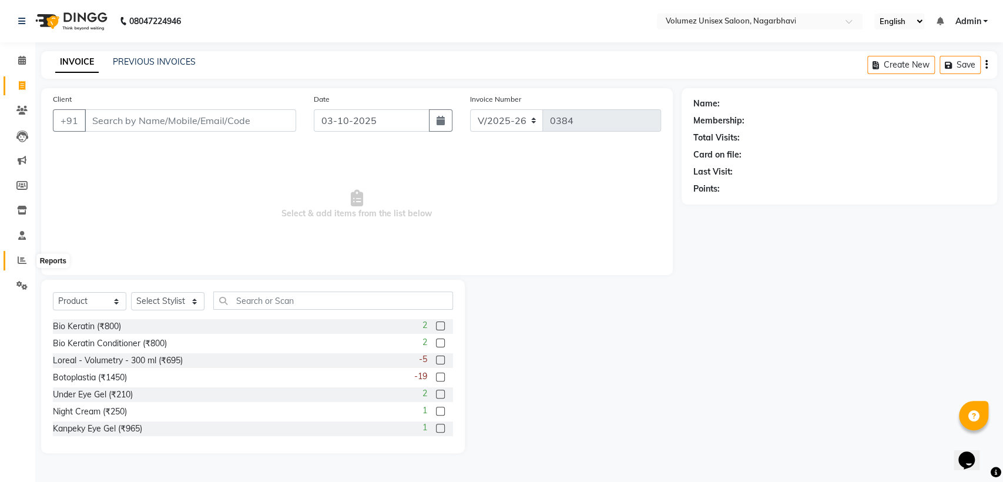
click at [22, 260] on icon at bounding box center [22, 260] width 9 height 9
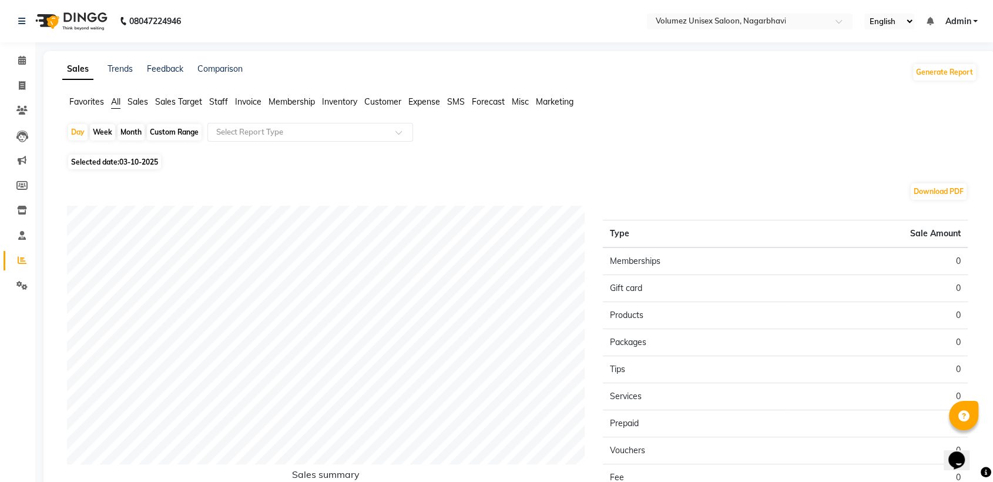
click at [135, 100] on span "Sales" at bounding box center [137, 101] width 21 height 11
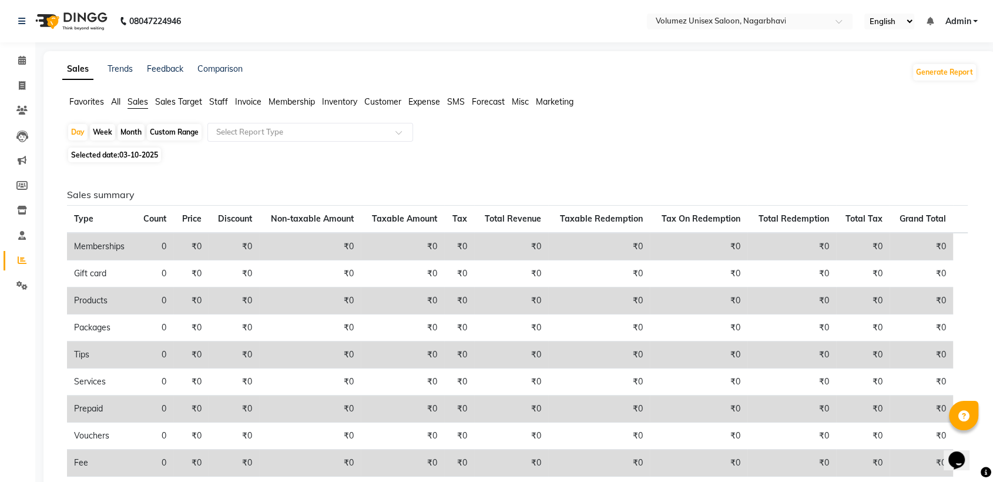
click at [125, 133] on div "Month" at bounding box center [131, 132] width 27 height 16
select select "10"
select select "2025"
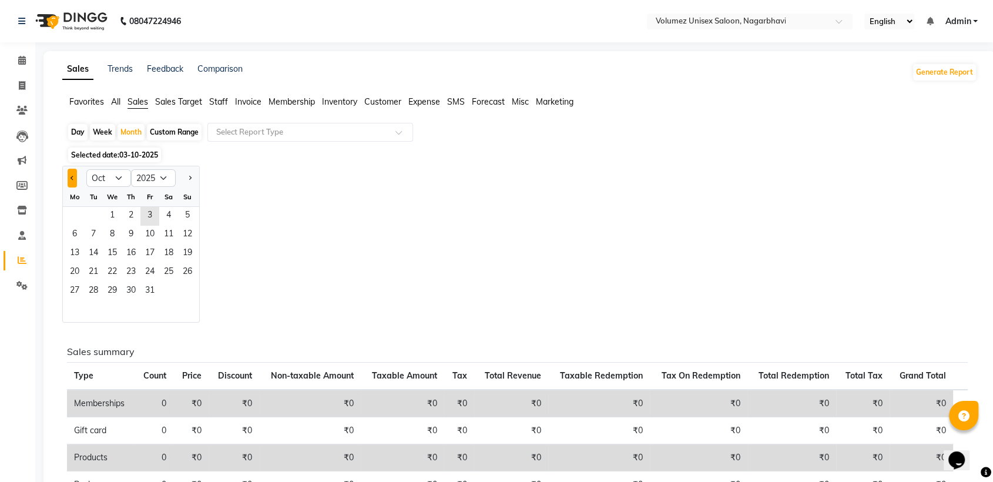
click at [73, 176] on span "Previous month" at bounding box center [73, 178] width 4 height 4
select select "9"
click at [75, 209] on span "1" at bounding box center [74, 216] width 19 height 19
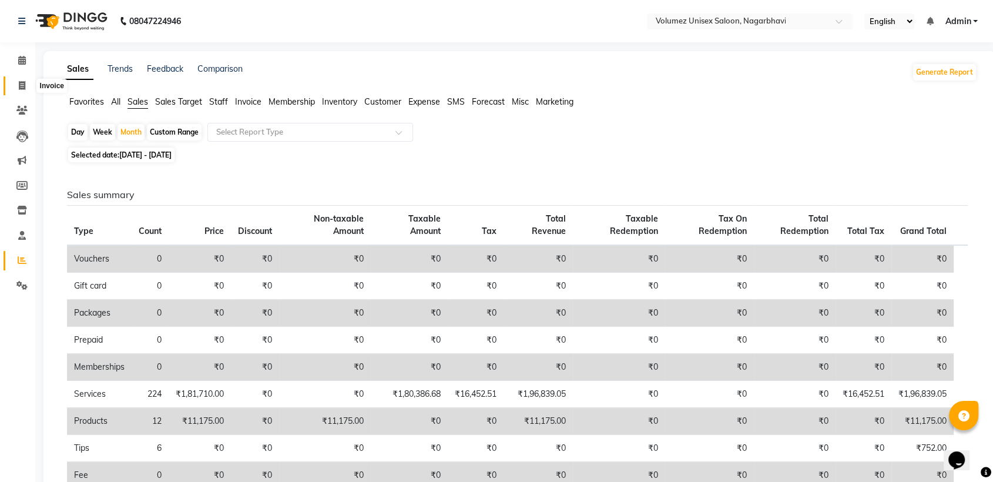
click at [21, 84] on icon at bounding box center [22, 85] width 6 height 9
select select "service"
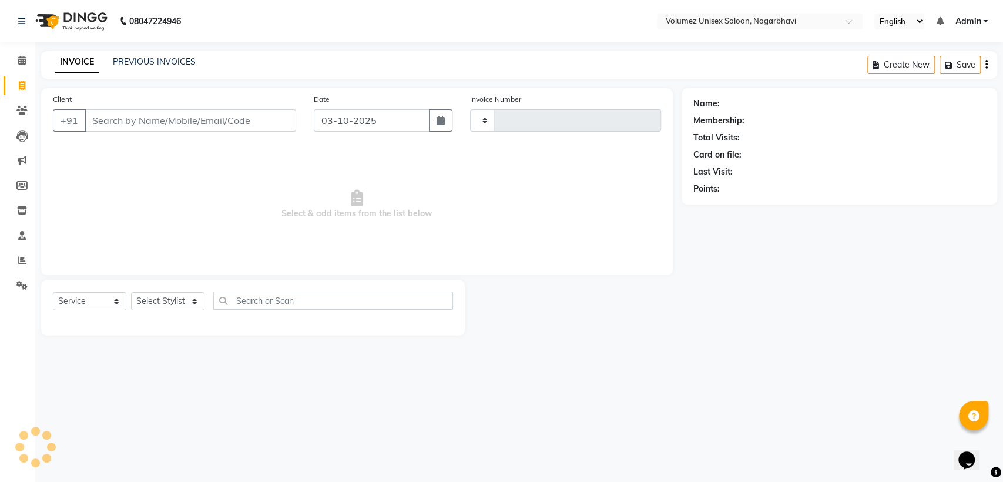
type input "0384"
select select "815"
select select "product"
